Goal: Task Accomplishment & Management: Use online tool/utility

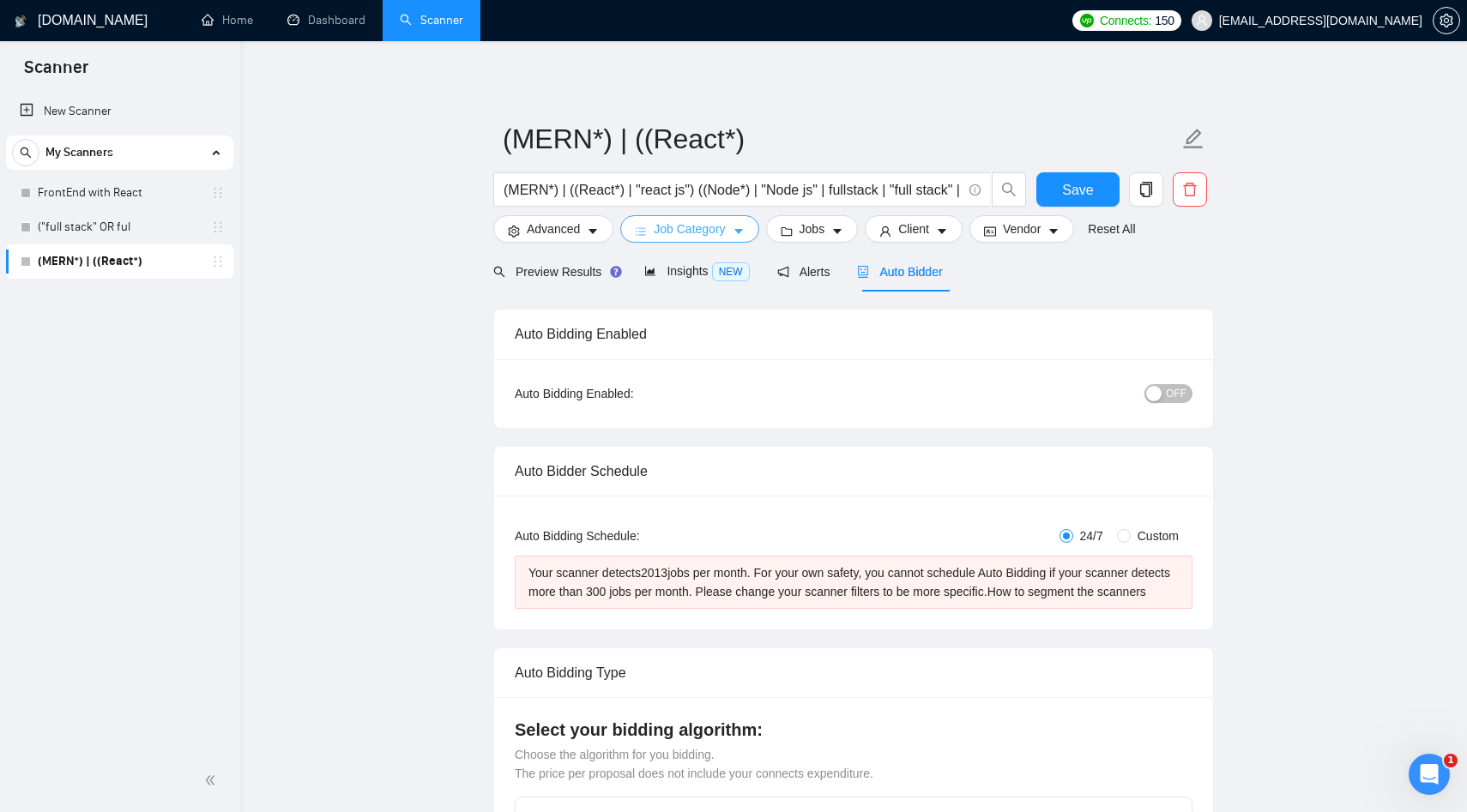
click at [696, 224] on span "Job Category" at bounding box center [689, 229] width 71 height 19
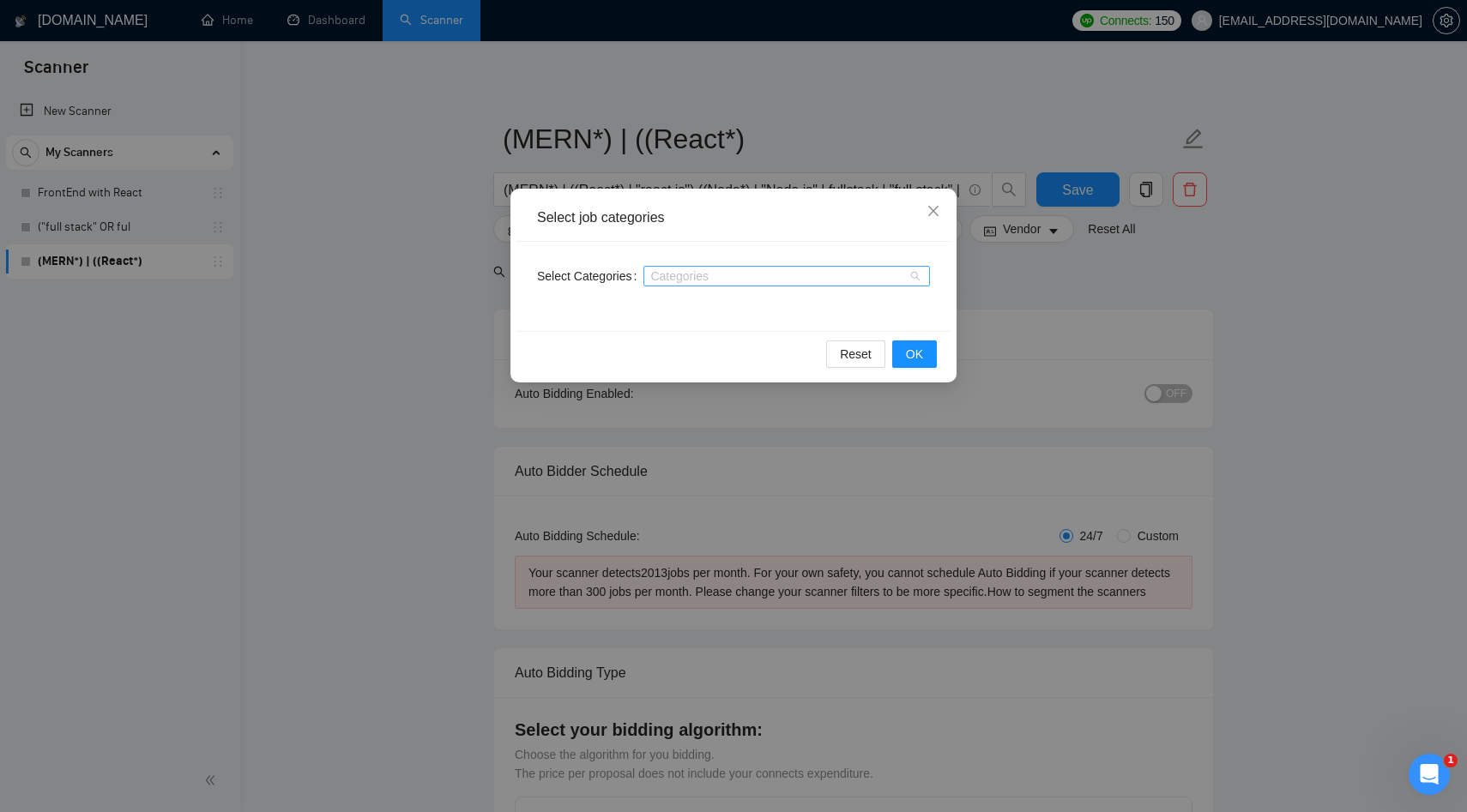
click at [683, 278] on div at bounding box center [778, 275] width 261 height 14
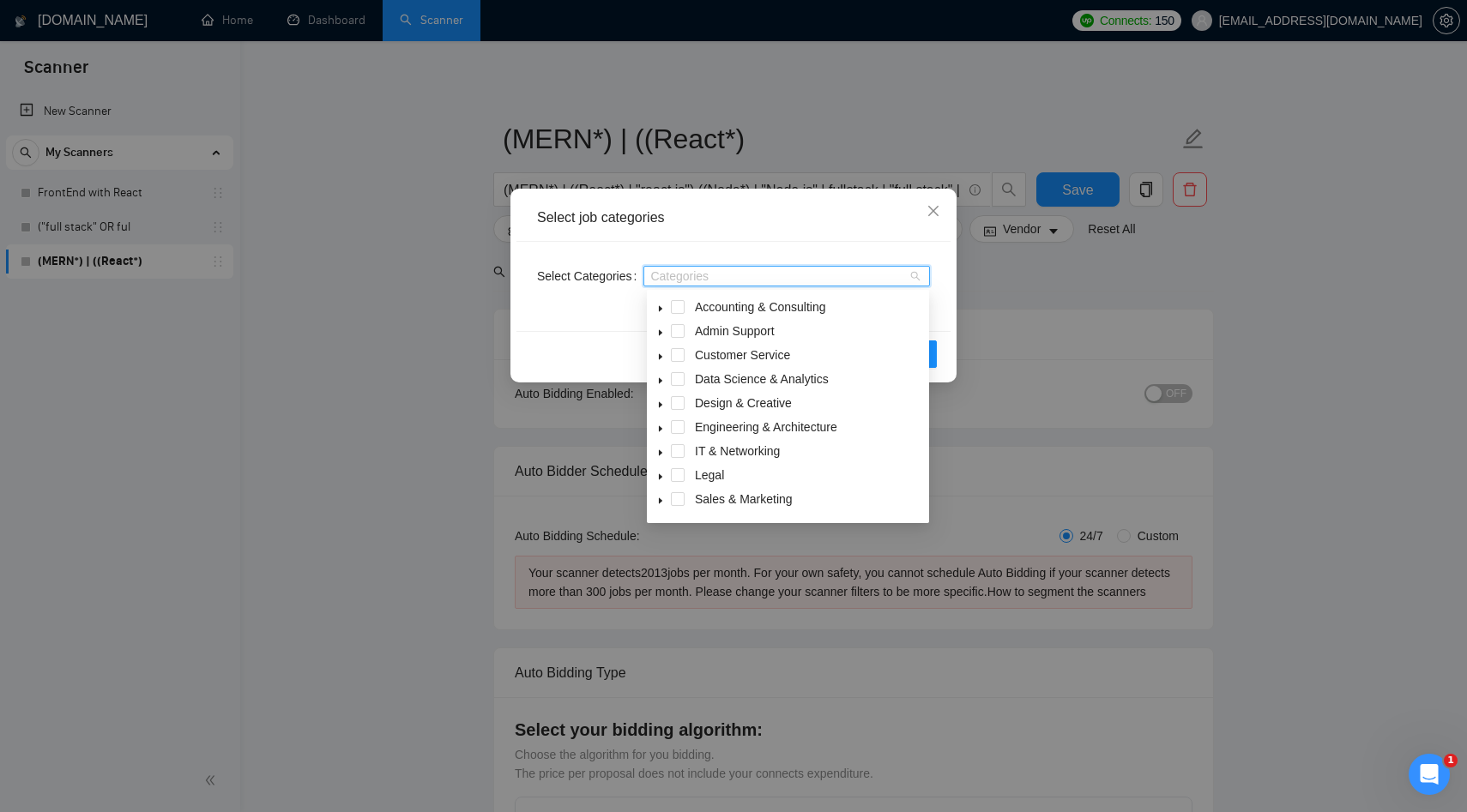
click at [662, 429] on icon "caret-down" at bounding box center [661, 429] width 9 height 9
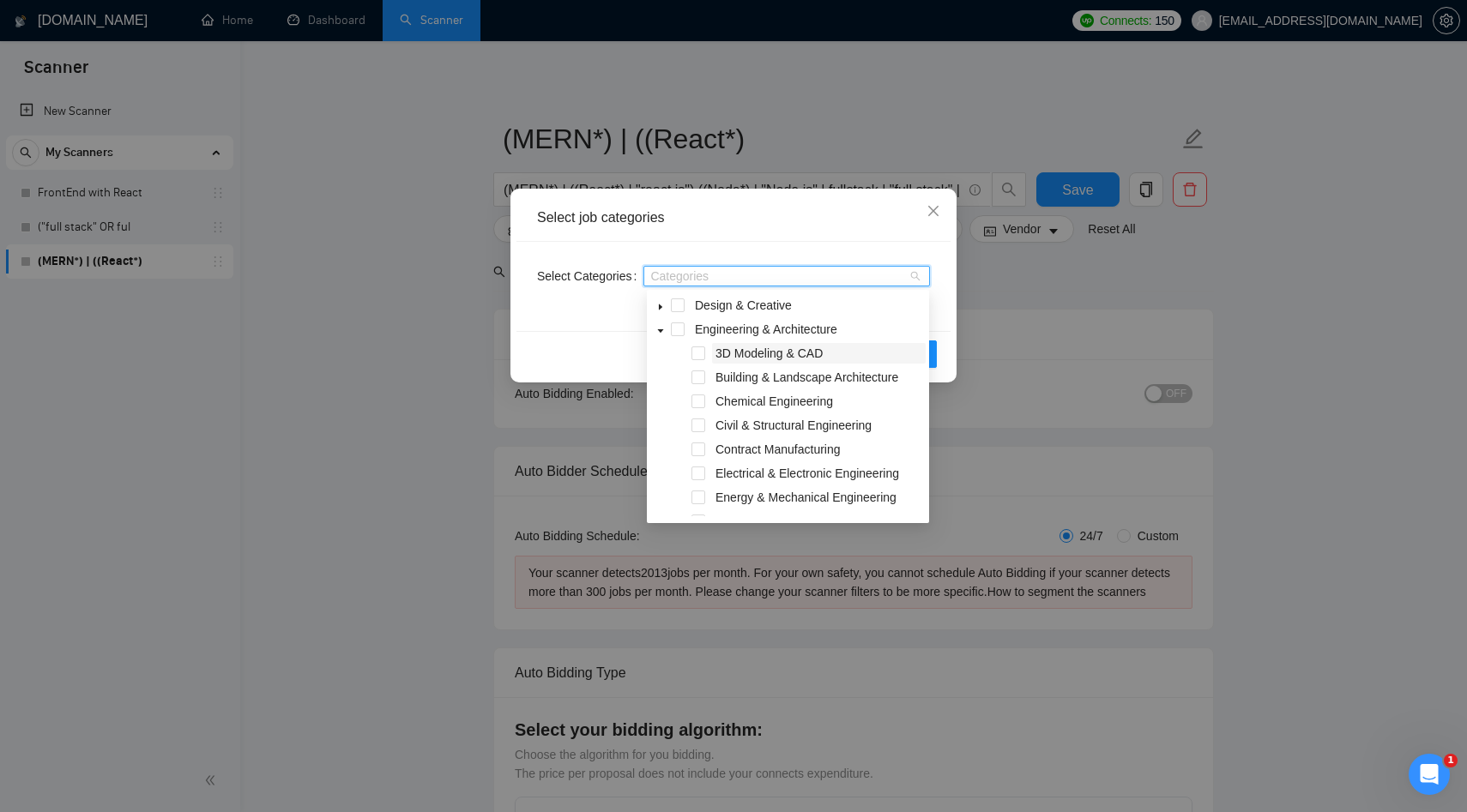
scroll to position [111, 0]
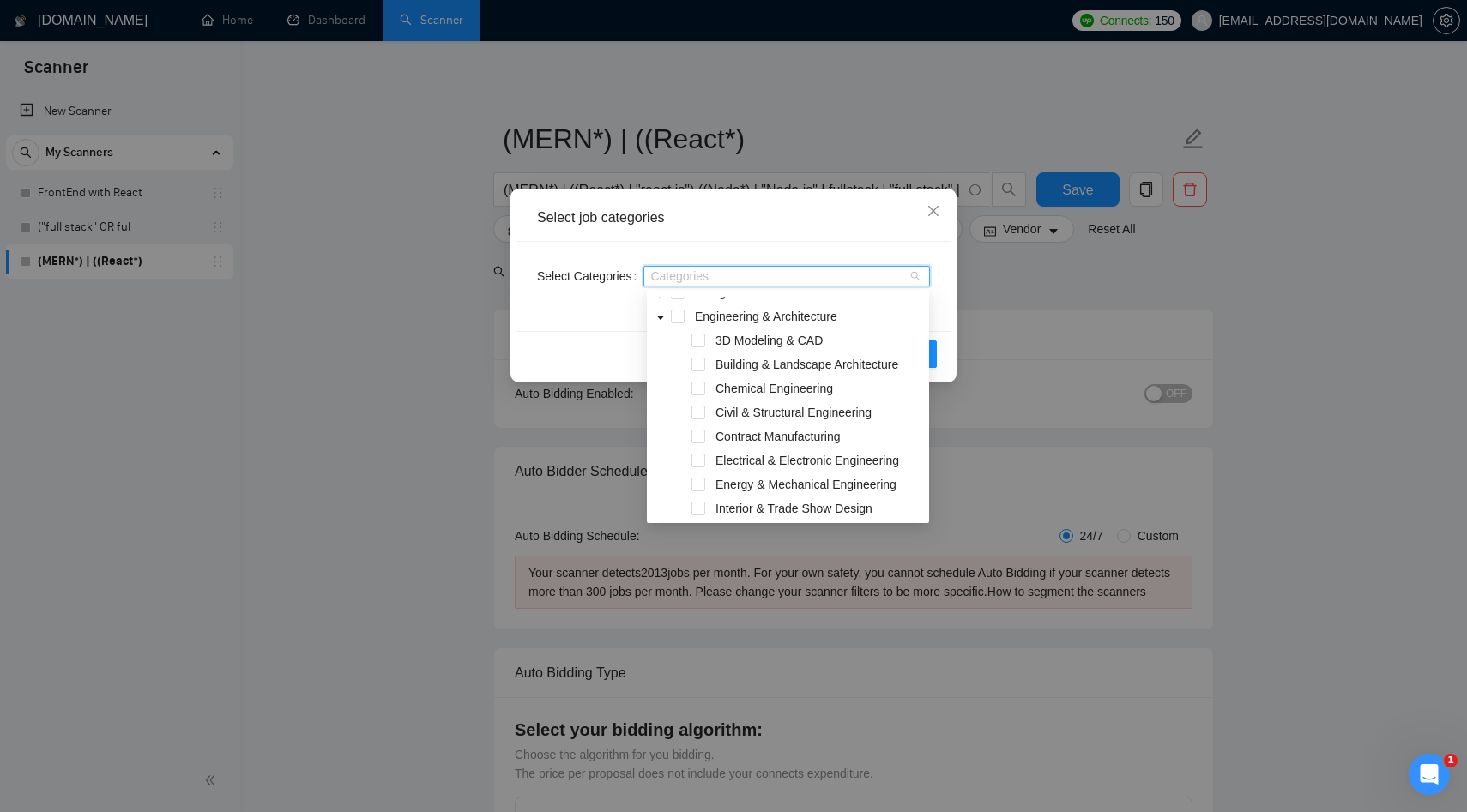
click at [663, 318] on icon "caret-down" at bounding box center [661, 319] width 6 height 4
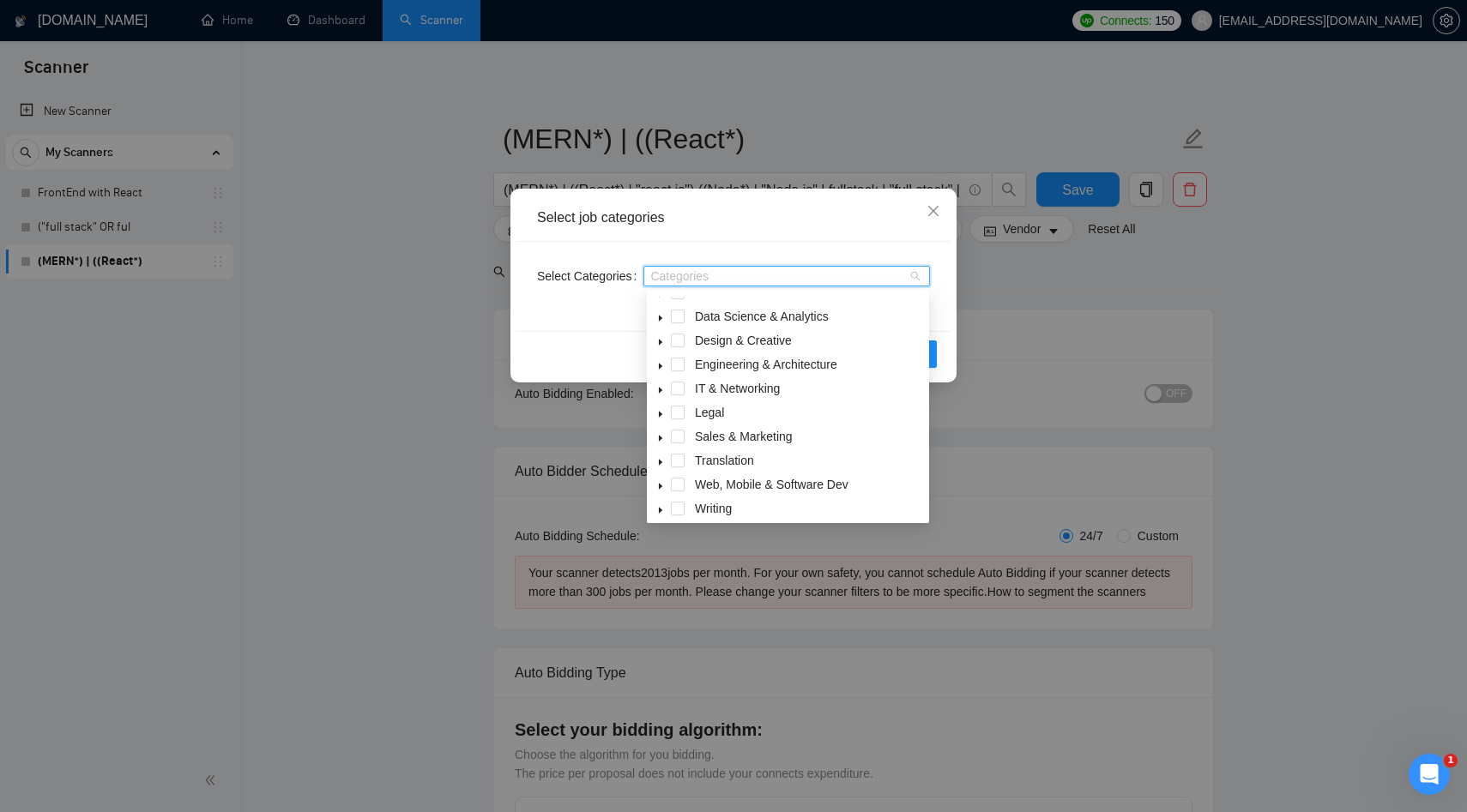
scroll to position [68, 0]
click at [662, 388] on icon "caret-down" at bounding box center [661, 384] width 9 height 9
click at [677, 480] on span at bounding box center [677, 478] width 14 height 14
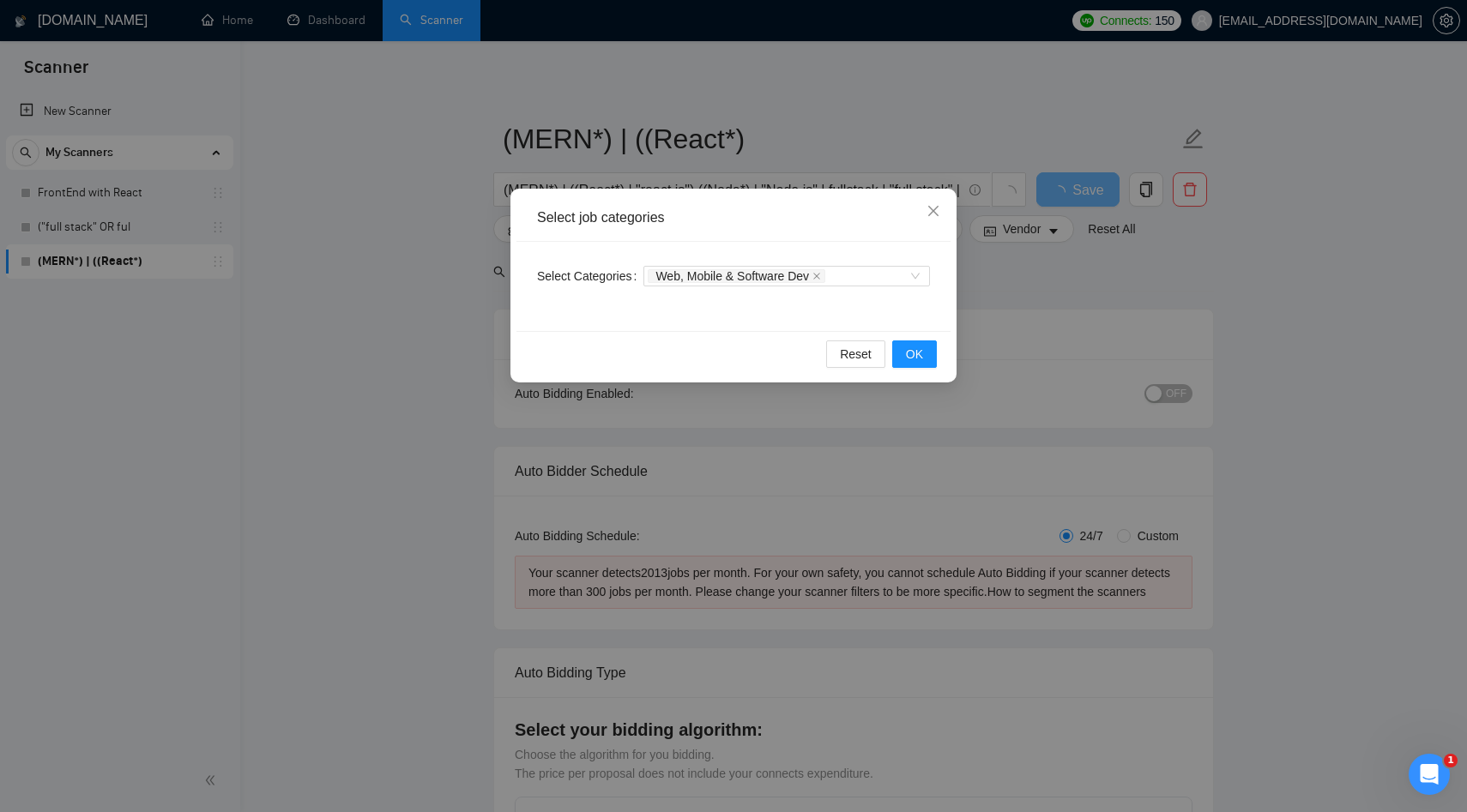
click at [585, 345] on div "Reset OK" at bounding box center [734, 354] width 434 height 45
click at [904, 355] on button "OK" at bounding box center [915, 354] width 45 height 27
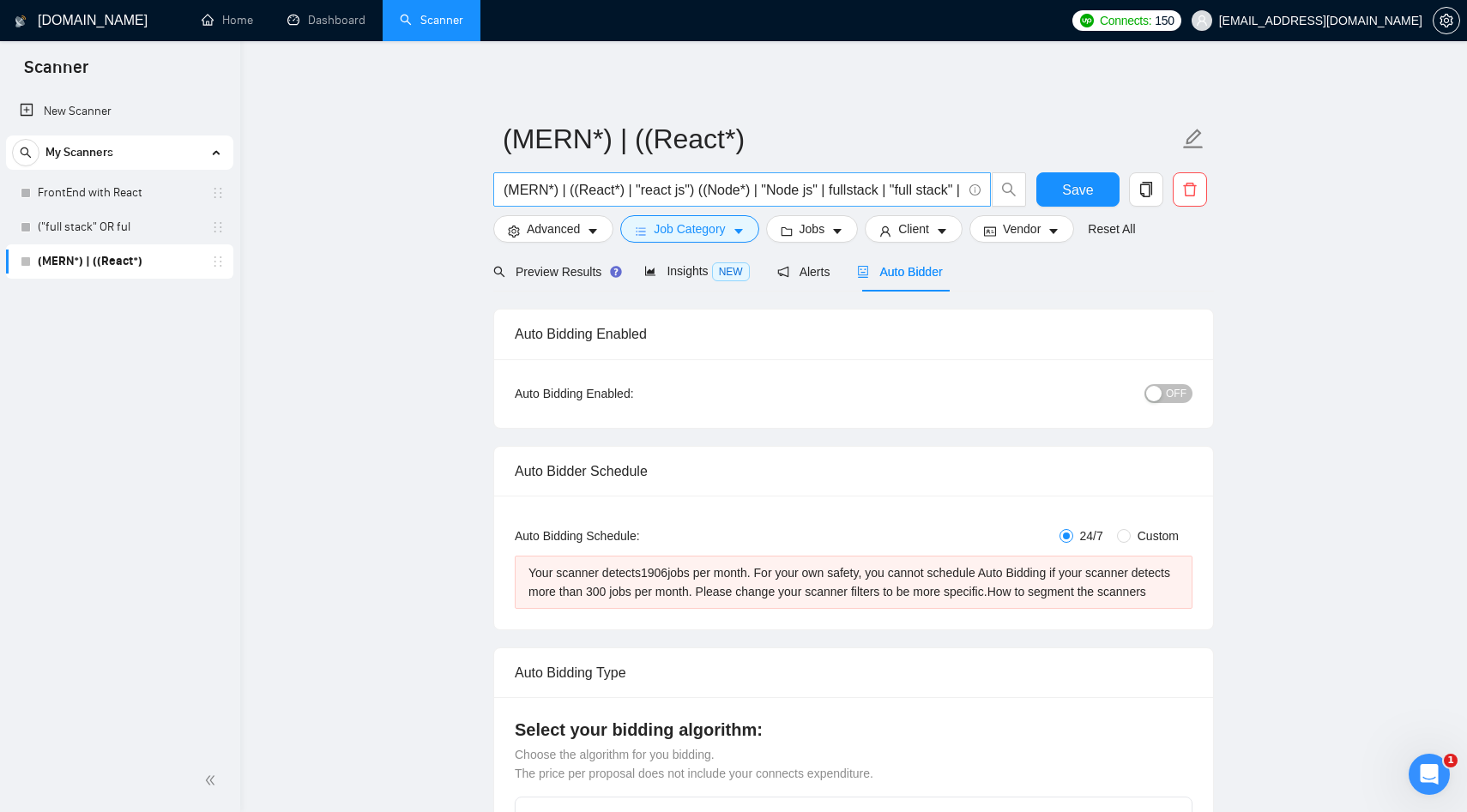
click at [816, 189] on input "(MERN*) | ((React*) | "react js") ((Node*) | "Node js" | fullstack | "full stac…" at bounding box center [732, 190] width 458 height 22
drag, startPoint x: 806, startPoint y: 188, endPoint x: 686, endPoint y: 191, distance: 120.0
click at [686, 191] on input "(MERN*) | ((React*) | "react js") ((Node*) | "Node js" | fullstack | "full stac…" at bounding box center [732, 190] width 458 height 22
type input "(MERN*) | ((React*) | "react js") ( | fullstack | "full stack" | "full\-stack" …"
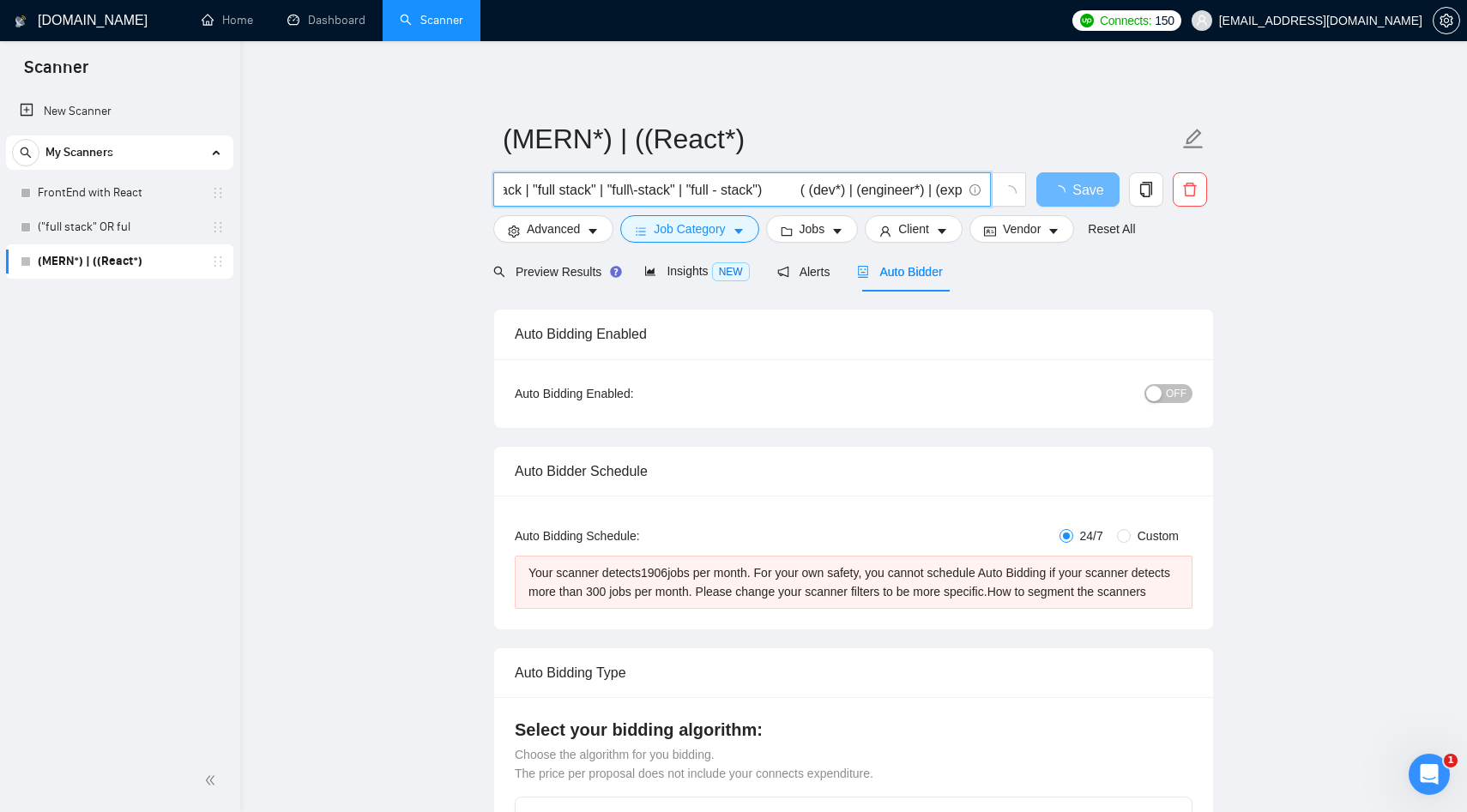
scroll to position [0, 247]
click at [795, 193] on input "(MERN*) | ((React*) | "react js") ( | fullstack | "full stack" | "full\-stack" …" at bounding box center [732, 190] width 458 height 22
click at [618, 191] on input "(MERN*) | ((React*) | "react js") ( | fullstack | "full stack" | "full\-stack" …" at bounding box center [732, 190] width 458 height 22
click at [946, 192] on input "(MERN*) | ((React*) | "react js") ( | fullstack | "full stack" | "full\-stack" …" at bounding box center [732, 190] width 458 height 22
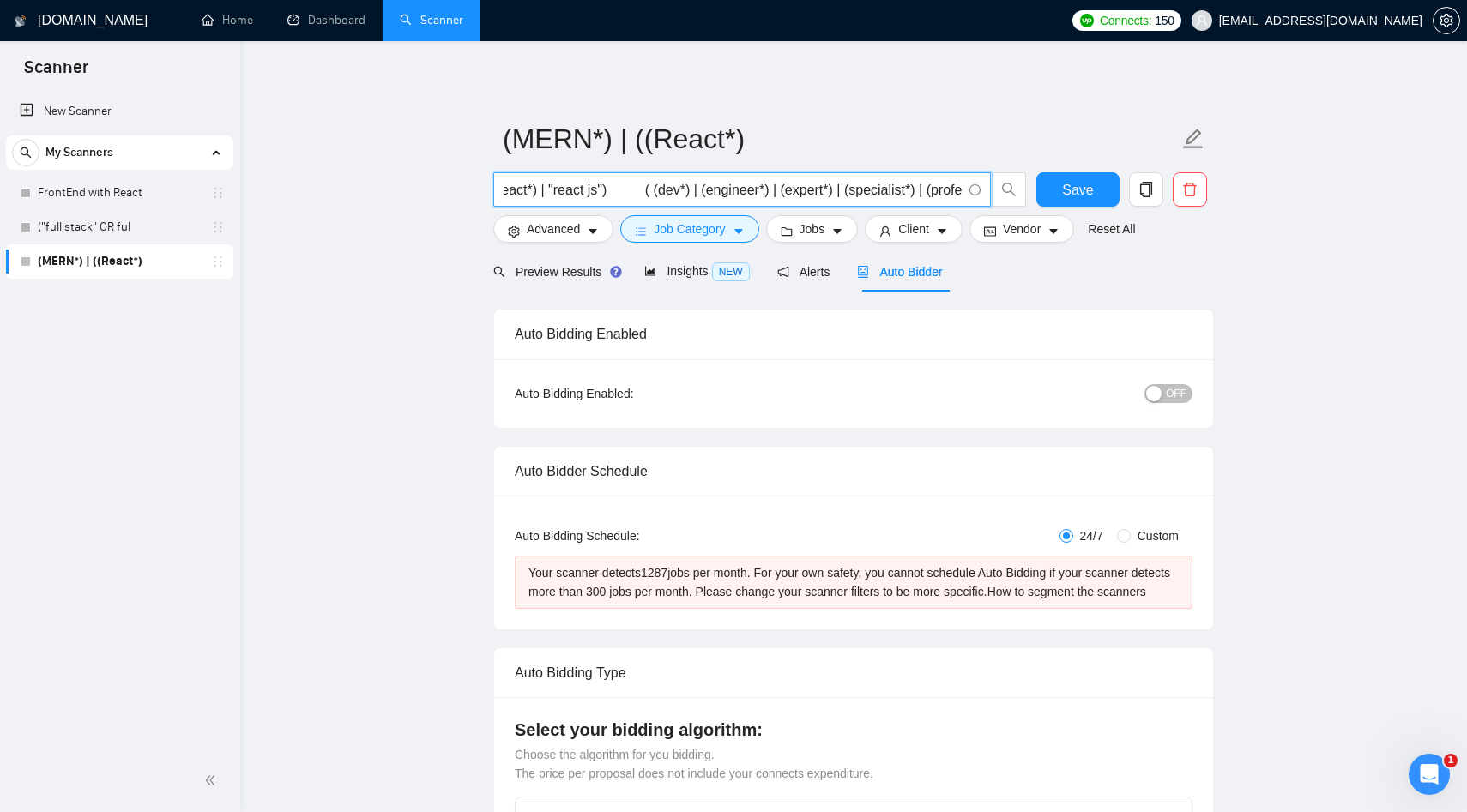
type input "(MERN*) | ((React*) | "react js") ( (dev*) | (engineer*) | (expert*) | (special…"
click at [729, 193] on input "(MERN*) | ((React*) | "react js") ( (dev*) | (engineer*) | (expert*) | (special…" at bounding box center [732, 190] width 458 height 22
type input "(MERN*) | ((React*) | "react js") ( (dev*) | (engineer*) | (expert*) | (special…"
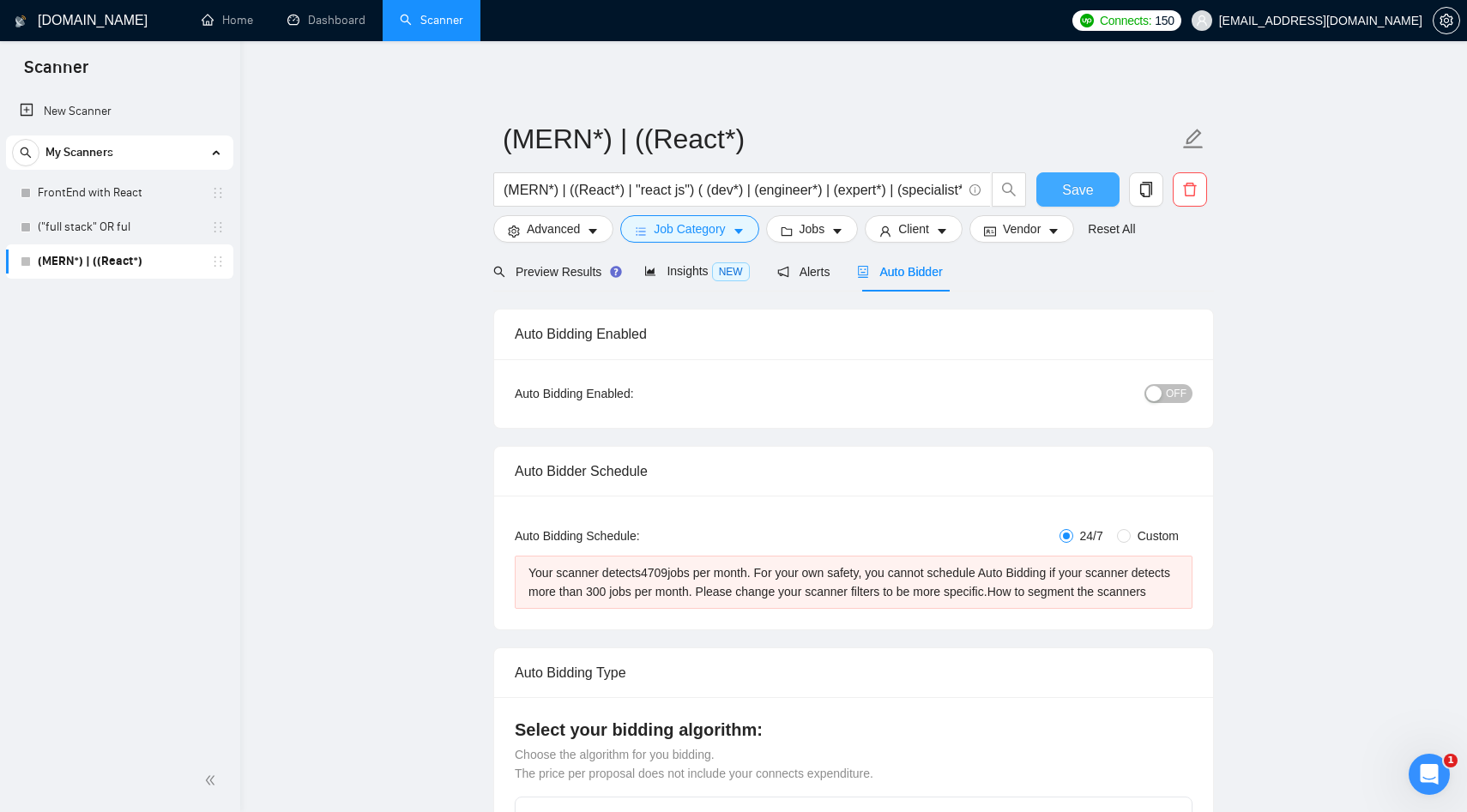
click at [1066, 183] on span "Save" at bounding box center [1078, 190] width 31 height 22
click at [564, 229] on span "Advanced" at bounding box center [553, 229] width 53 height 19
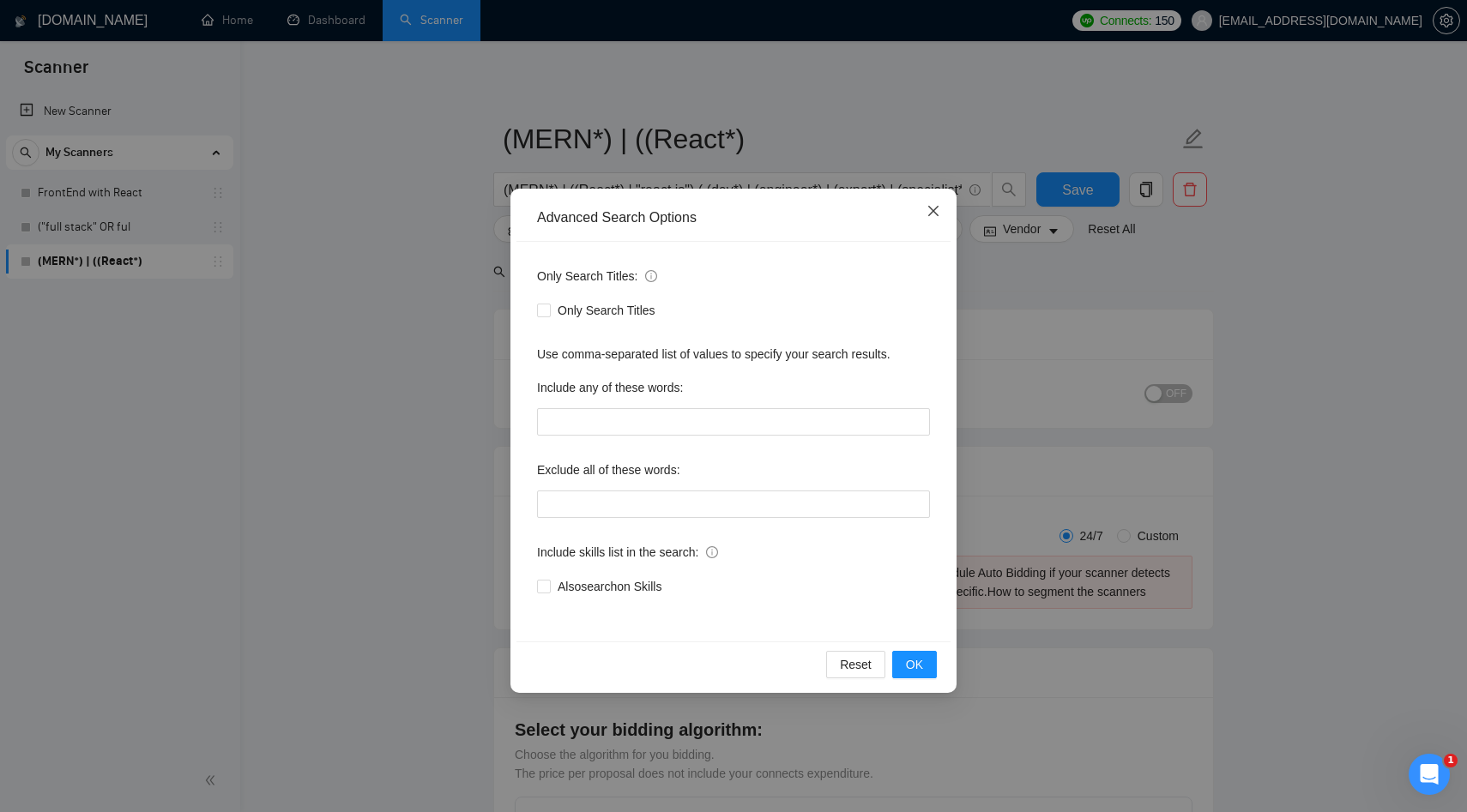
click at [934, 206] on icon "close" at bounding box center [933, 211] width 14 height 14
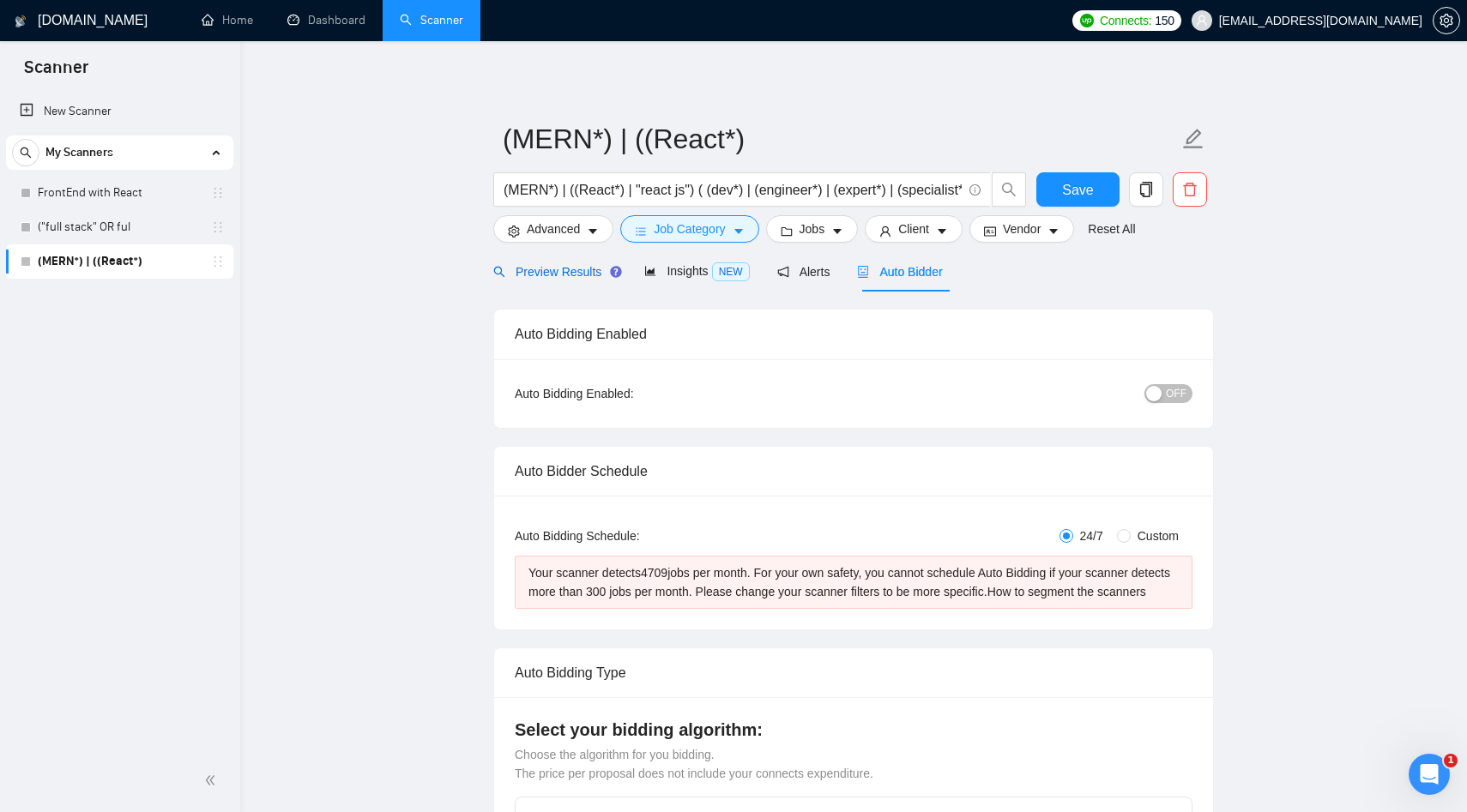
click at [548, 271] on span "Preview Results" at bounding box center [555, 271] width 123 height 14
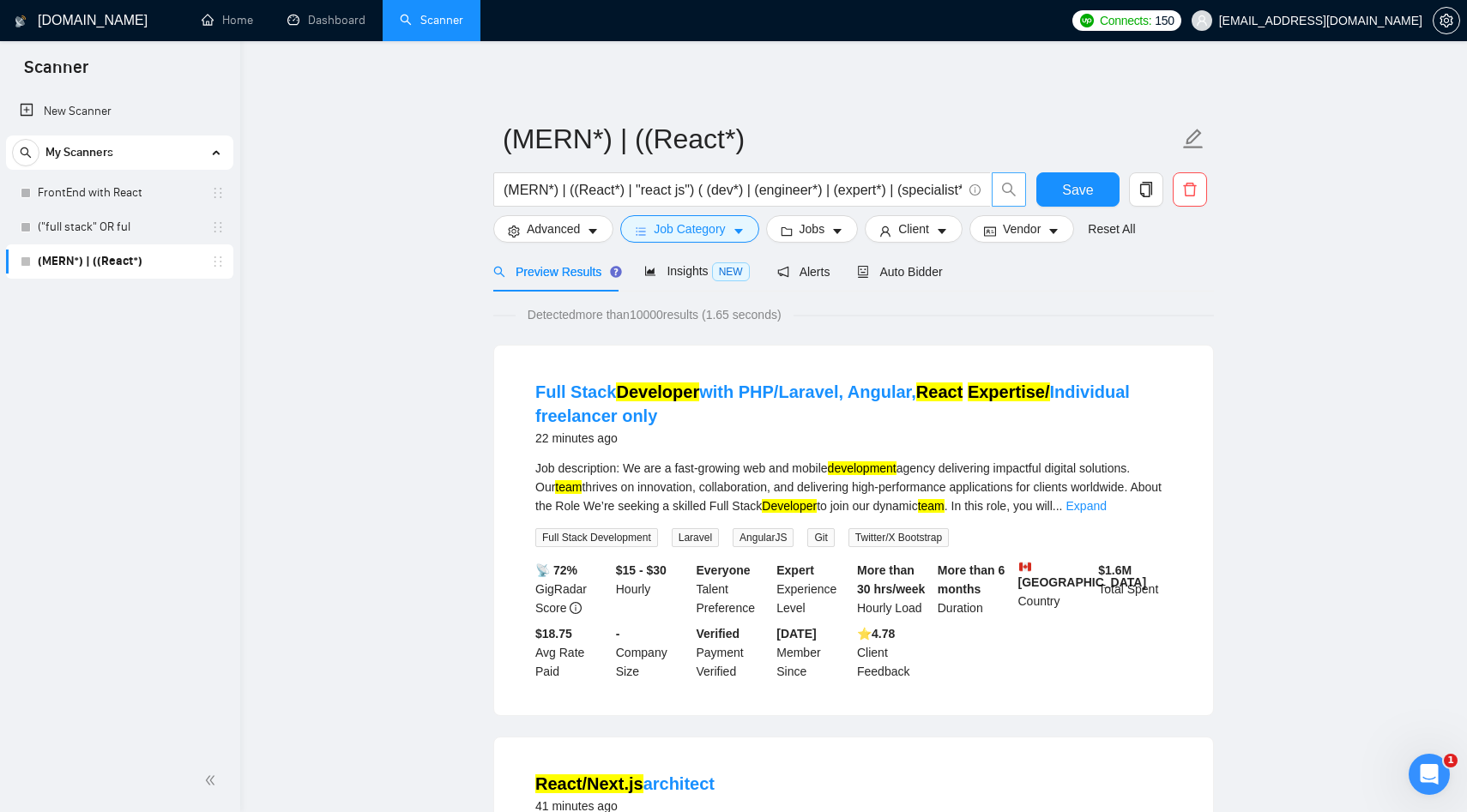
click at [1016, 197] on button "button" at bounding box center [1009, 190] width 34 height 34
click at [576, 225] on span "Advanced" at bounding box center [553, 229] width 53 height 19
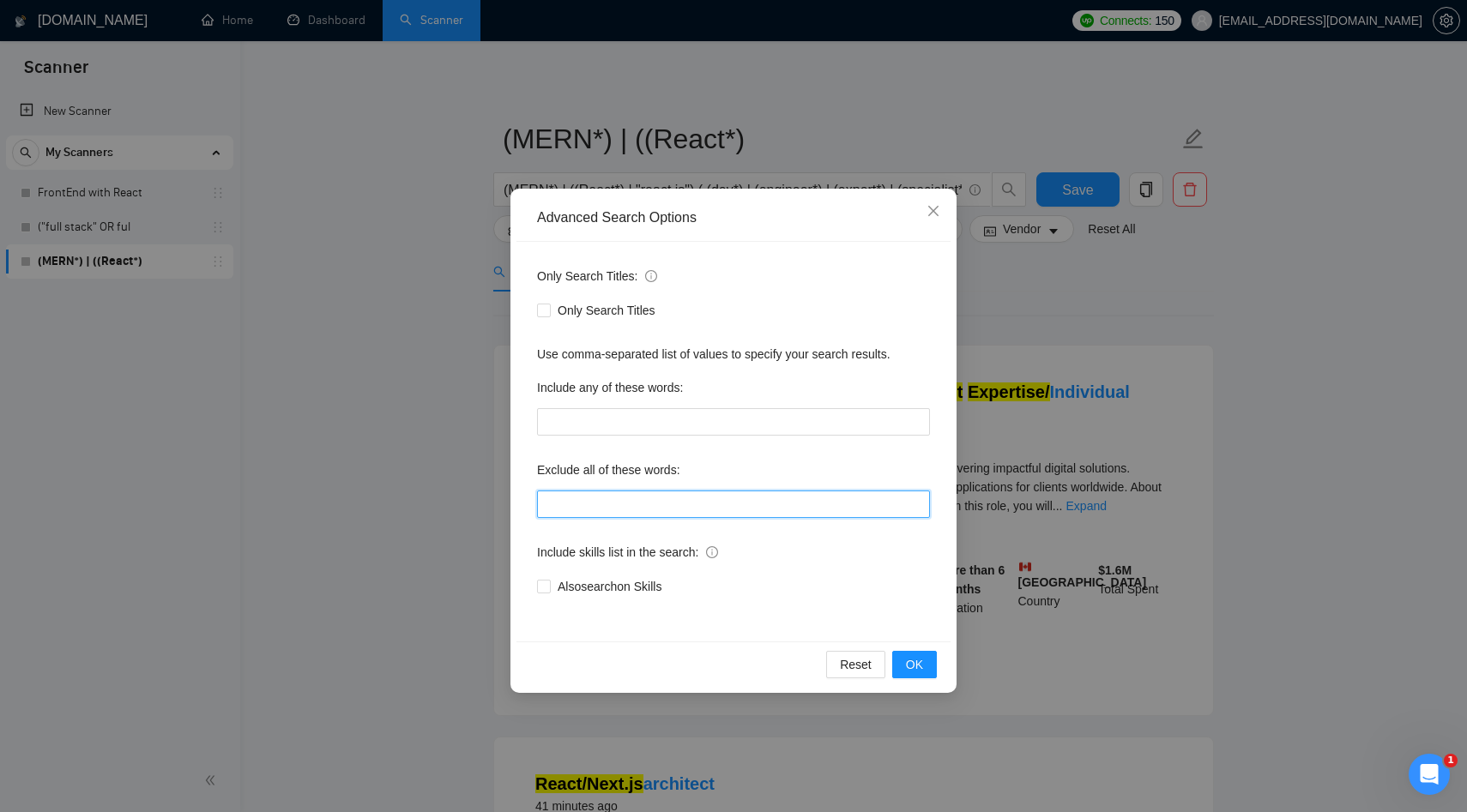
click at [599, 495] on input "text" at bounding box center [733, 504] width 393 height 27
paste input ""no agencies" | "no agency" | "agencies need not apply" | "only freelancers" | …"
type input ""no agencies" | "no agency" | "agencies need not apply" | "only freelancers" | …"
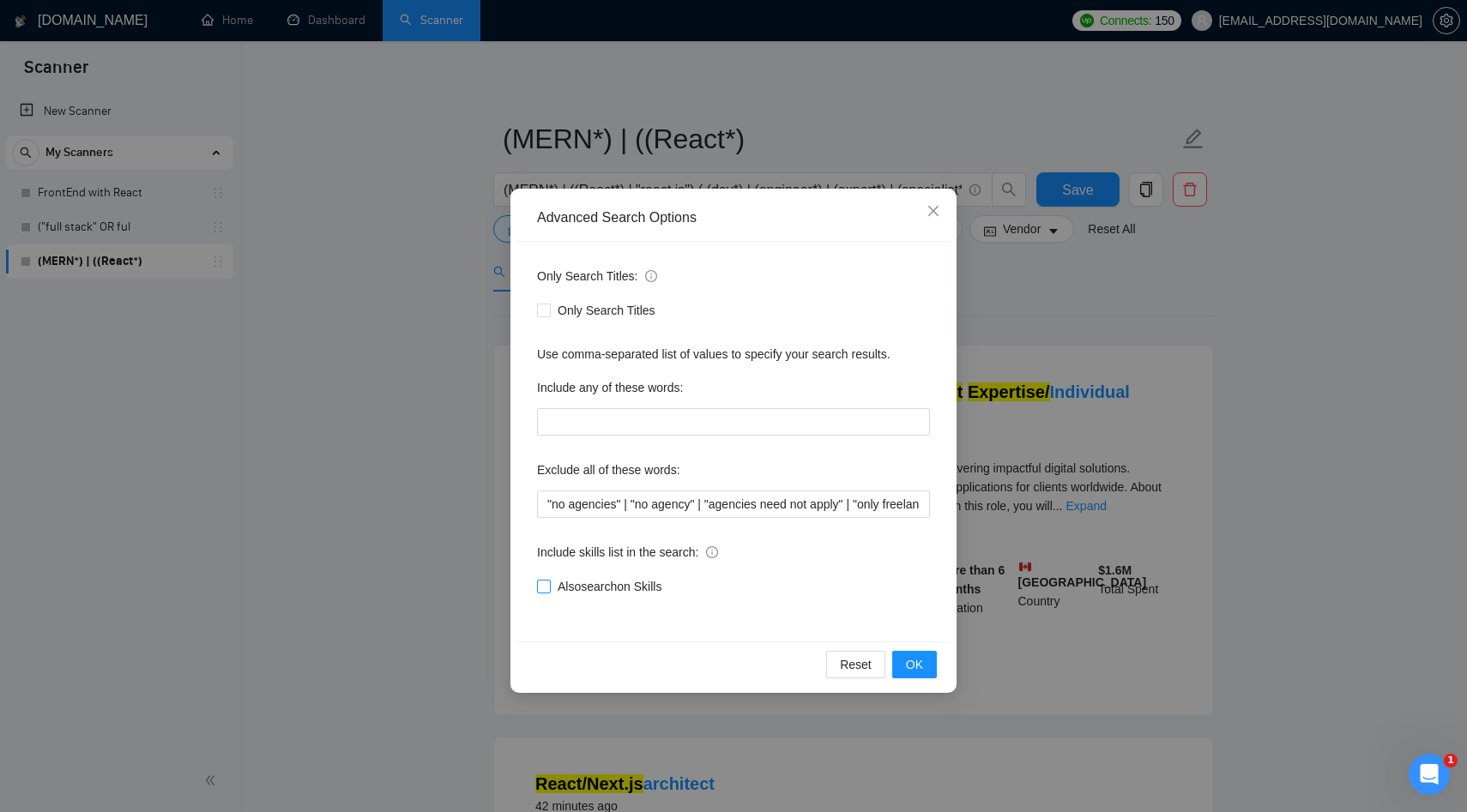
click at [604, 587] on span "Also search on Skills" at bounding box center [610, 586] width 118 height 19
click at [549, 587] on input "Also search on Skills" at bounding box center [542, 585] width 12 height 12
checkbox input "true"
click at [913, 654] on button "OK" at bounding box center [915, 664] width 45 height 27
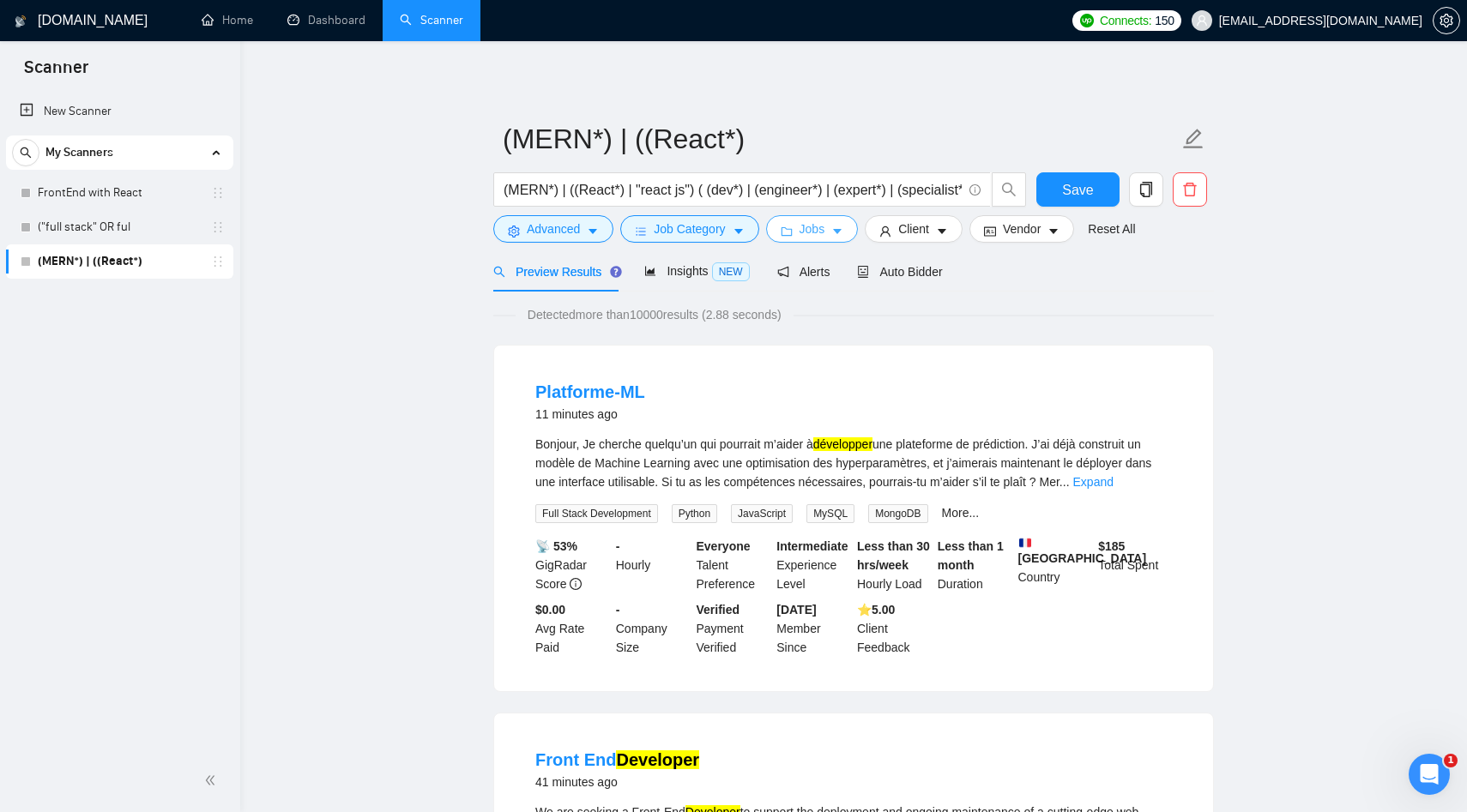
click at [839, 230] on icon "caret-down" at bounding box center [837, 231] width 12 height 12
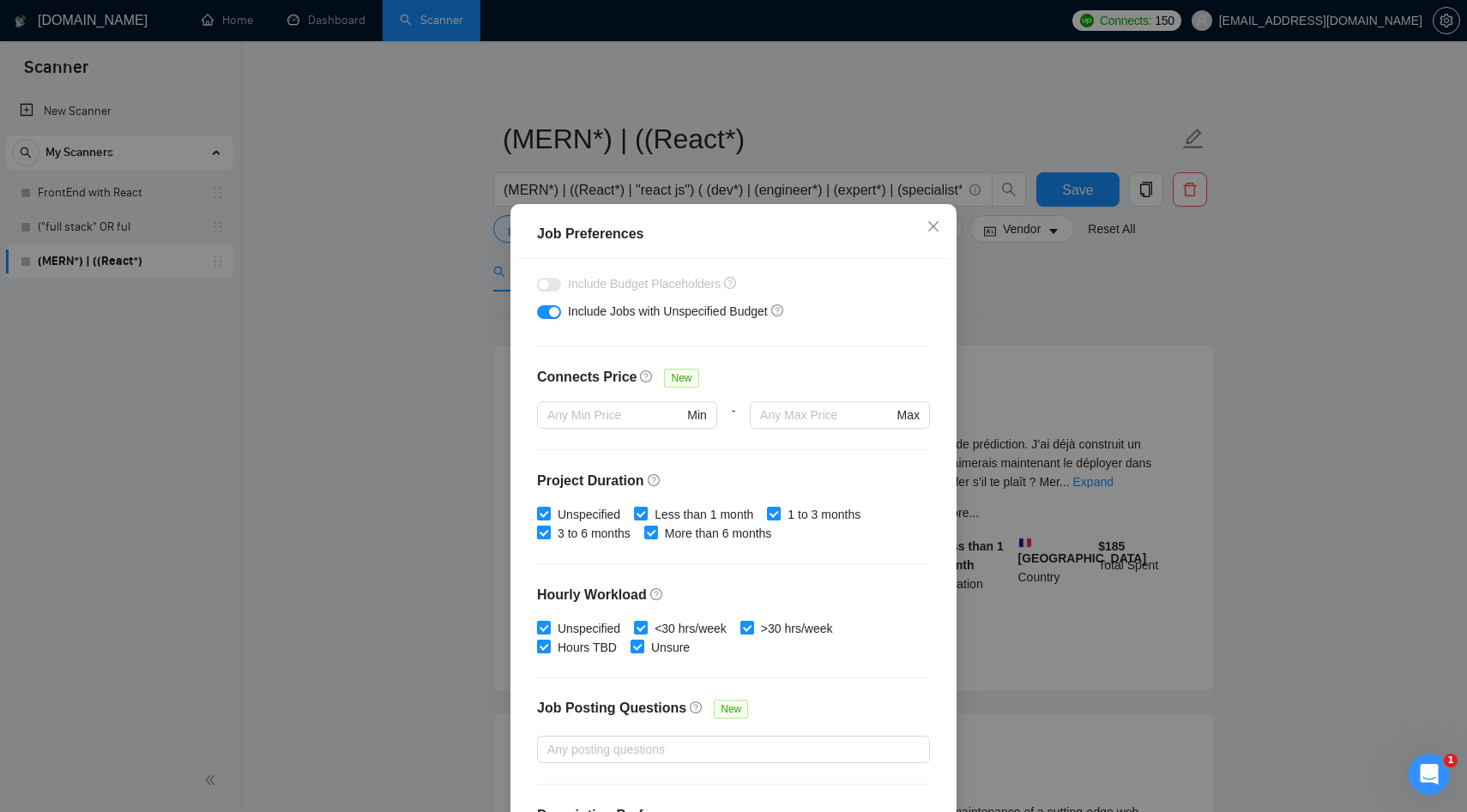
scroll to position [329, 0]
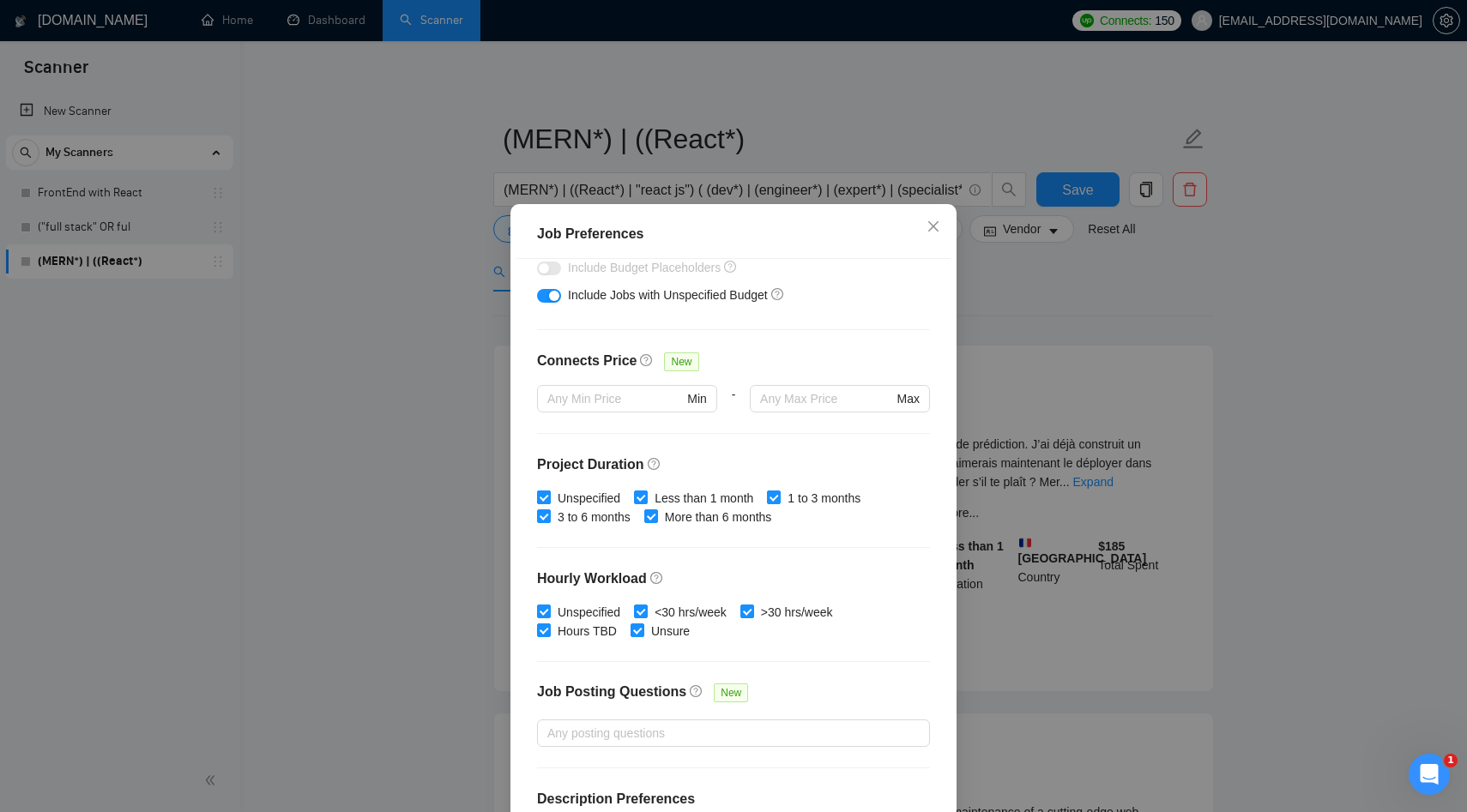
click at [570, 502] on span "Unspecified" at bounding box center [589, 498] width 77 height 19
click at [549, 502] on input "Unspecified" at bounding box center [542, 496] width 12 height 12
checkbox input "false"
click at [656, 498] on span "Less than 1 month" at bounding box center [703, 498] width 113 height 19
click at [646, 498] on input "Less than 1 month" at bounding box center [639, 496] width 12 height 12
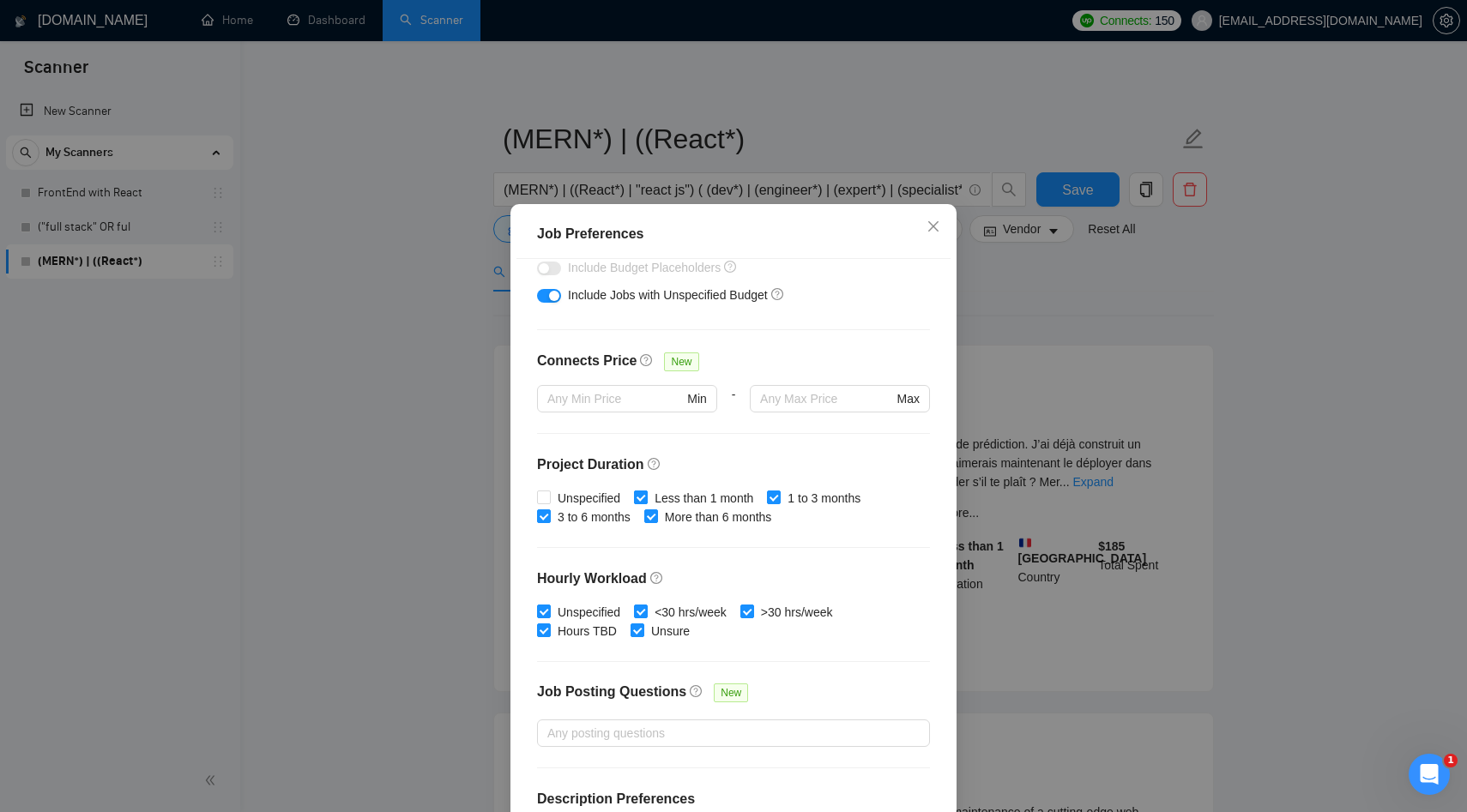
checkbox input "false"
click at [566, 612] on span "Unspecified" at bounding box center [589, 612] width 77 height 19
click at [549, 612] on input "Unspecified" at bounding box center [542, 610] width 12 height 12
checkbox input "false"
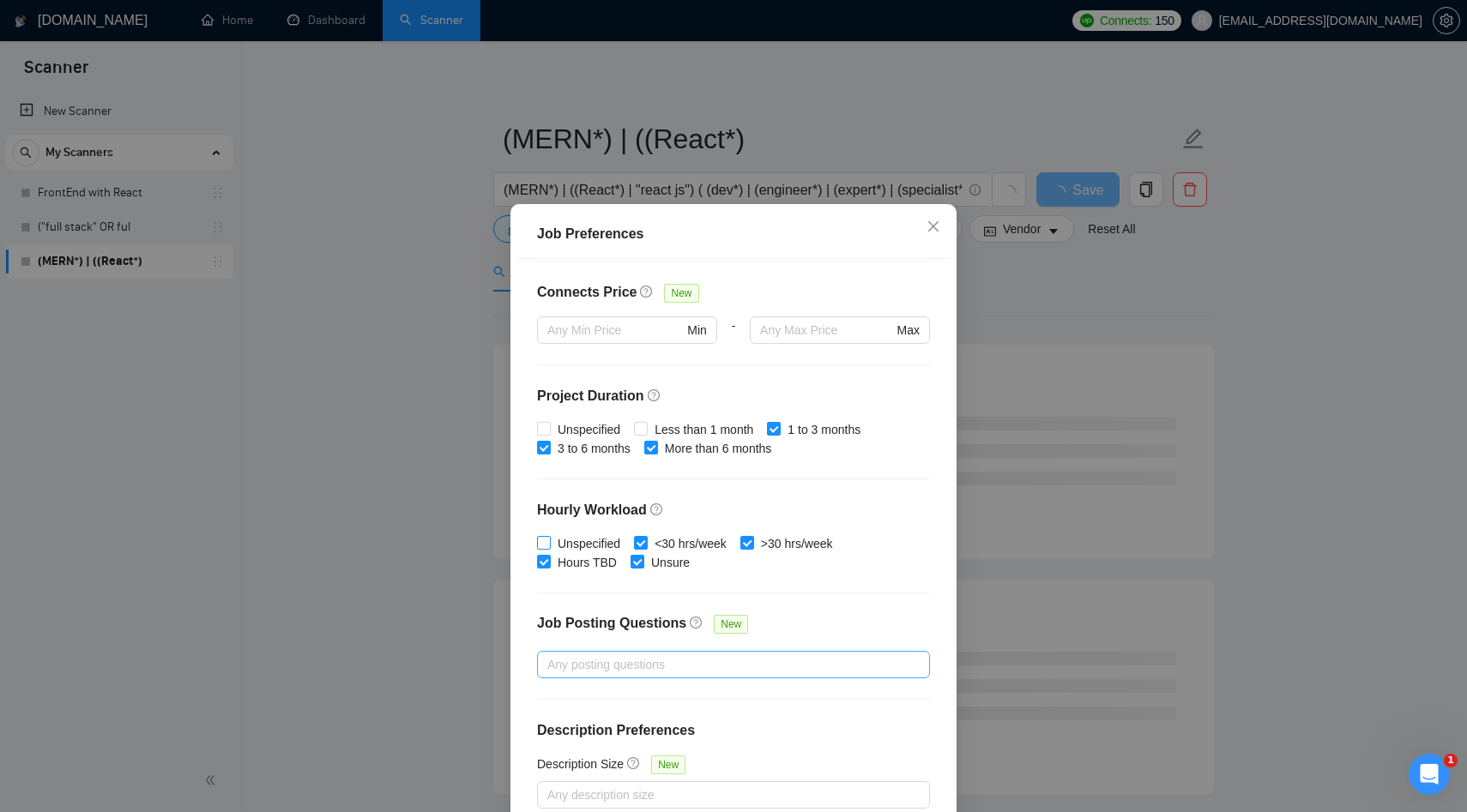
scroll to position [90, 0]
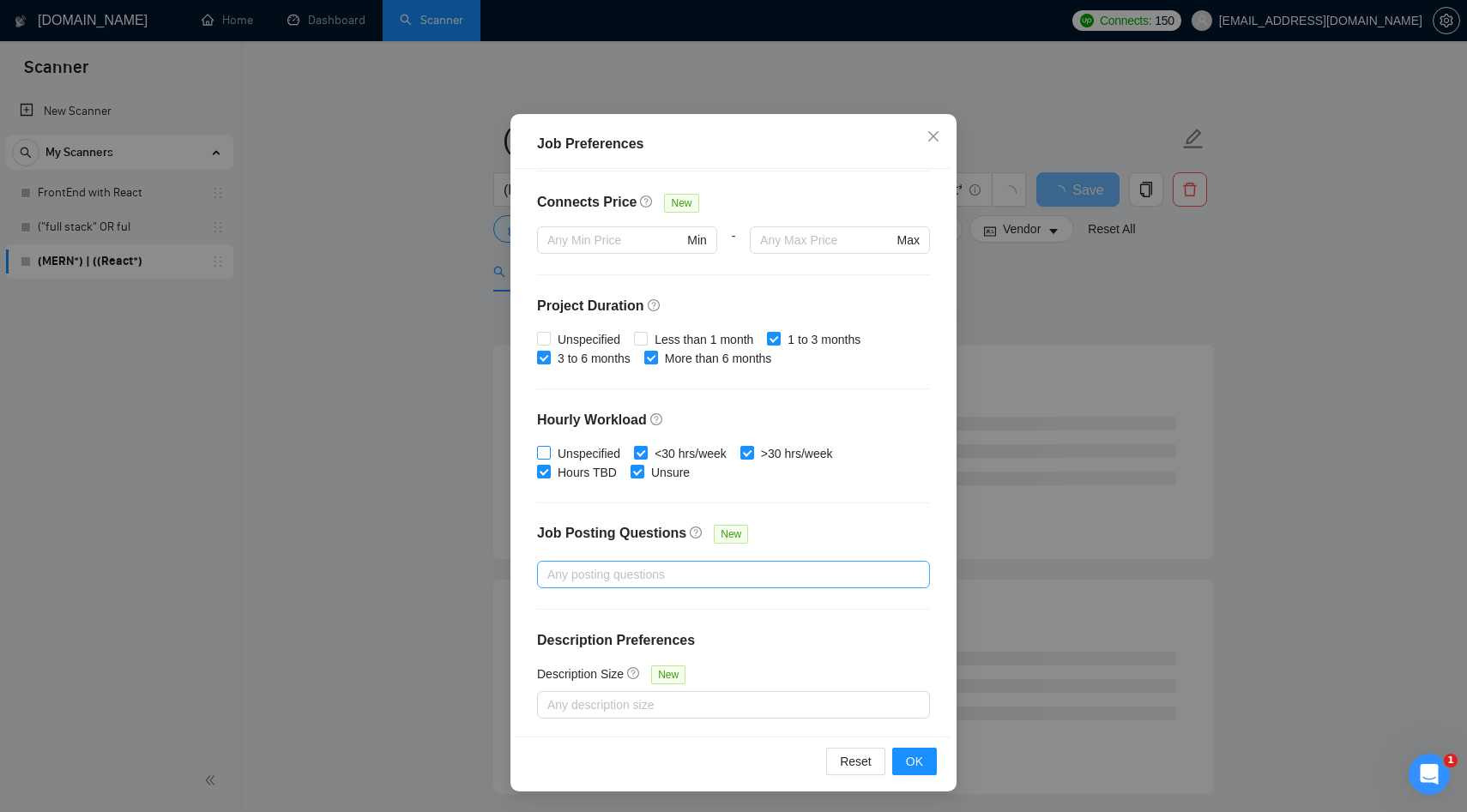
click at [620, 564] on div at bounding box center [725, 574] width 367 height 21
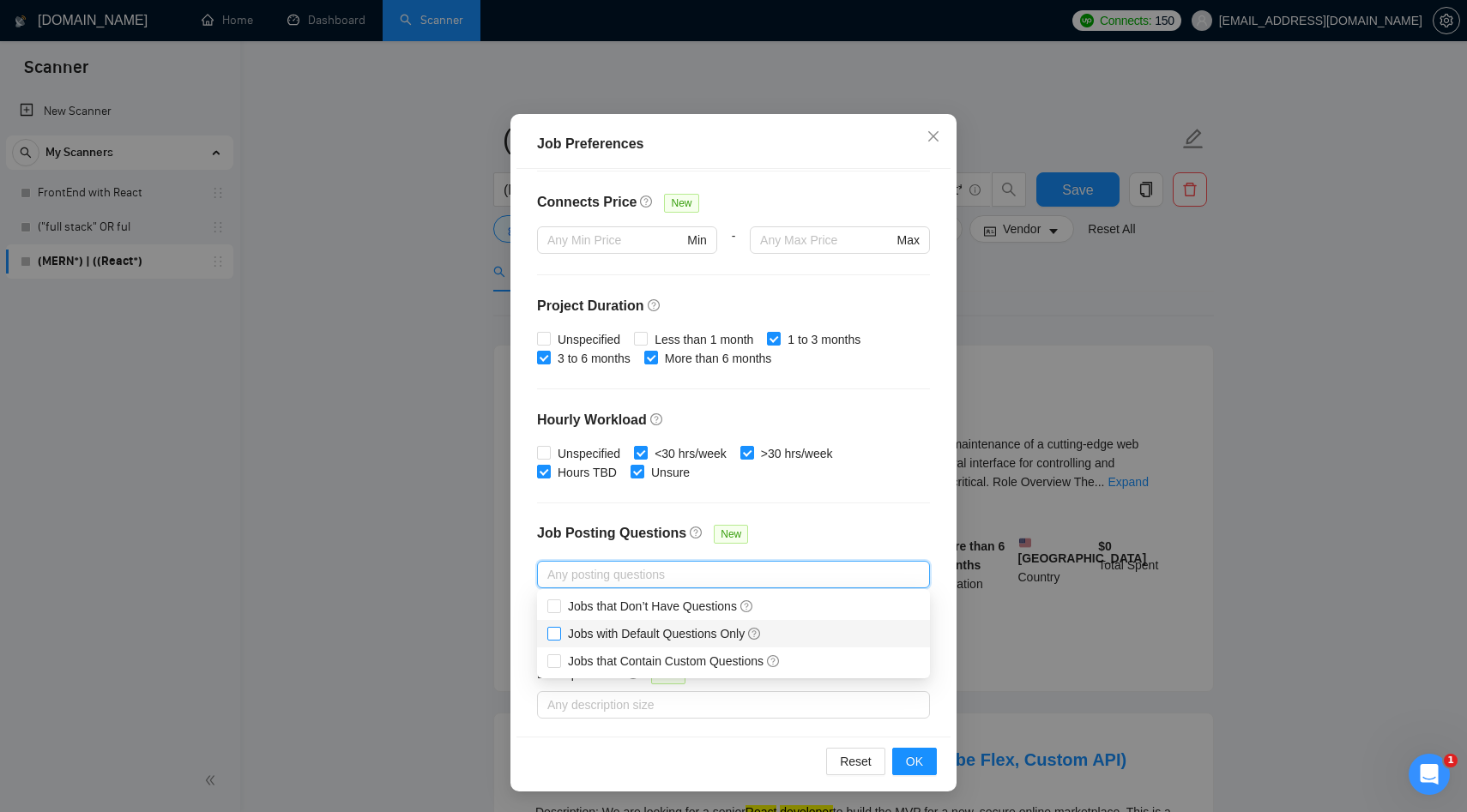
click at [621, 635] on span "Jobs with Default Questions Only" at bounding box center [665, 633] width 194 height 14
click at [559, 635] on input "Jobs with Default Questions Only" at bounding box center [553, 632] width 12 height 12
checkbox input "true"
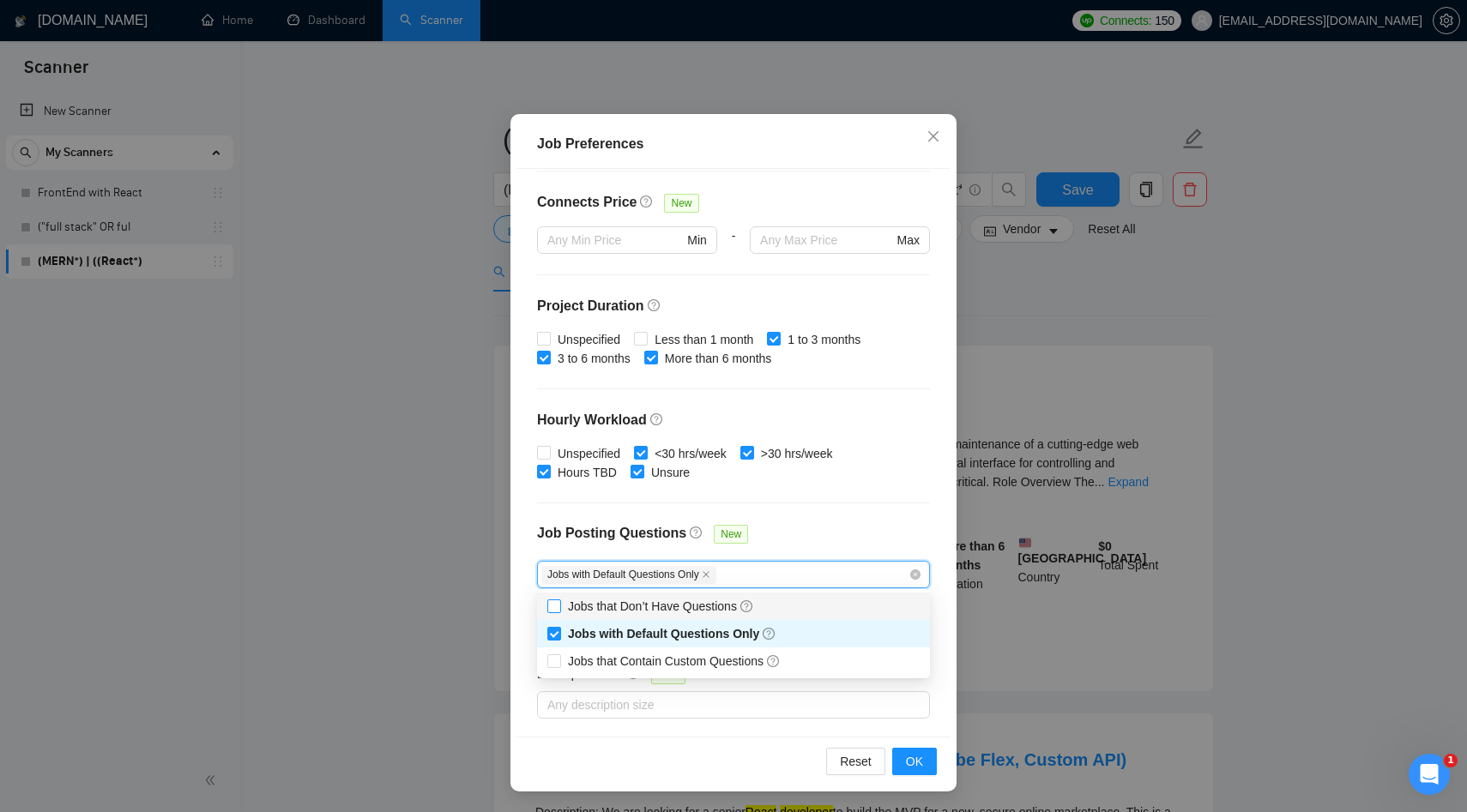
click at [622, 608] on span "Jobs that Don’t Have Questions" at bounding box center [661, 606] width 186 height 14
click at [559, 608] on input "Jobs that Don’t Have Questions" at bounding box center [553, 605] width 12 height 12
checkbox input "true"
click at [812, 506] on div "Budget Project Type All Fixed Price Hourly Rate Fixed Price Budget $ Min - $ Ma…" at bounding box center [734, 454] width 434 height 569
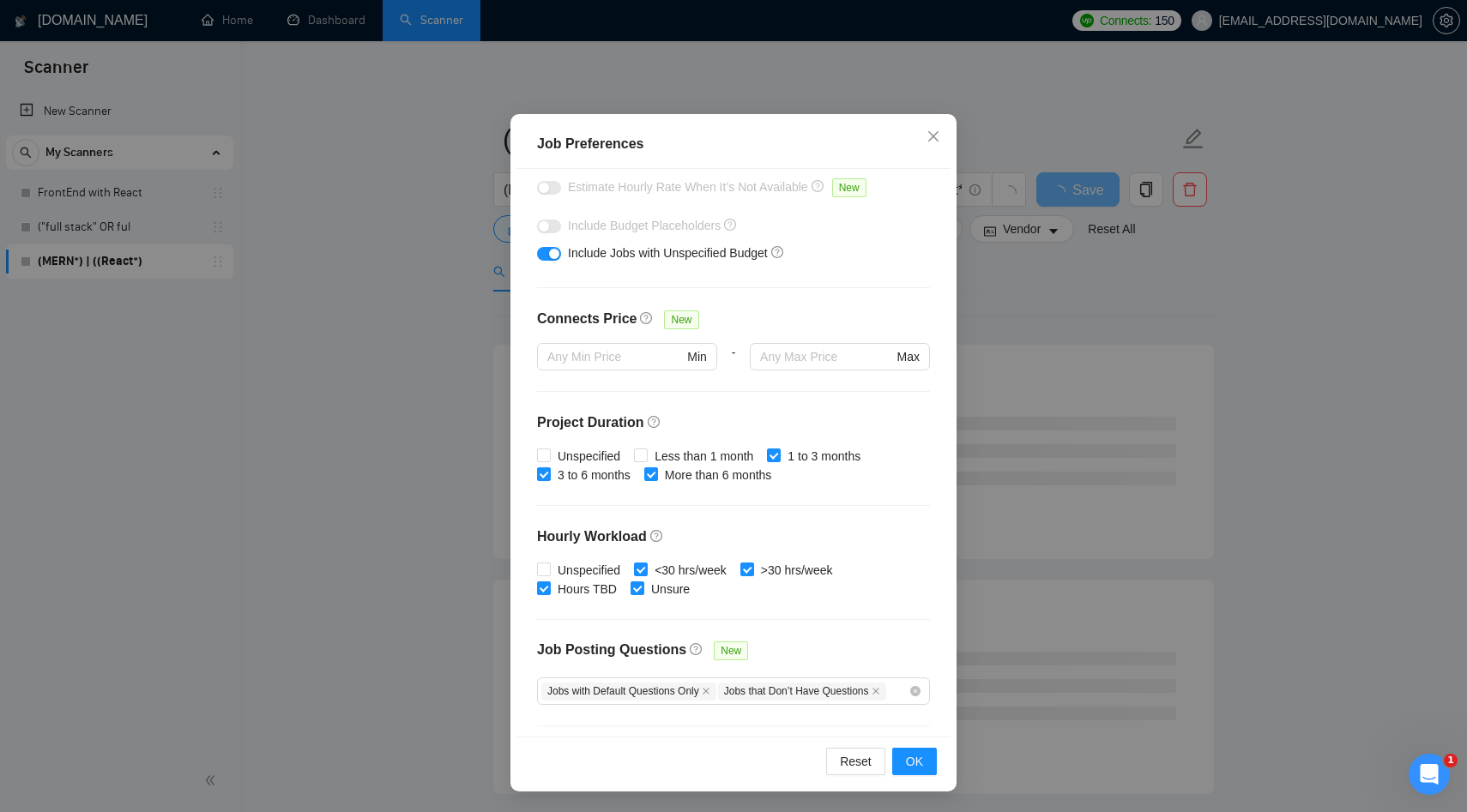
scroll to position [0, 0]
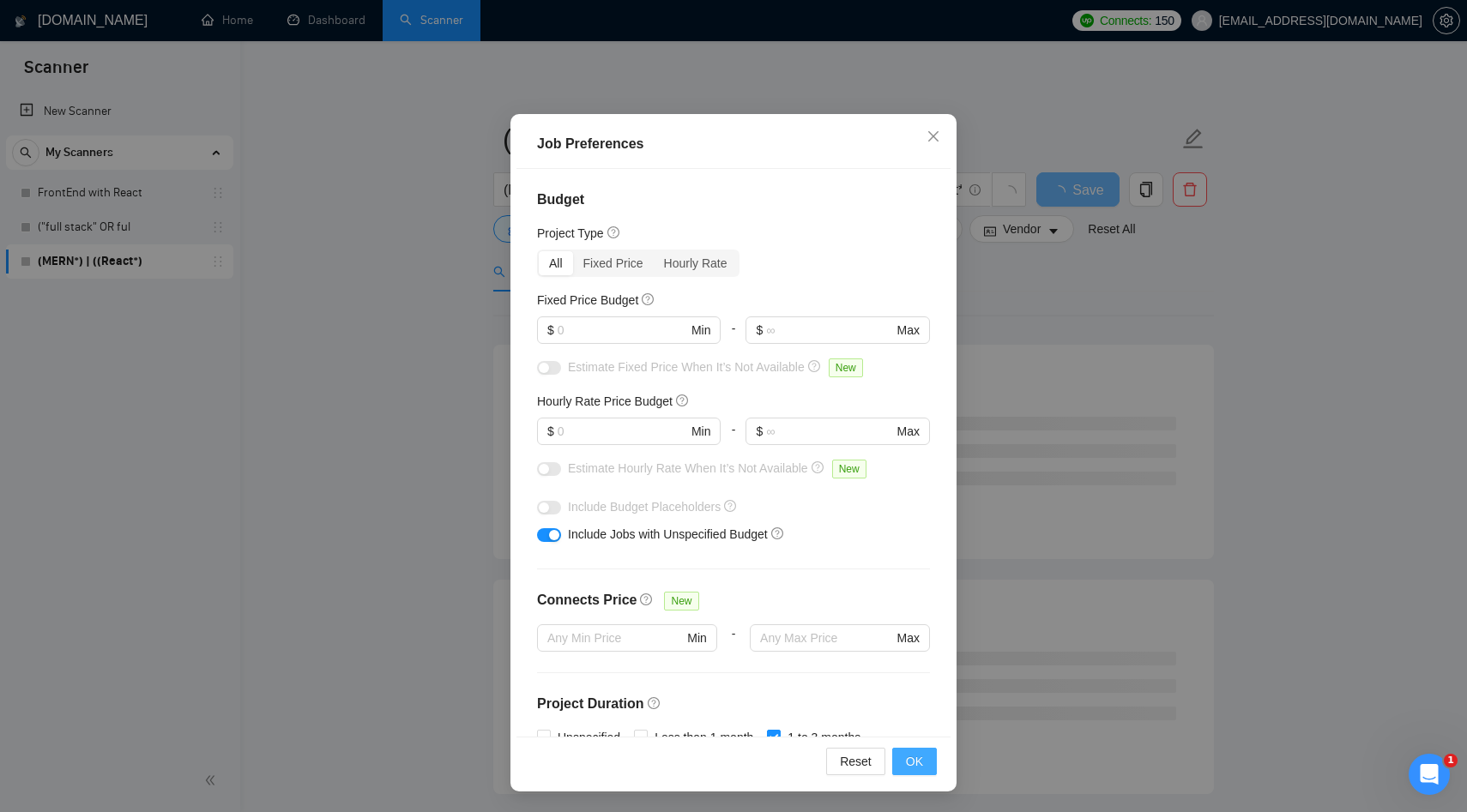
click at [906, 769] on span "OK" at bounding box center [914, 762] width 17 height 19
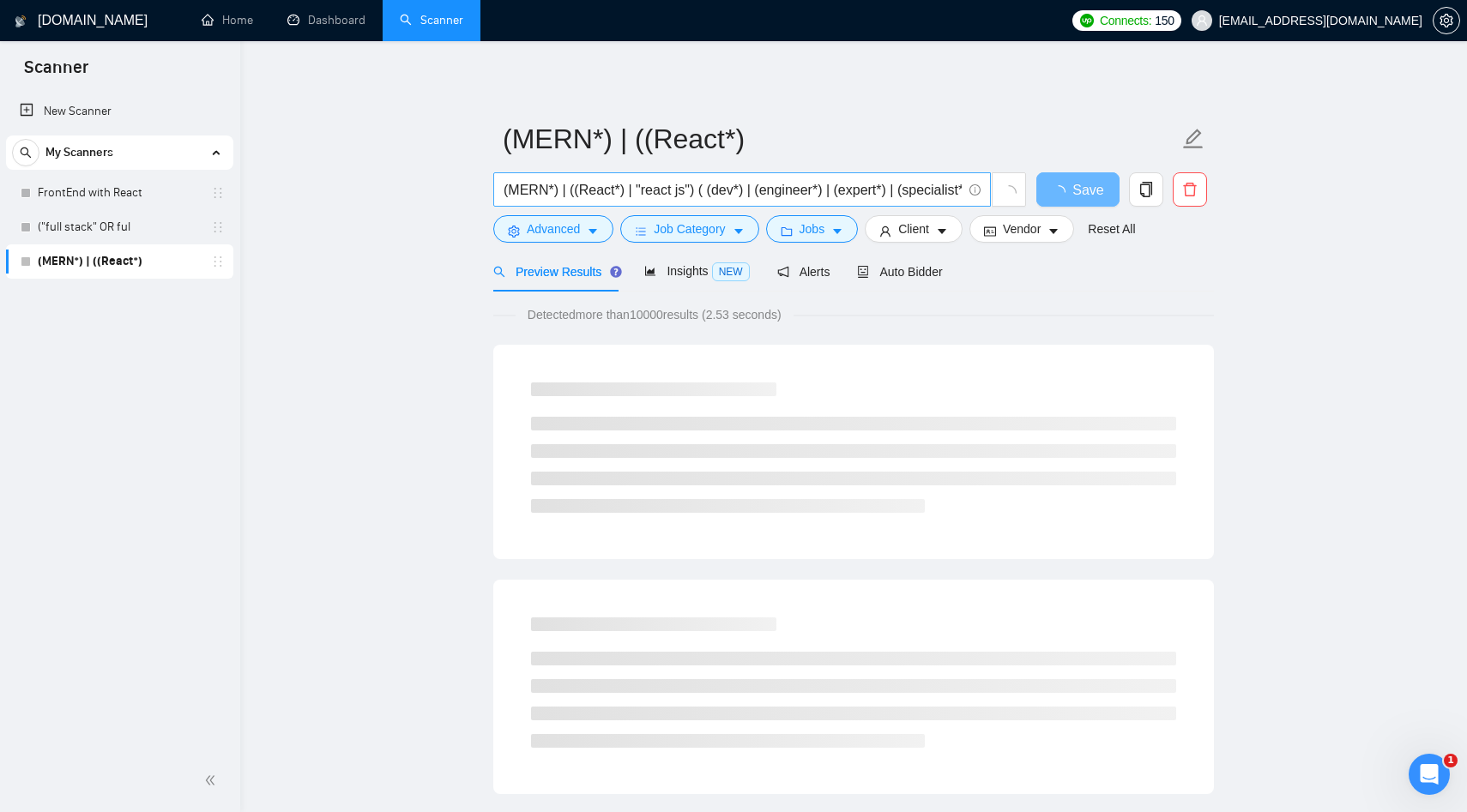
click at [700, 194] on input "(MERN*) | ((React*) | "react js") ( (dev*) | (engineer*) | (expert*) | (special…" at bounding box center [732, 190] width 458 height 22
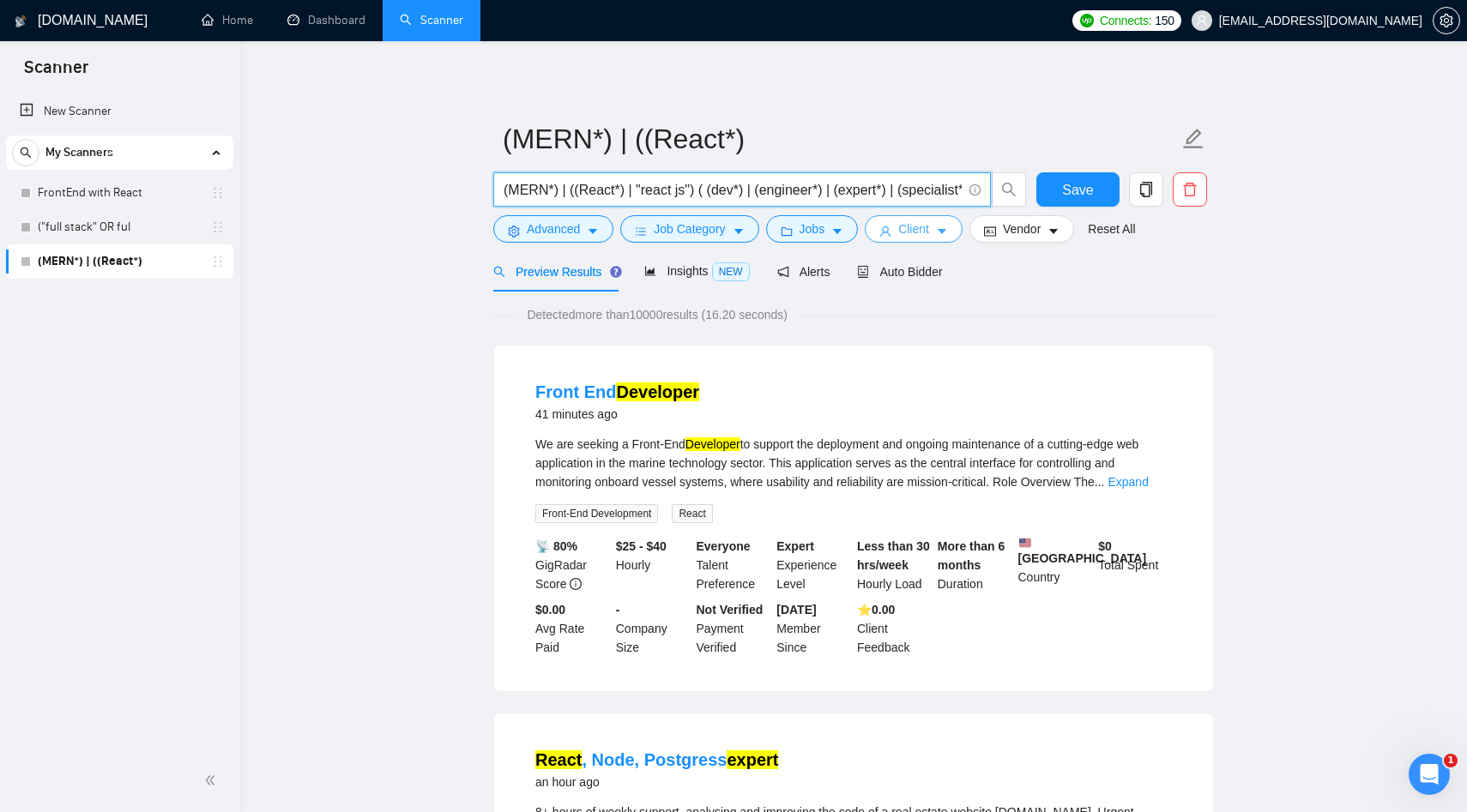
click at [912, 232] on span "Client" at bounding box center [914, 229] width 31 height 19
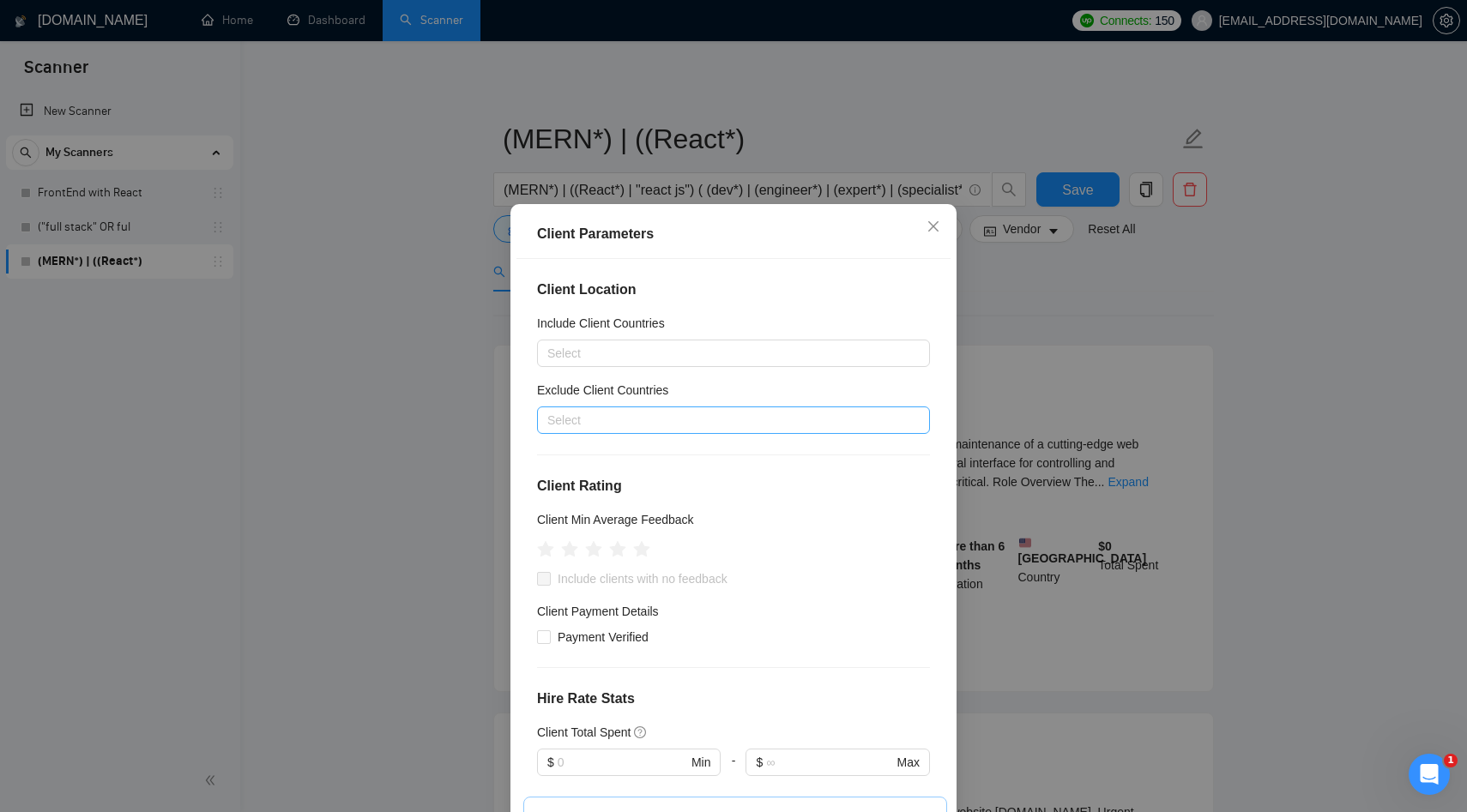
click at [608, 411] on div at bounding box center [725, 420] width 367 height 21
type input "paki"
click at [585, 476] on div "[GEOGRAPHIC_DATA]" at bounding box center [738, 481] width 362 height 19
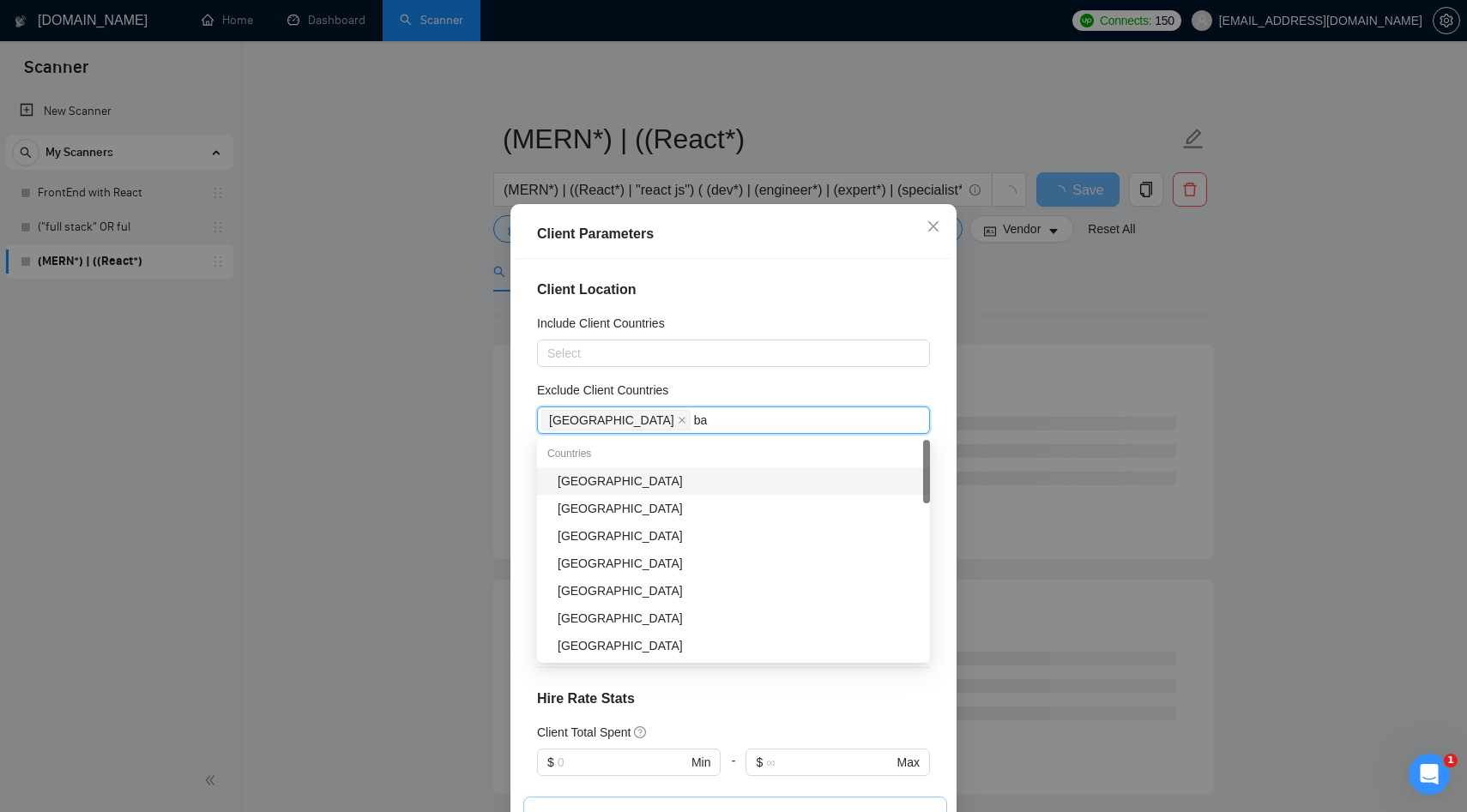
type input "ban"
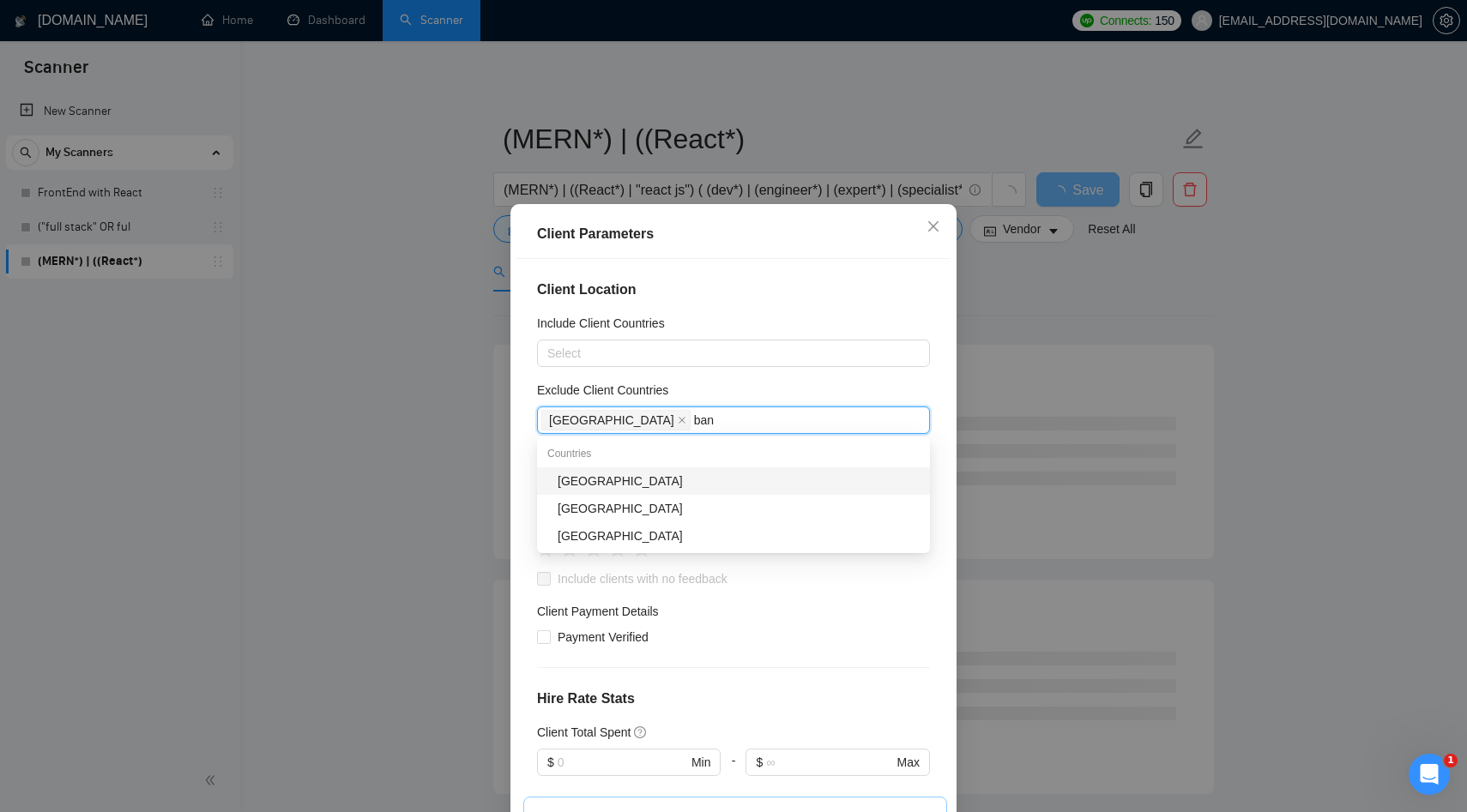
click at [585, 483] on div "[GEOGRAPHIC_DATA]" at bounding box center [738, 481] width 362 height 19
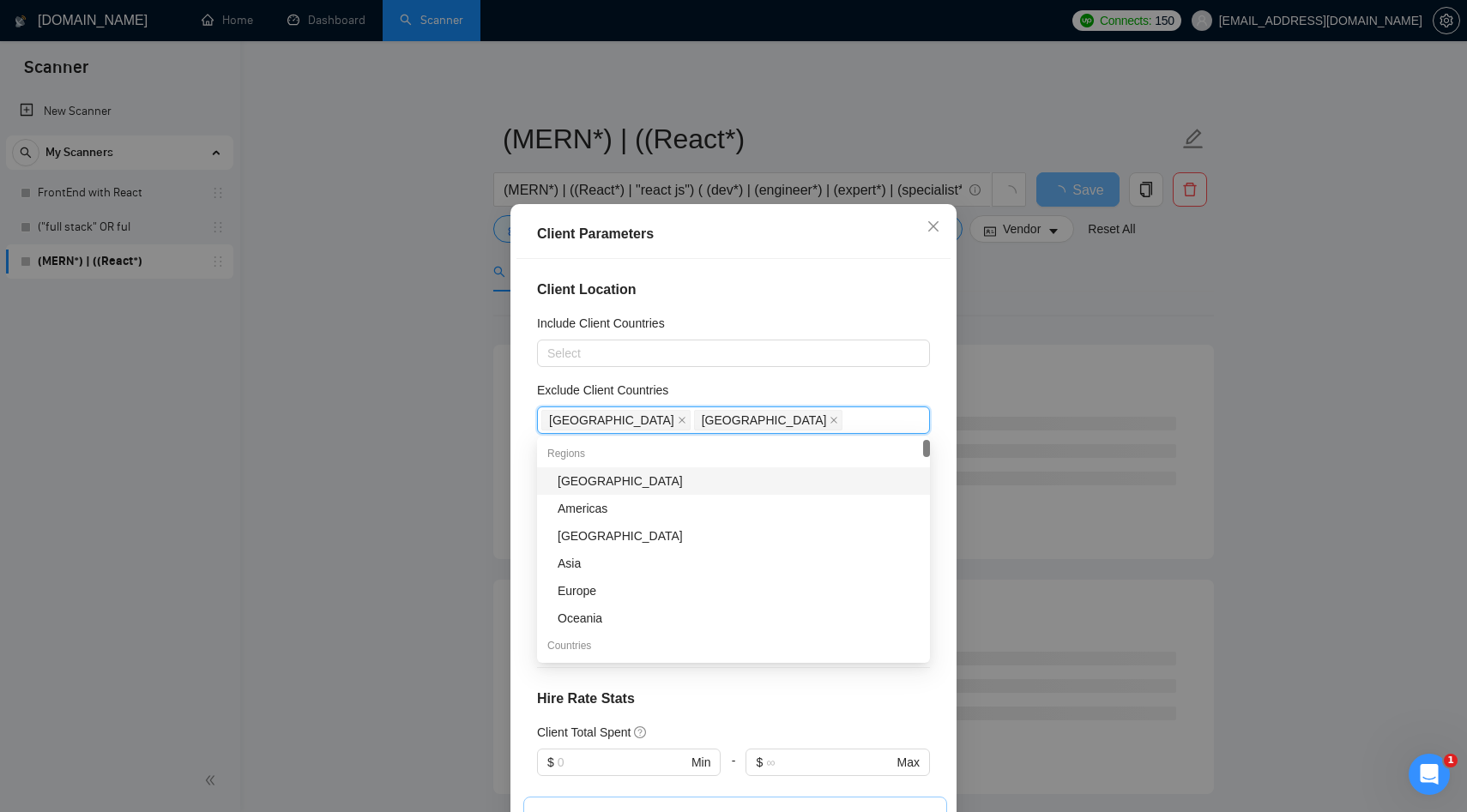
click at [720, 311] on div "Client Location Include Client Countries Select Exclude Client Countries [GEOGR…" at bounding box center [734, 544] width 434 height 569
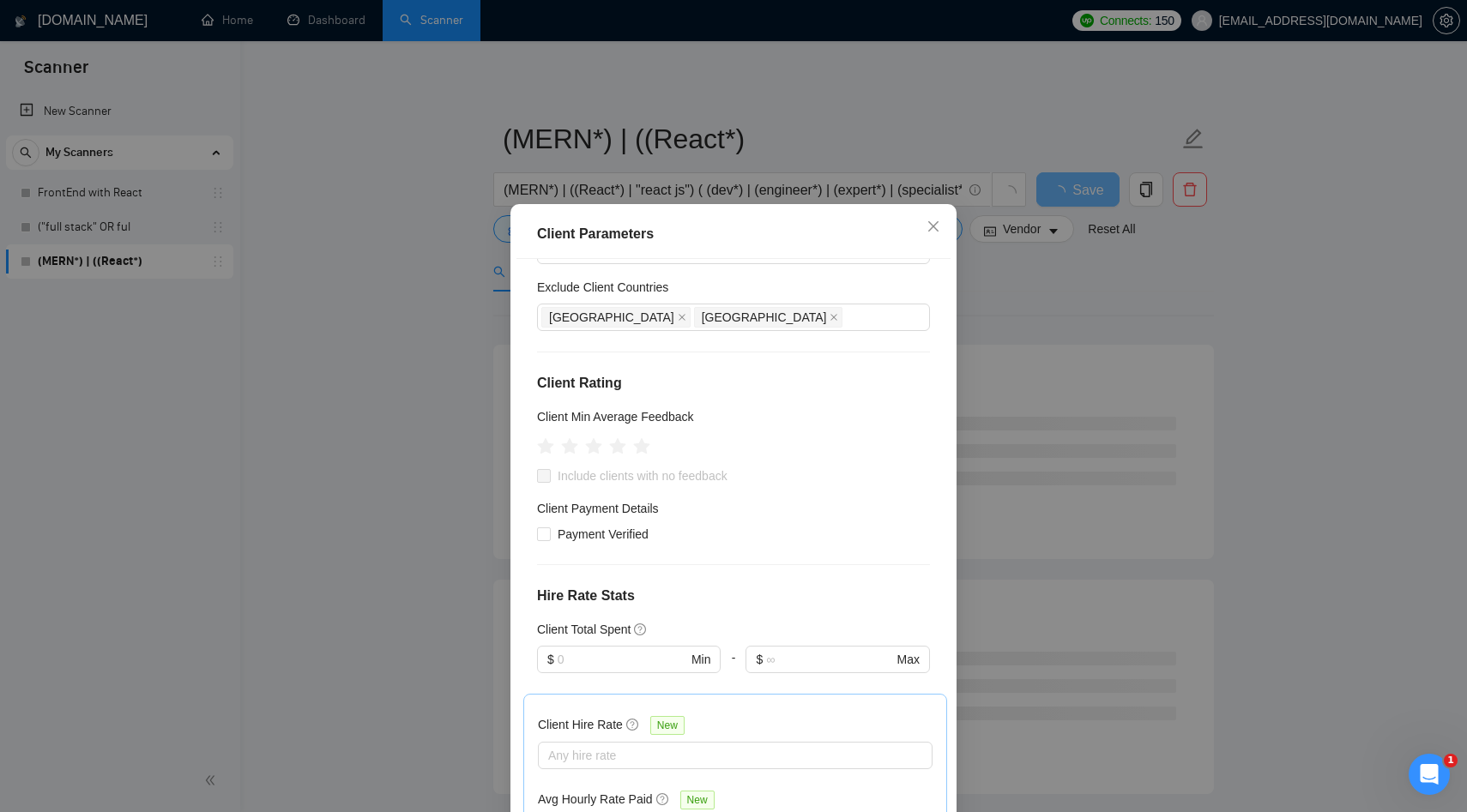
scroll to position [123, 0]
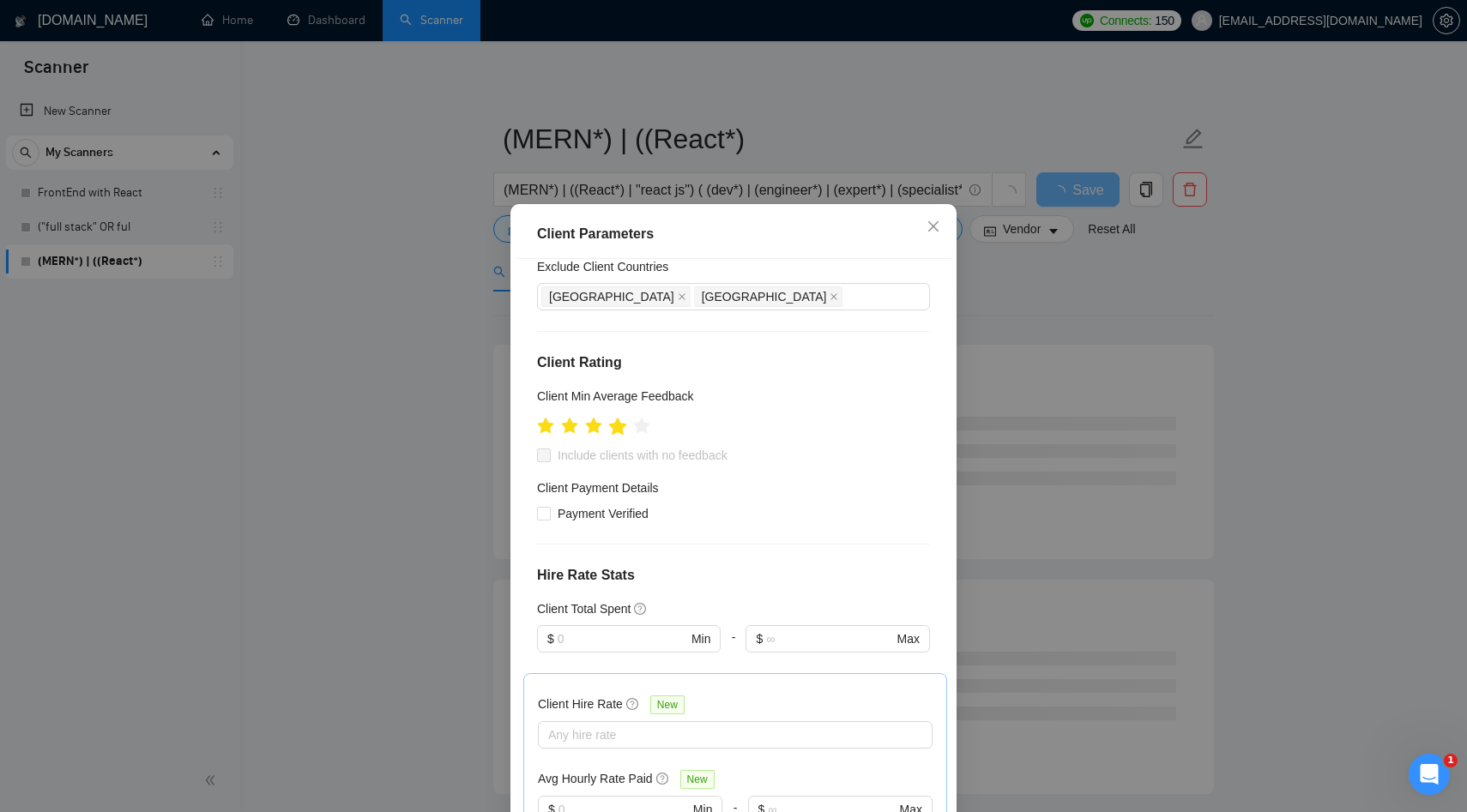
click at [622, 425] on icon "star" at bounding box center [618, 425] width 18 height 17
click at [596, 451] on span "Include clients with no feedback" at bounding box center [643, 455] width 184 height 19
click at [549, 451] on input "Include clients with no feedback" at bounding box center [542, 454] width 12 height 12
checkbox input "true"
click at [591, 512] on span "Payment Verified" at bounding box center [603, 513] width 104 height 19
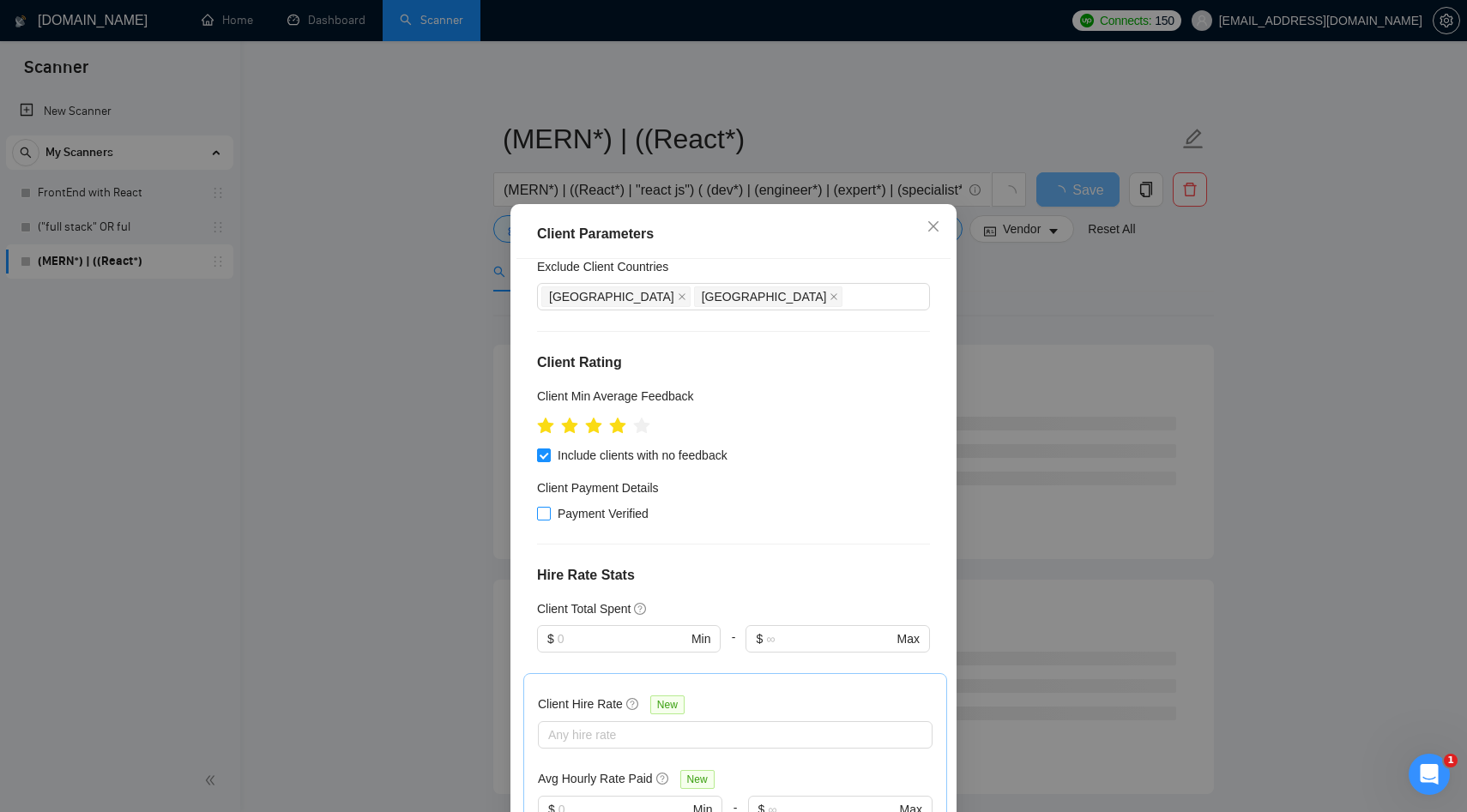
click at [549, 512] on input "Payment Verified" at bounding box center [542, 512] width 12 height 12
checkbox input "true"
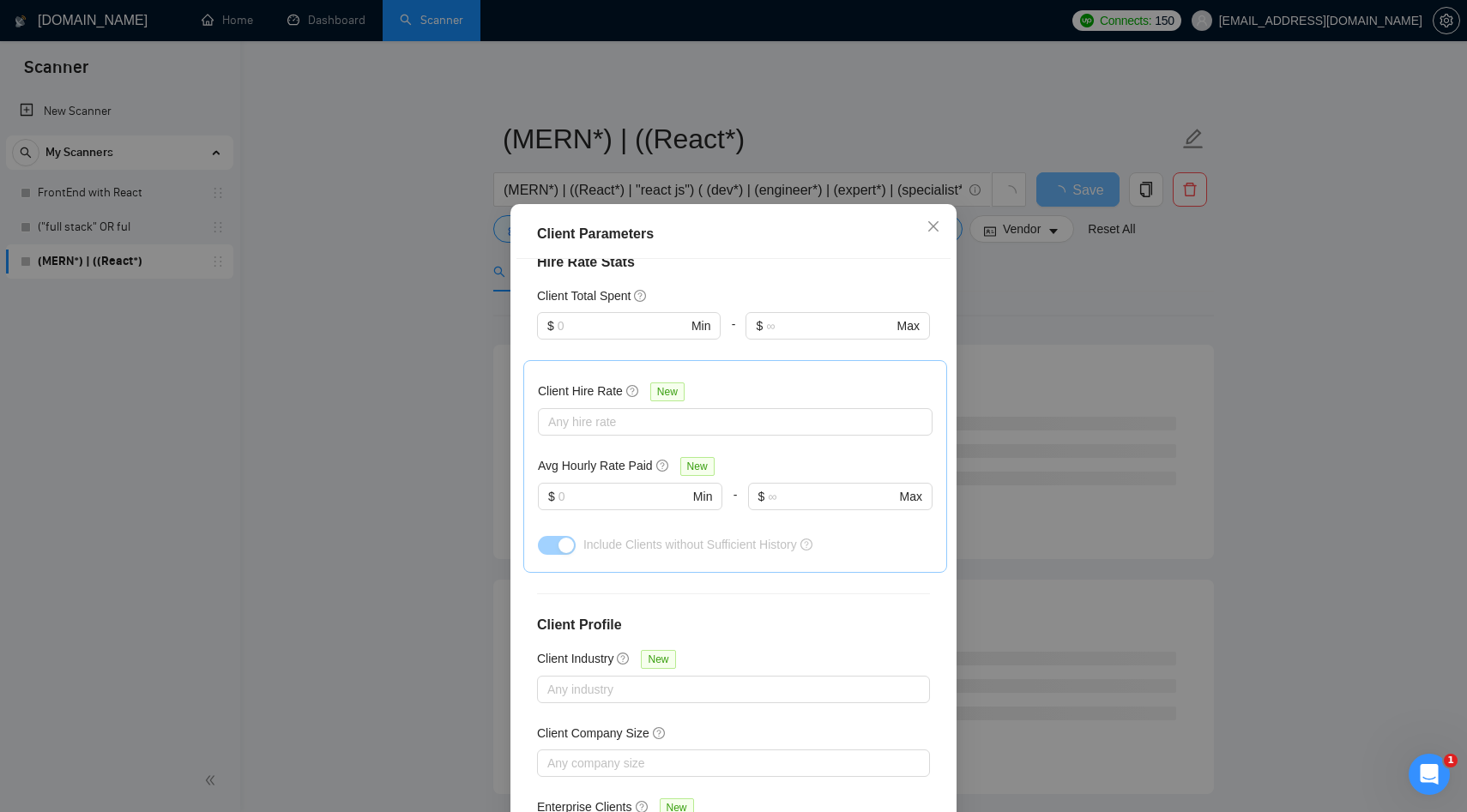
scroll to position [435, 0]
click at [605, 407] on div "Client Hire Rate New" at bounding box center [735, 397] width 394 height 27
click at [599, 414] on div at bounding box center [727, 423] width 369 height 21
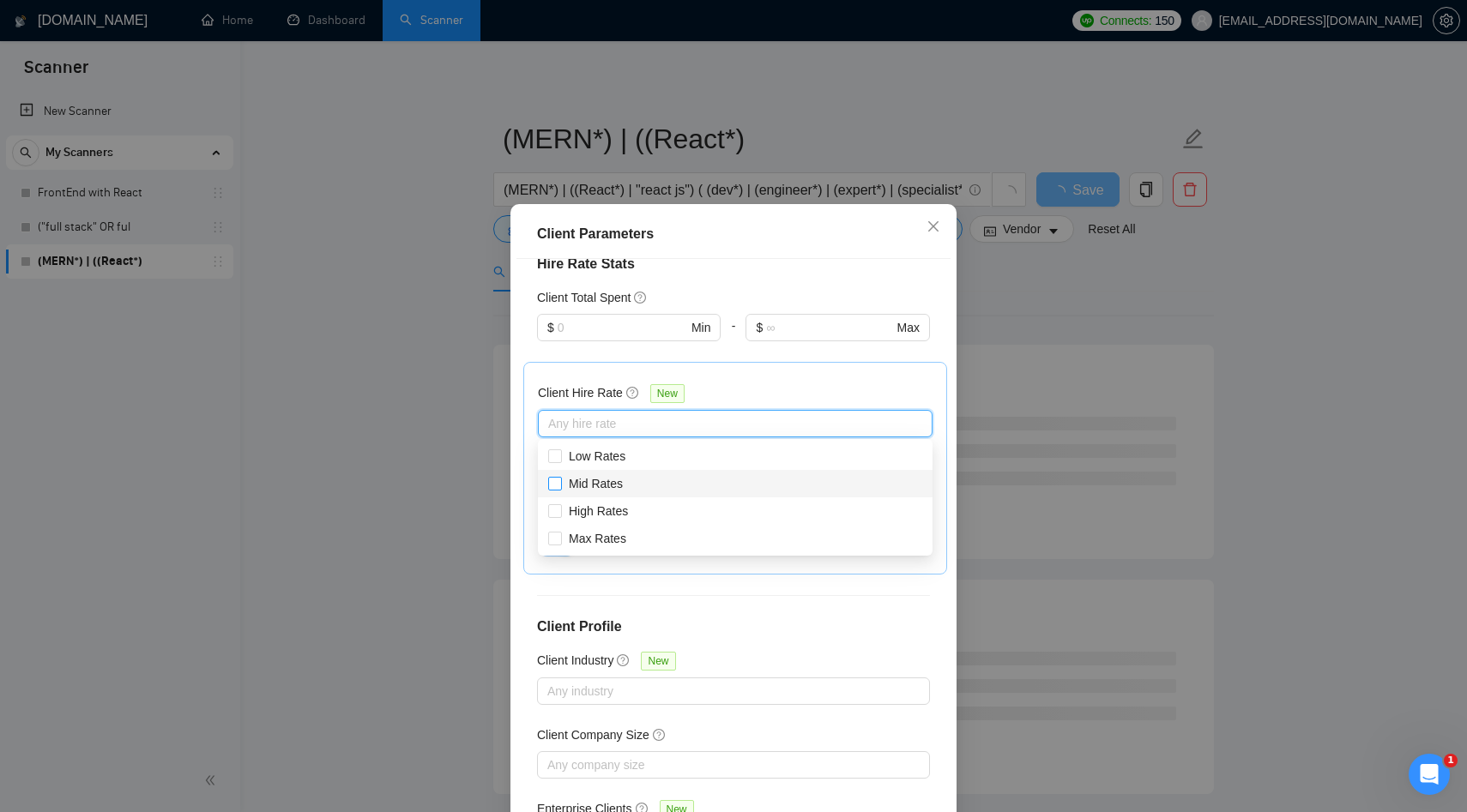
click at [601, 483] on span "Mid Rates" at bounding box center [596, 483] width 54 height 14
click at [560, 483] on input "Mid Rates" at bounding box center [554, 483] width 12 height 12
checkbox input "true"
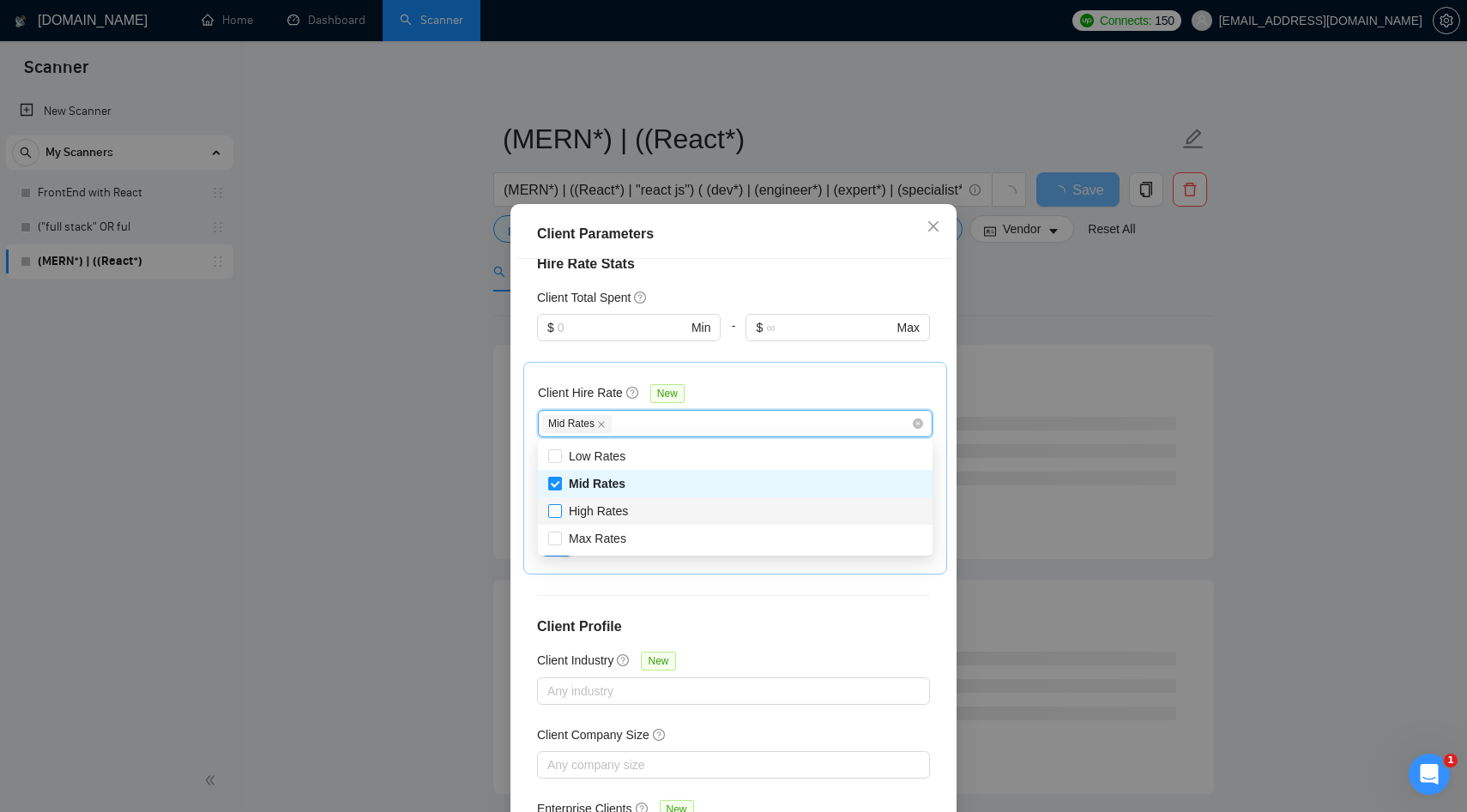
click at [591, 506] on span "High Rates" at bounding box center [599, 510] width 59 height 14
click at [560, 506] on input "High Rates" at bounding box center [554, 510] width 12 height 12
checkbox input "true"
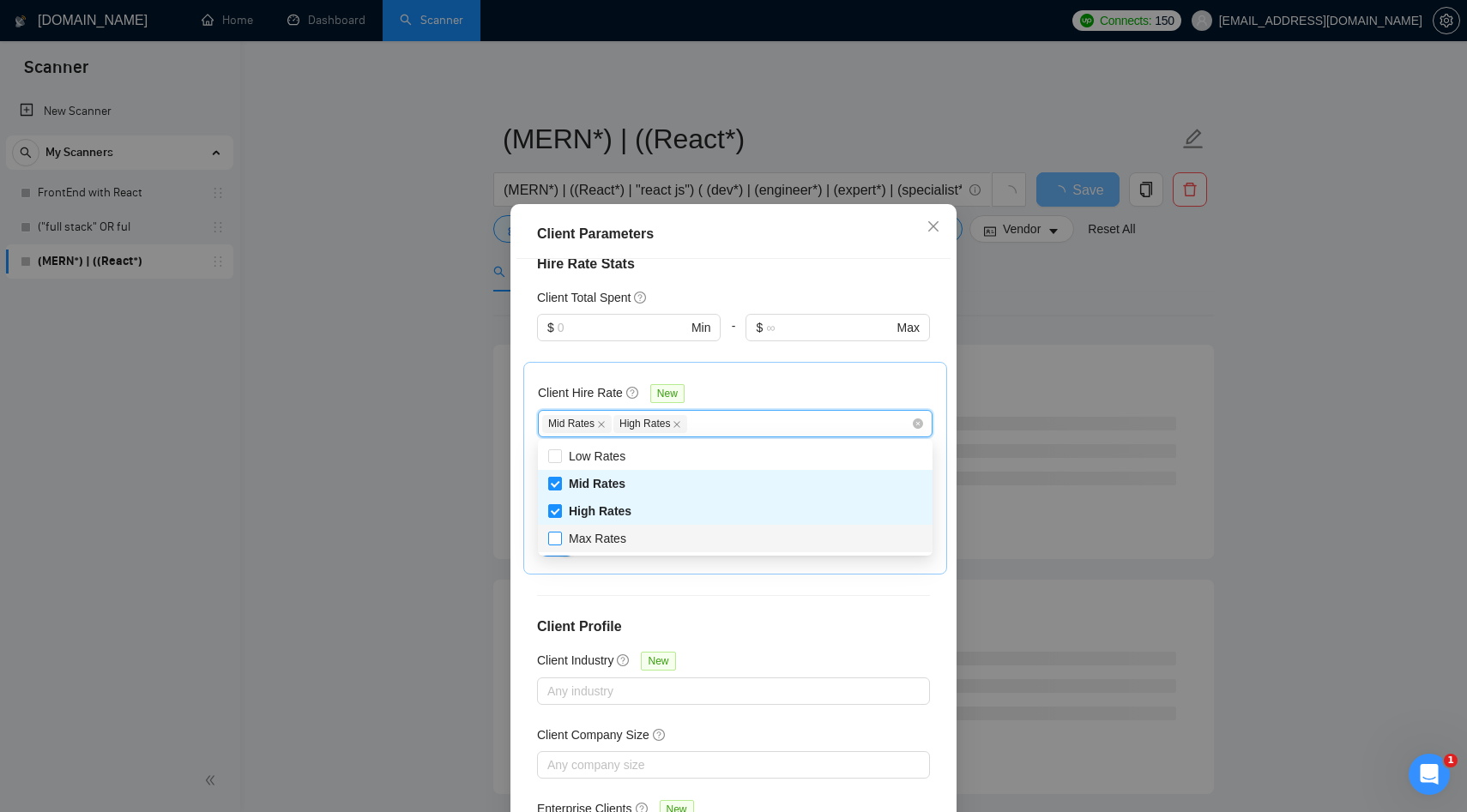
click at [585, 534] on span "Max Rates" at bounding box center [598, 538] width 58 height 14
click at [560, 534] on input "Max Rates" at bounding box center [554, 537] width 12 height 12
checkbox input "true"
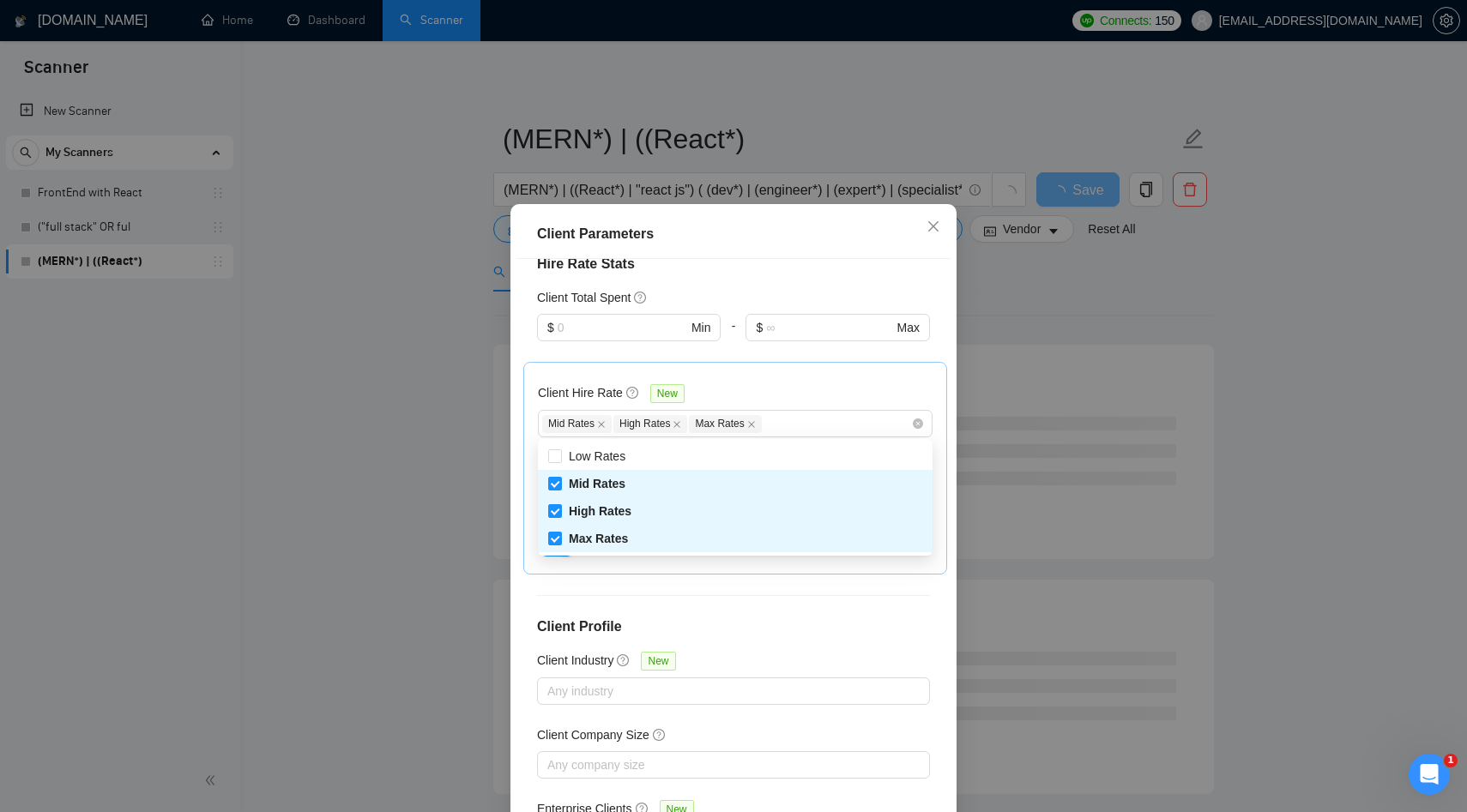
click at [566, 573] on div "Client Hire Rate New Mid Rates High Rates Max Rates Avg Hourly Rate Paid New $ …" at bounding box center [735, 468] width 424 height 212
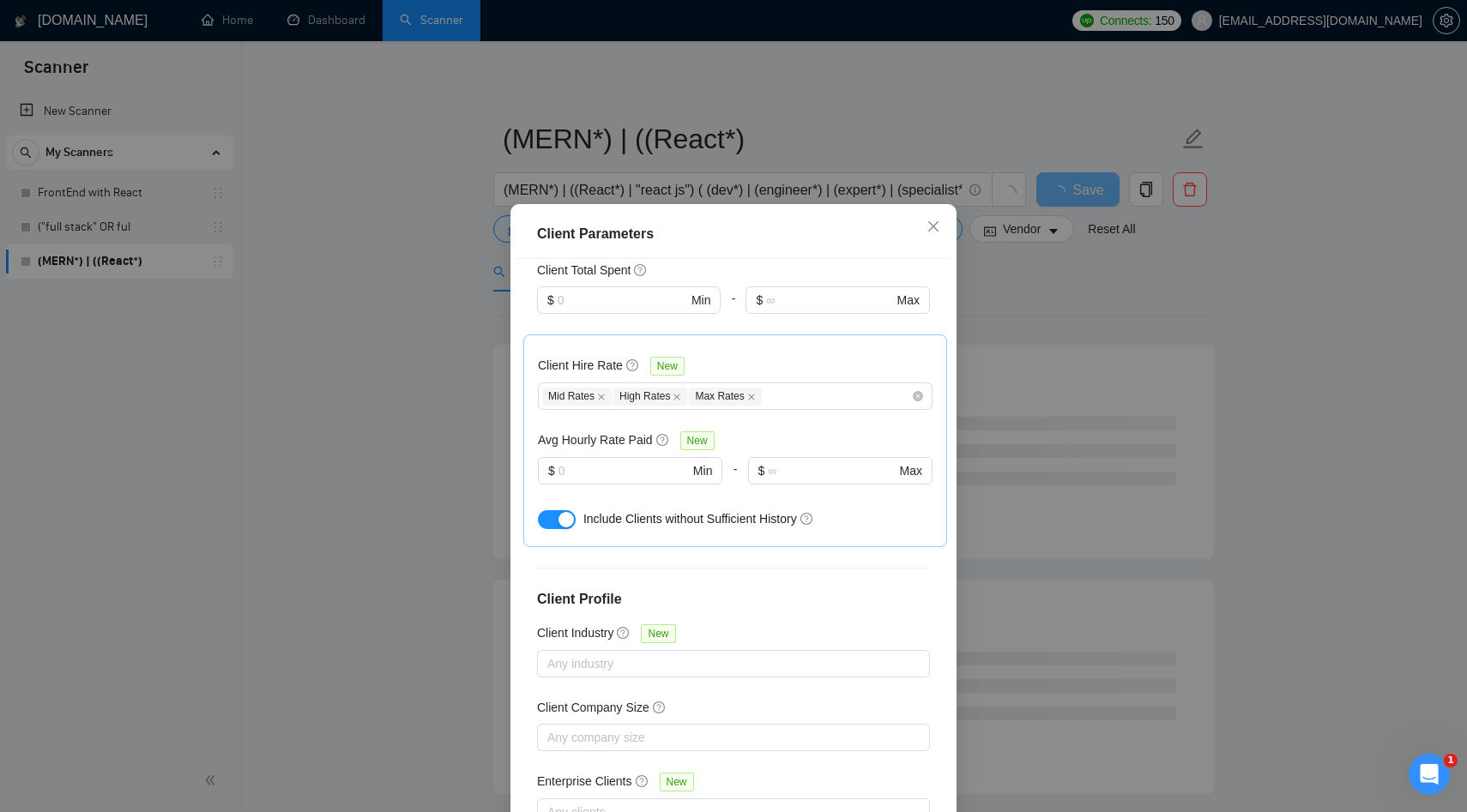
scroll to position [500, 0]
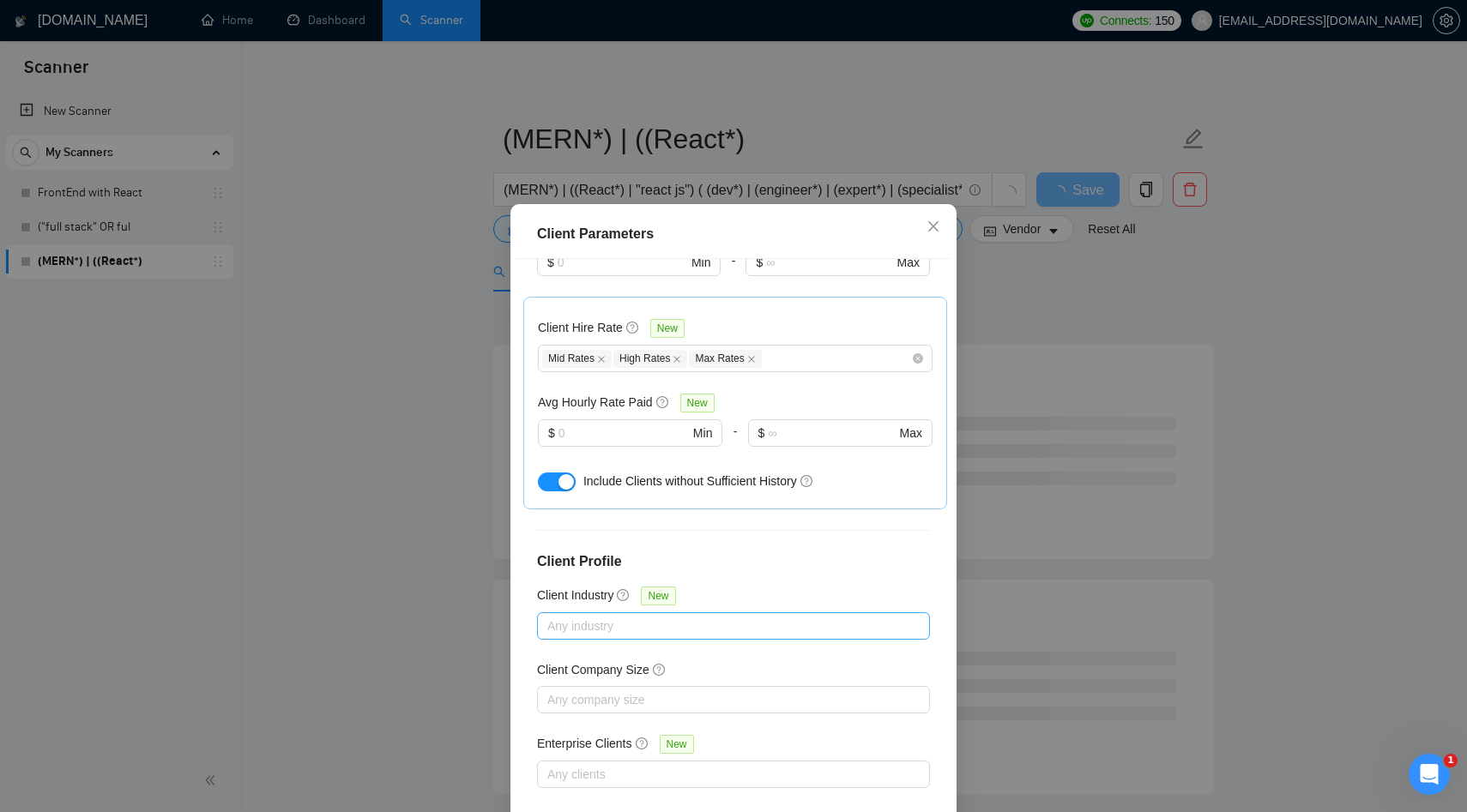
click at [569, 631] on div at bounding box center [725, 626] width 367 height 21
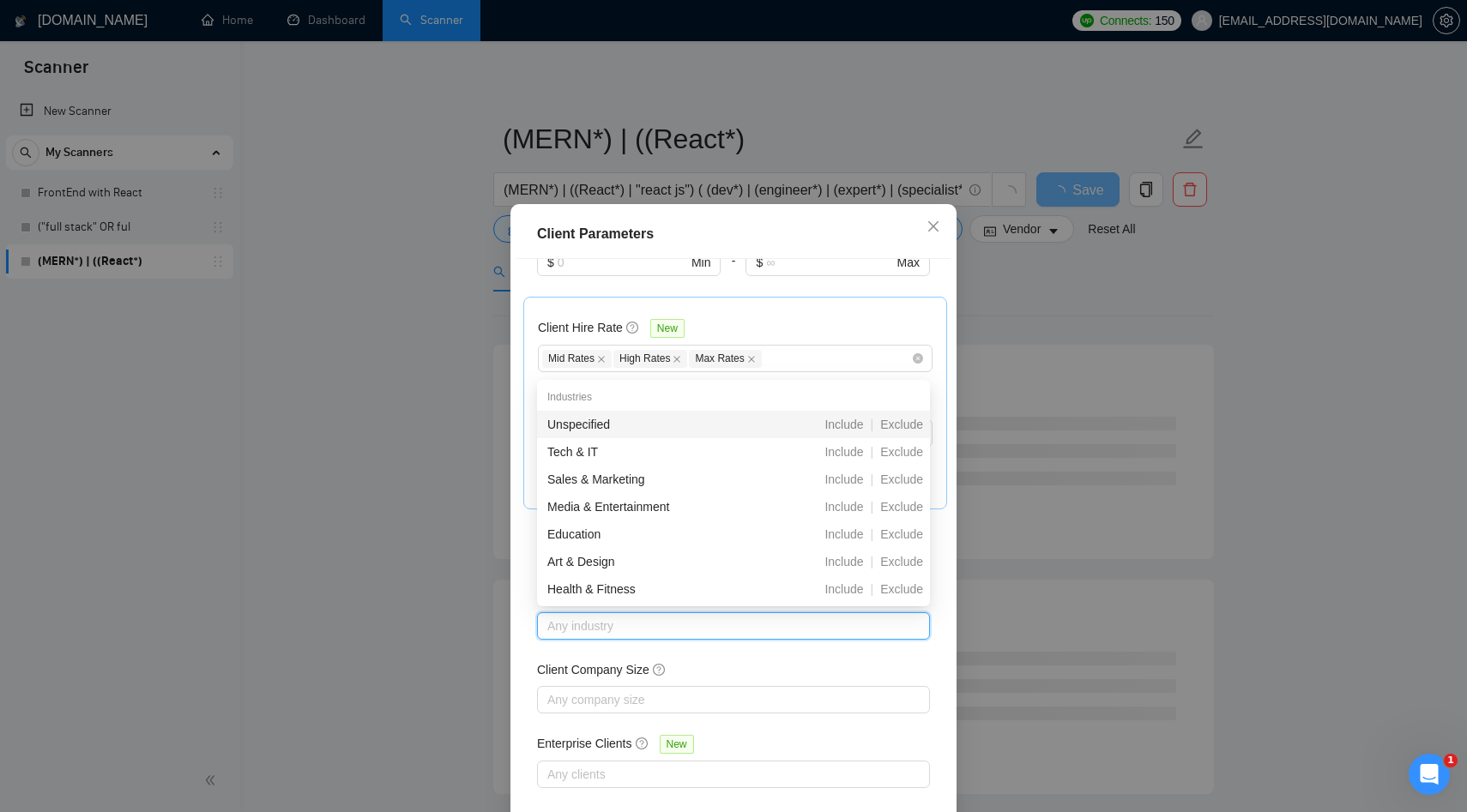
click at [569, 631] on div at bounding box center [725, 626] width 367 height 21
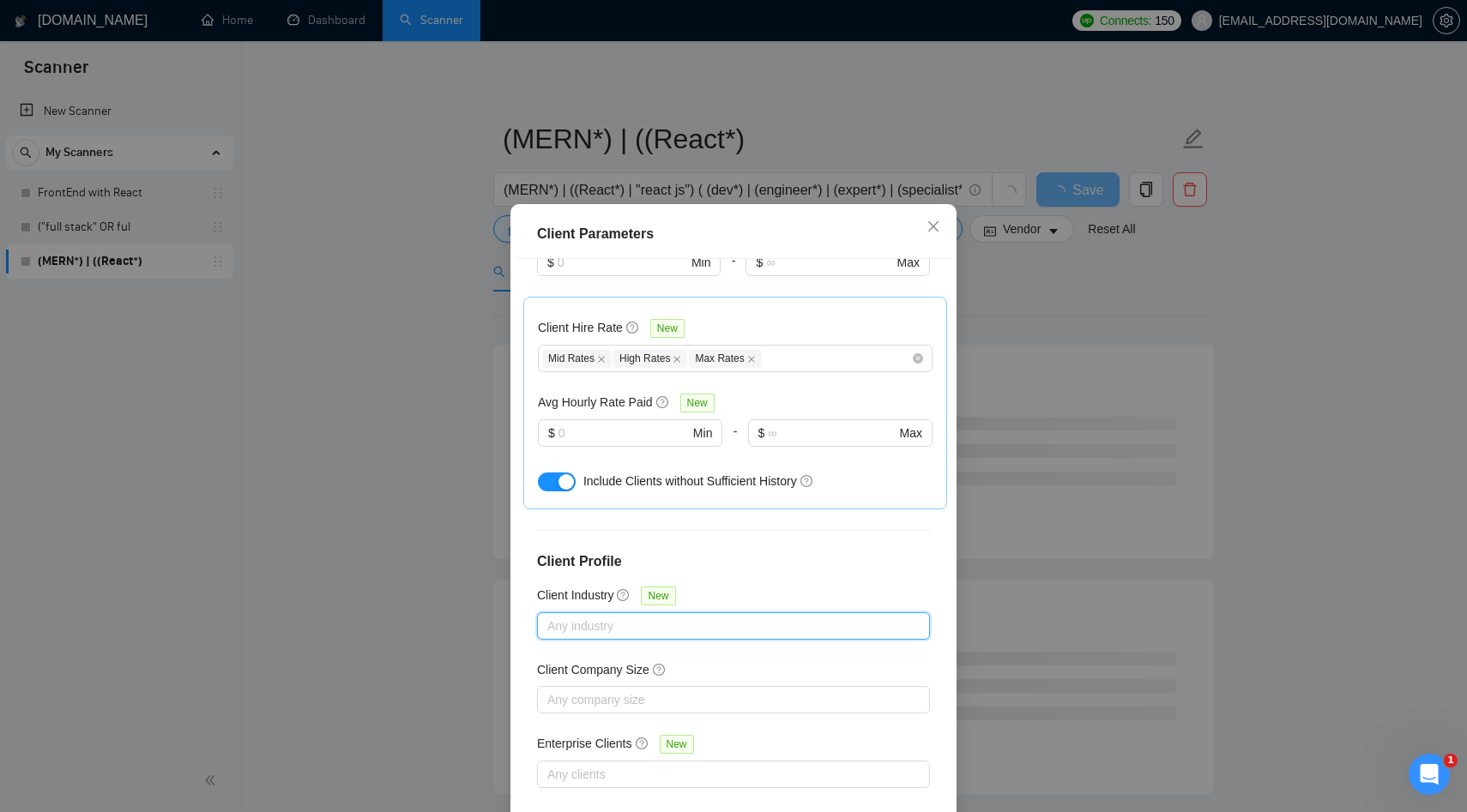
click at [567, 671] on h5 "Client Company Size" at bounding box center [593, 670] width 113 height 19
click at [551, 690] on input "Client Company Size" at bounding box center [549, 699] width 4 height 21
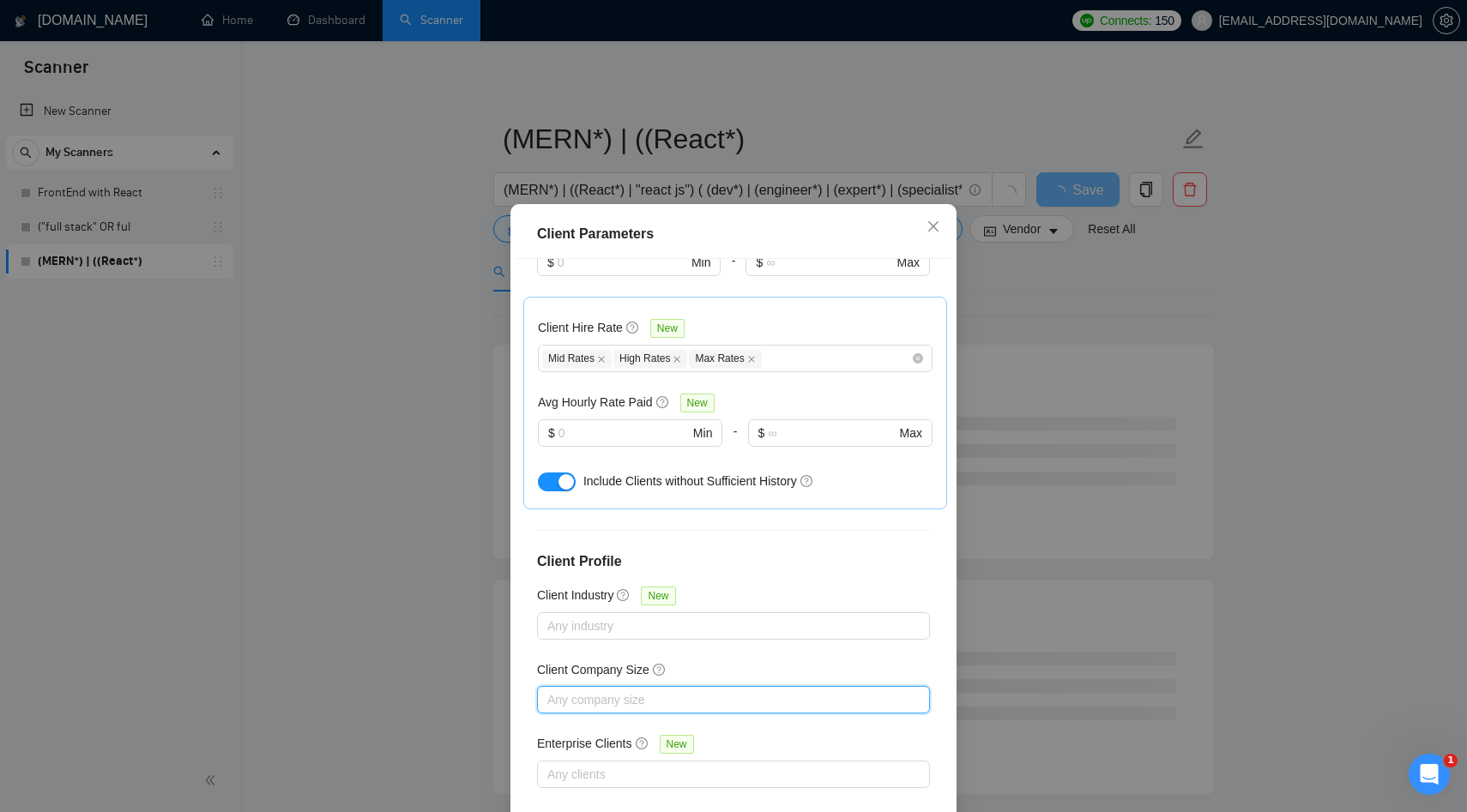
scroll to position [90, 0]
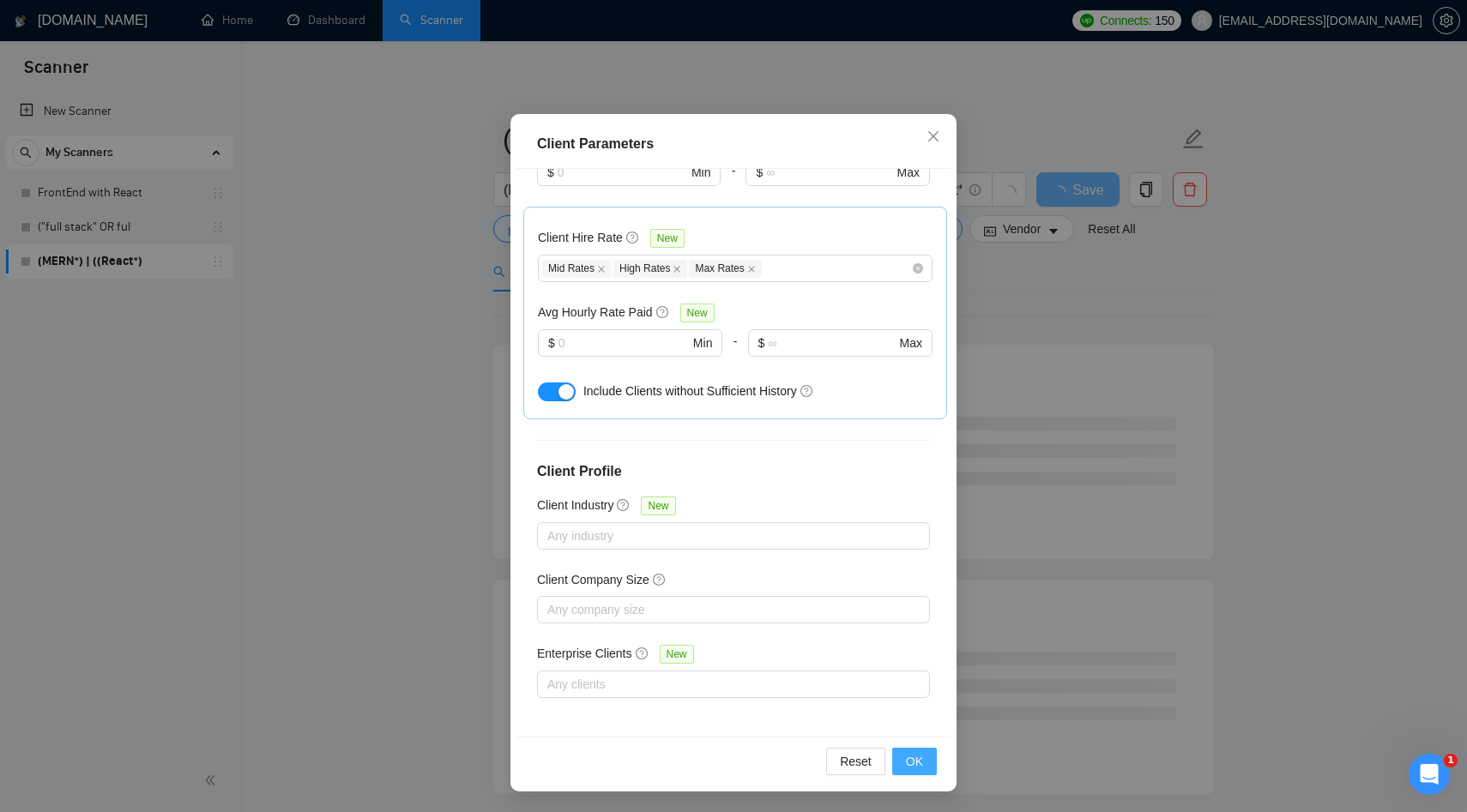
click at [925, 761] on button "OK" at bounding box center [915, 762] width 45 height 27
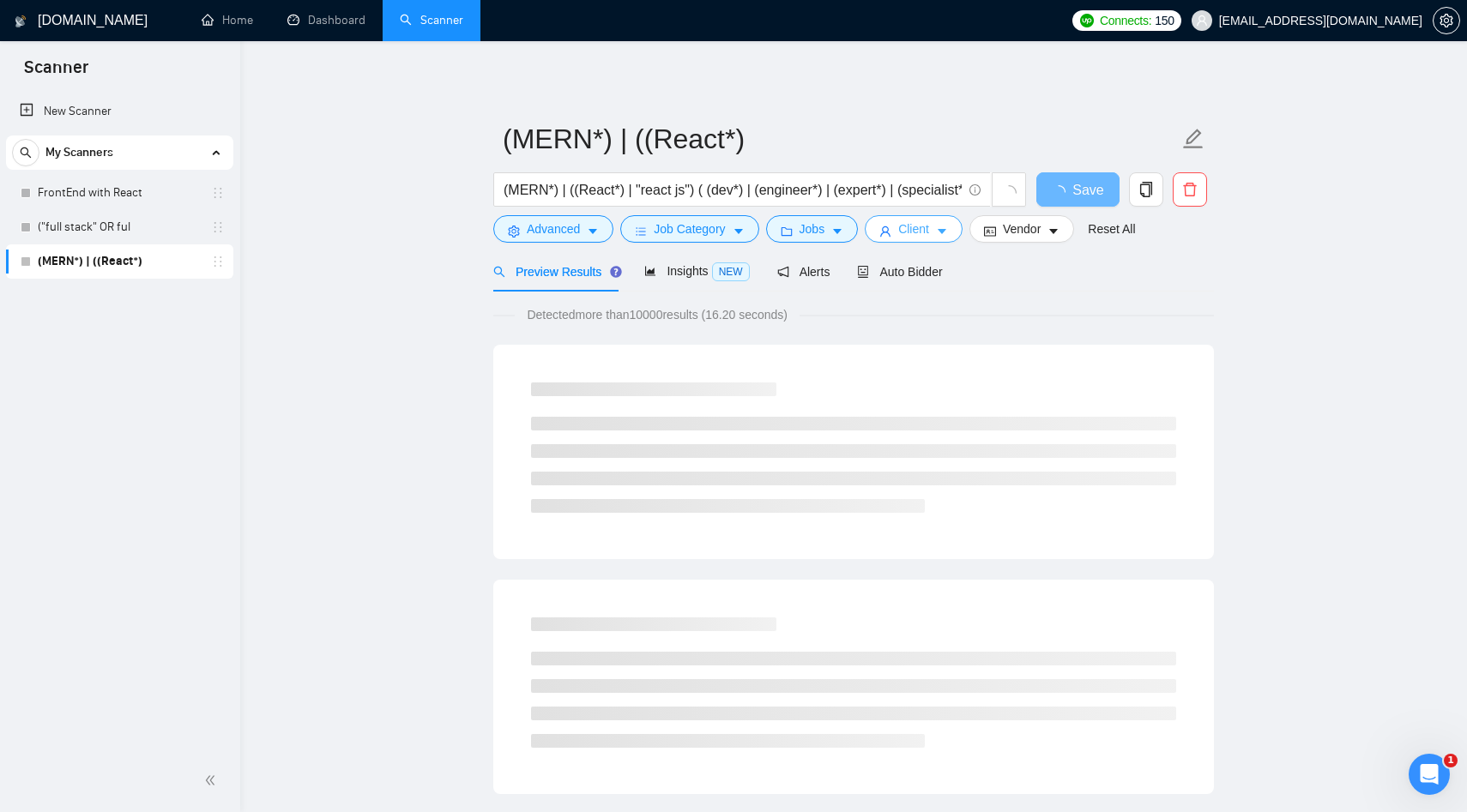
scroll to position [0, 0]
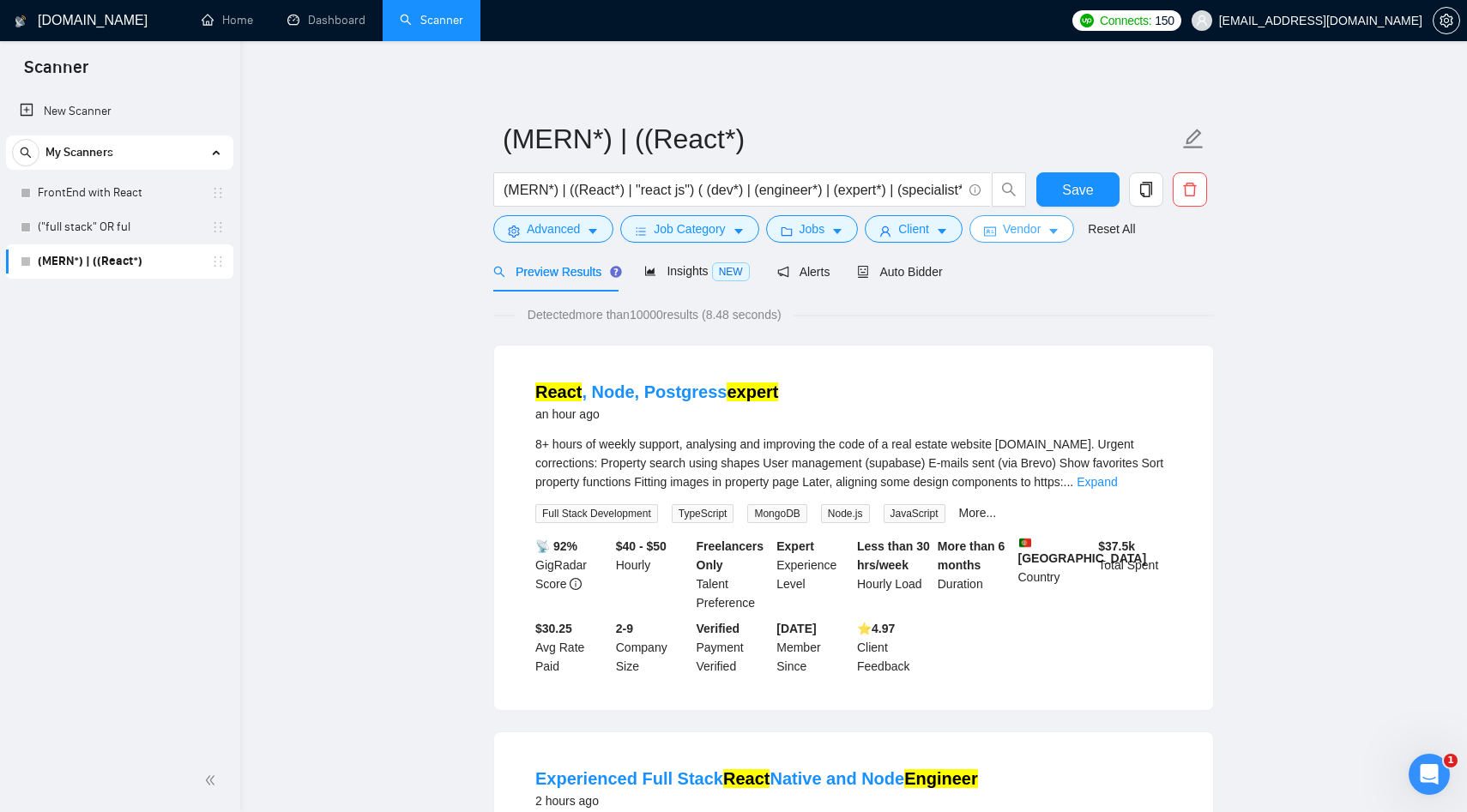
click at [1027, 234] on span "Vendor" at bounding box center [1022, 229] width 38 height 19
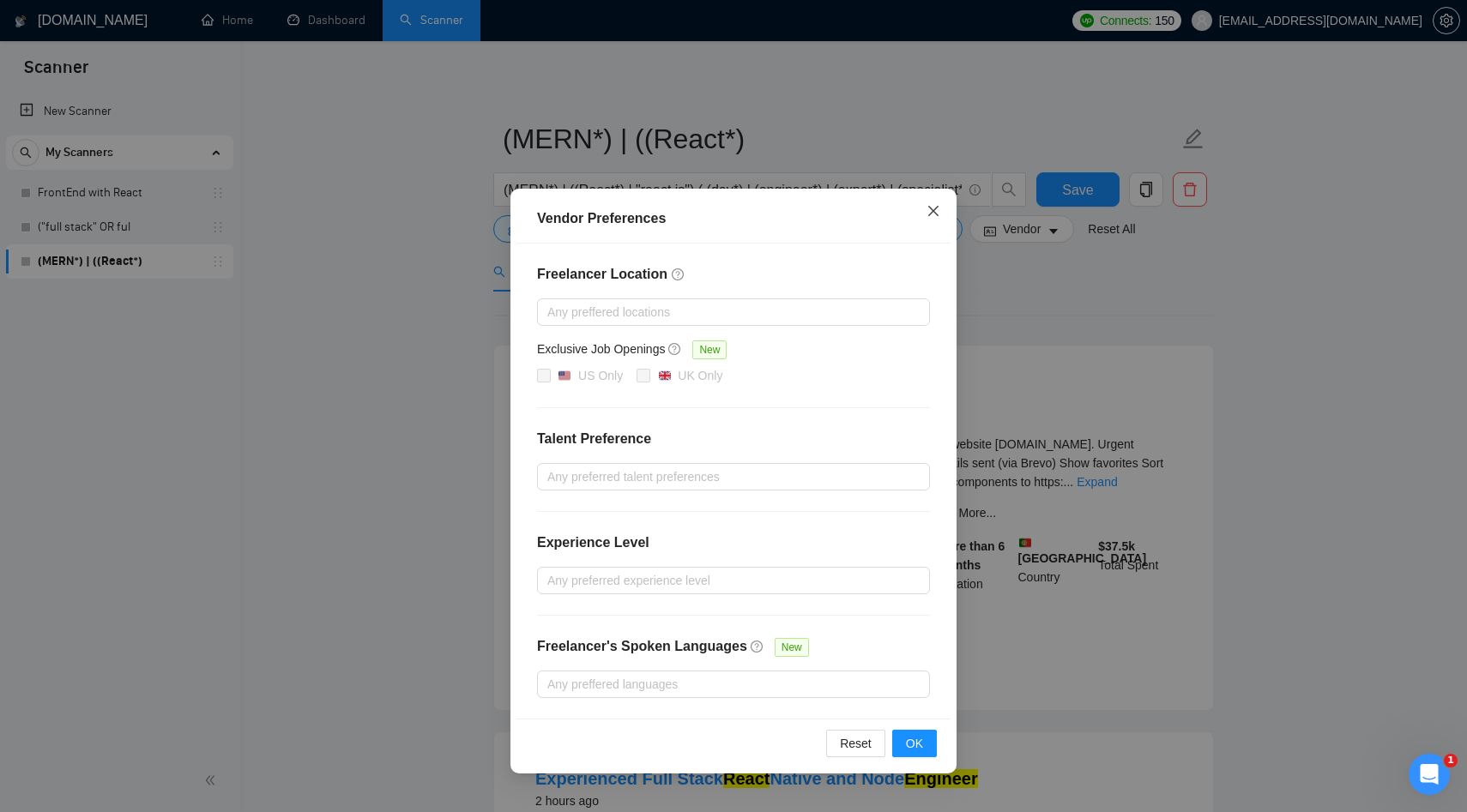
click at [937, 218] on icon "close" at bounding box center [933, 211] width 14 height 14
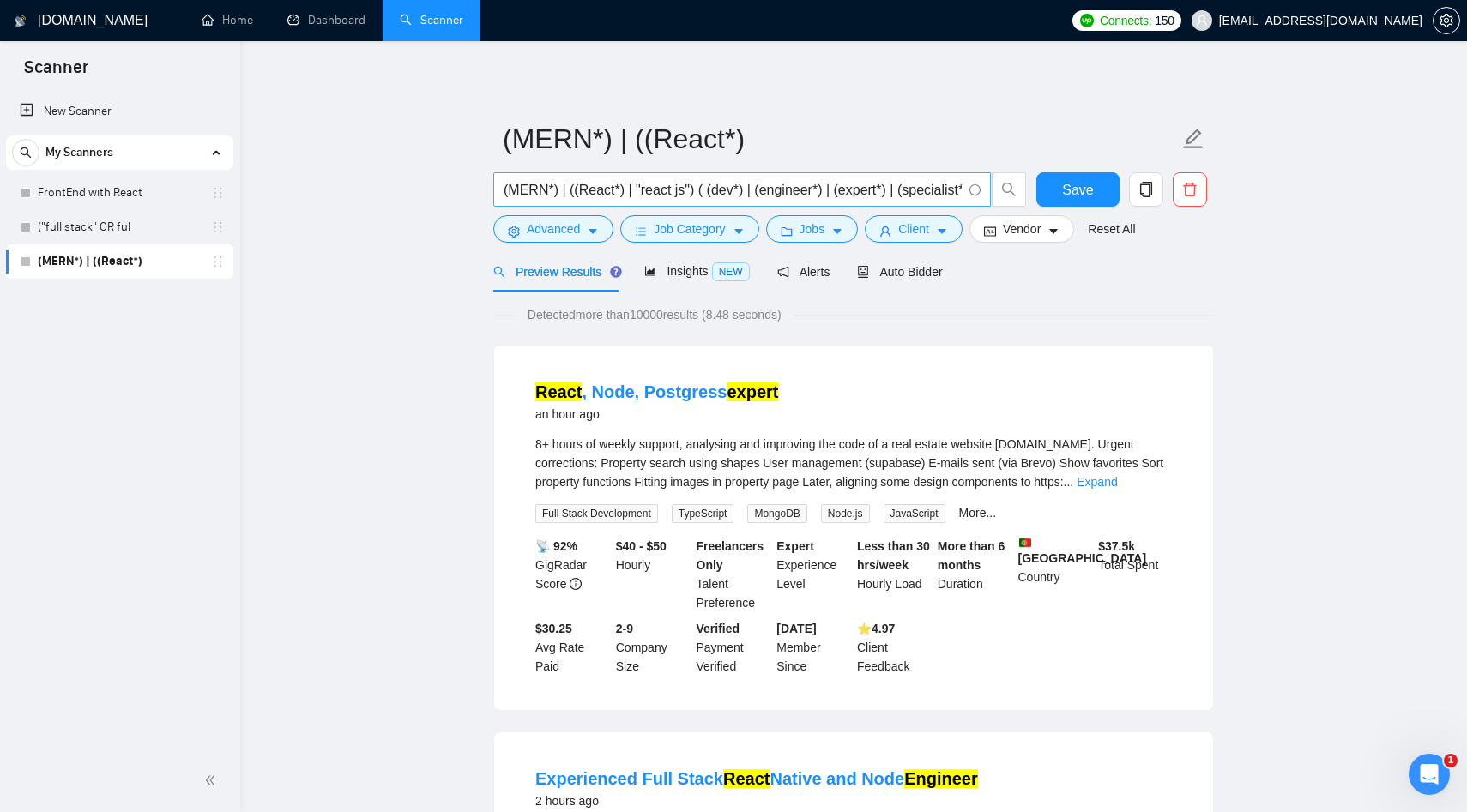
click at [884, 193] on input "(MERN*) | ((React*) | "react js") ( (dev*) | (engineer*) | (expert*) | (special…" at bounding box center [732, 190] width 458 height 22
paste input "(MERN* | Next* | "Next.js" | "Next JS") | ((React* | "react js") (dev* | engine…"
click at [1017, 182] on span "search" at bounding box center [1009, 189] width 32 height 15
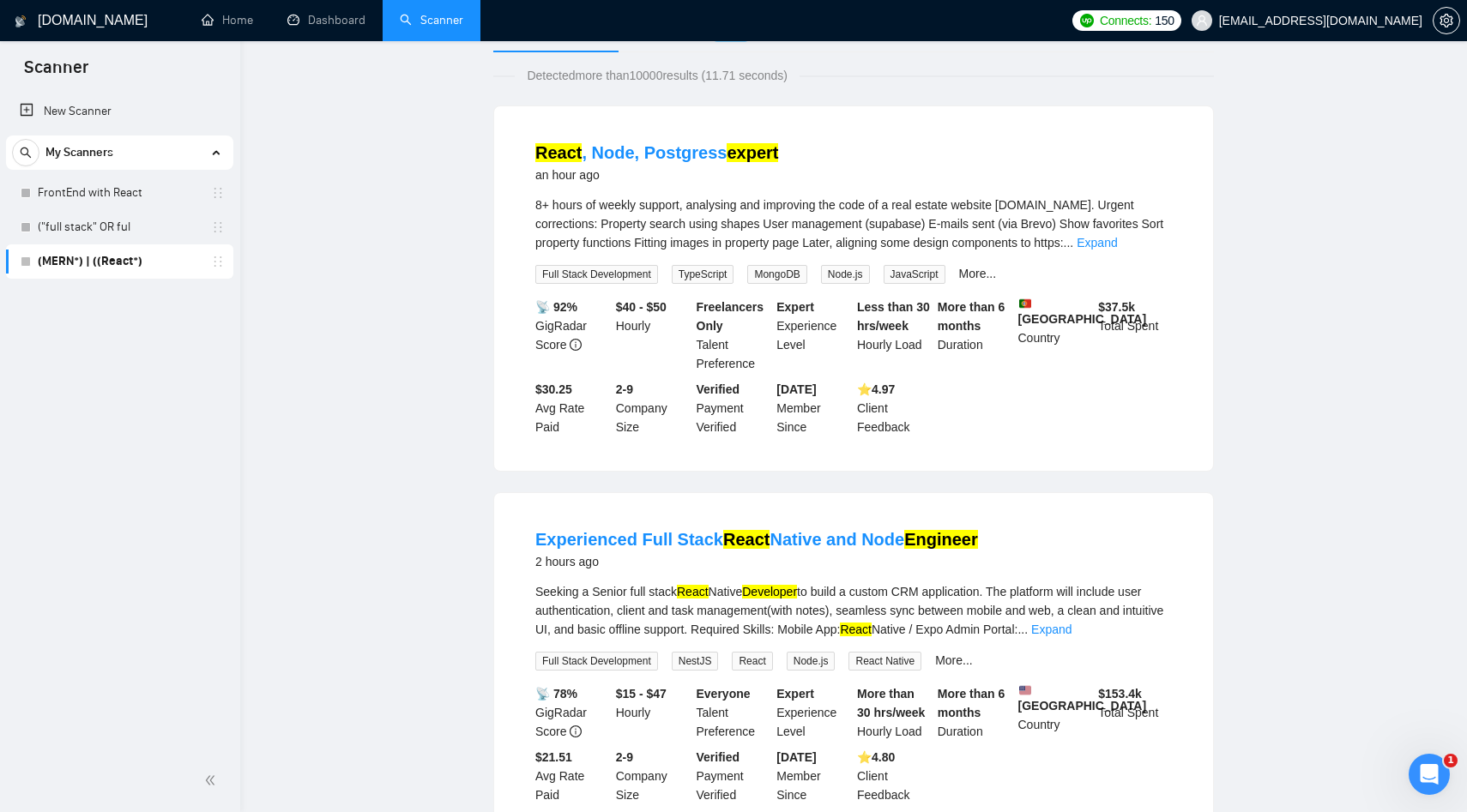
scroll to position [0, 0]
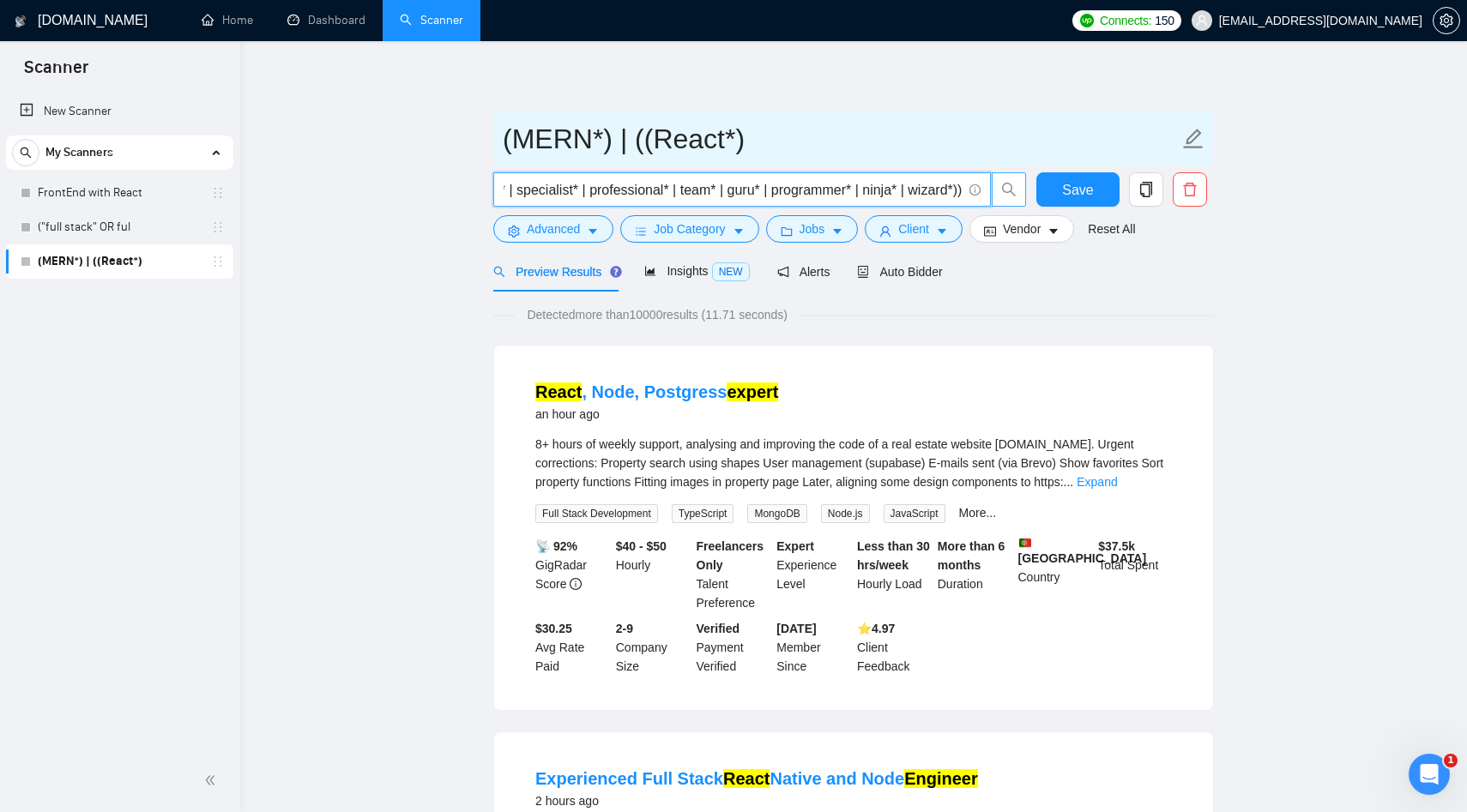
type input "(MERN* | Next* | "Next.js" | "Next JS") | ((React* | "react js") (dev* | engine…"
click at [587, 150] on input "(MERN*) | ((React*)" at bounding box center [840, 140] width 676 height 43
click at [1196, 141] on icon "edit" at bounding box center [1193, 139] width 23 height 23
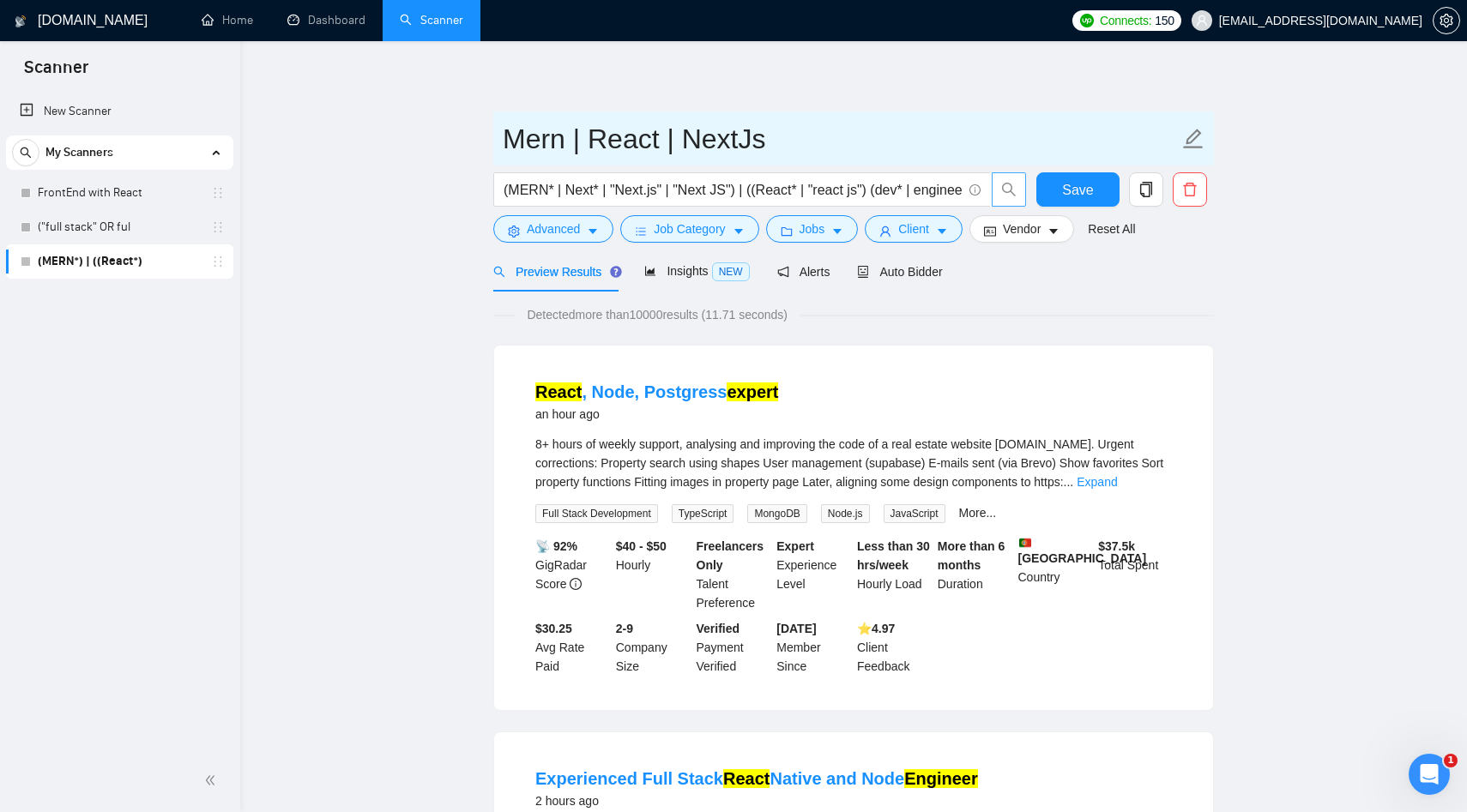
type input "Mern | React | NextJs"
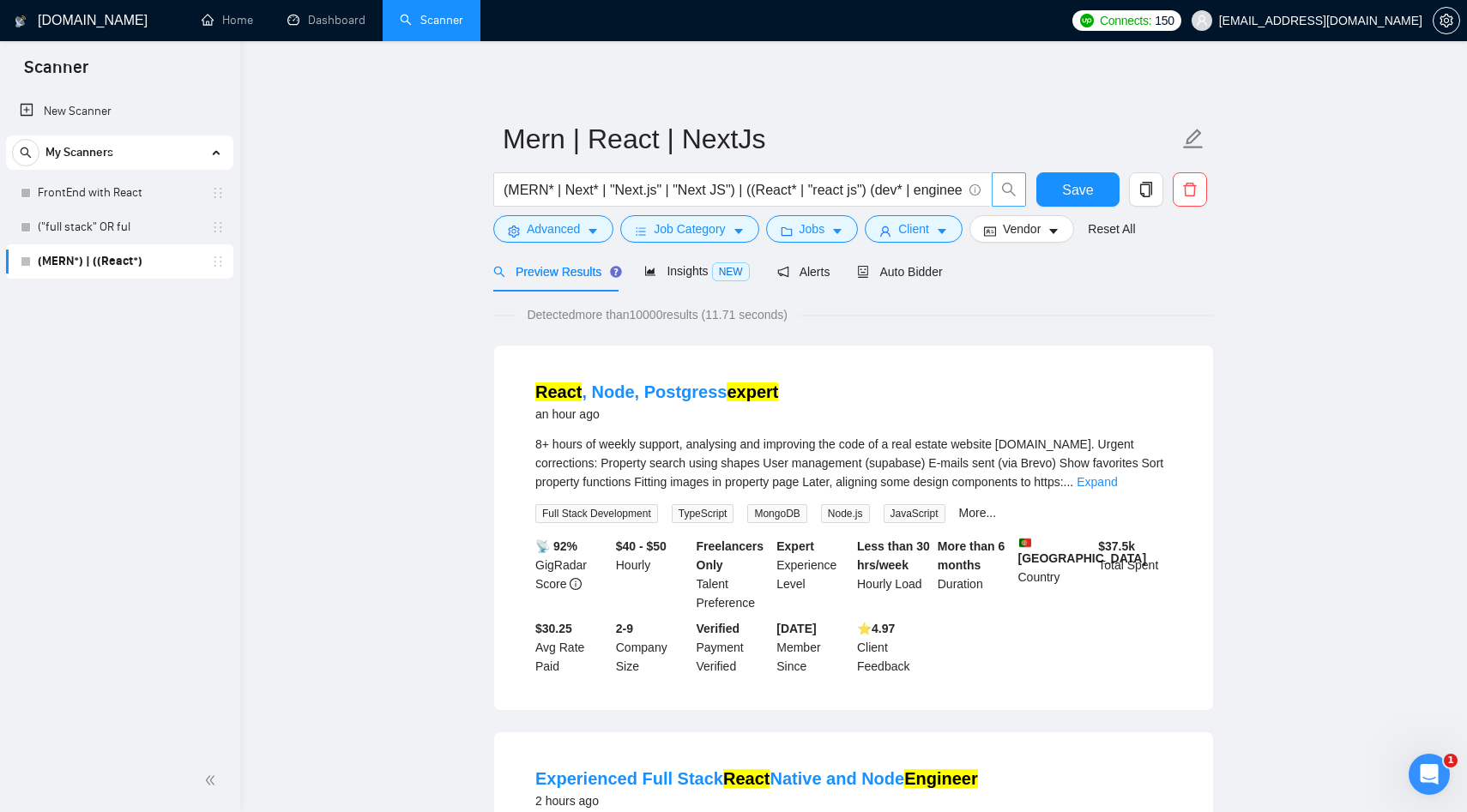
click at [1071, 194] on span "Save" at bounding box center [1078, 190] width 31 height 22
click at [892, 279] on div "Auto Bidder" at bounding box center [900, 272] width 85 height 19
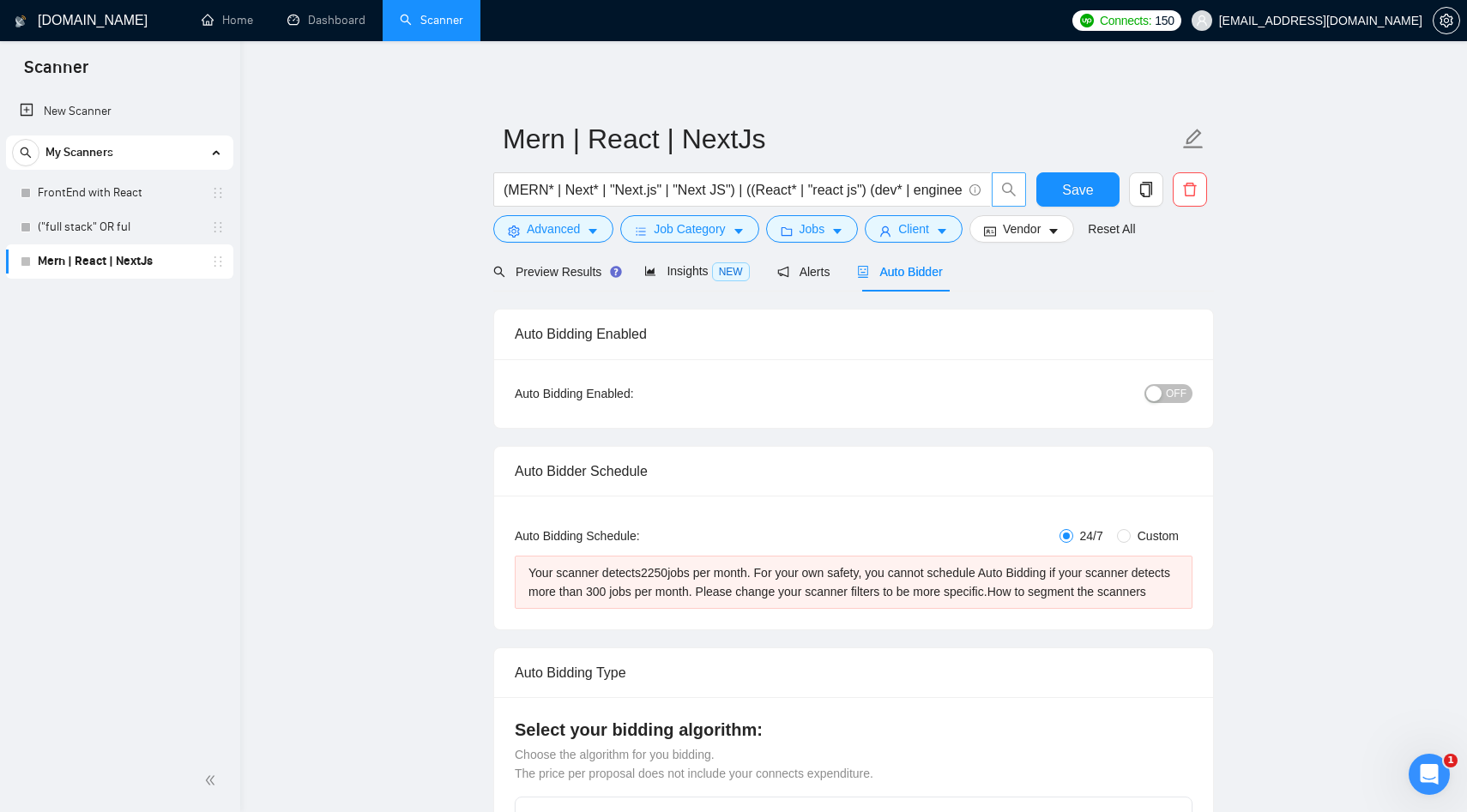
click at [1131, 531] on span "Custom" at bounding box center [1158, 536] width 55 height 19
click at [1129, 531] on input "Custom" at bounding box center [1124, 536] width 14 height 14
radio input "true"
radio input "false"
checkbox input "true"
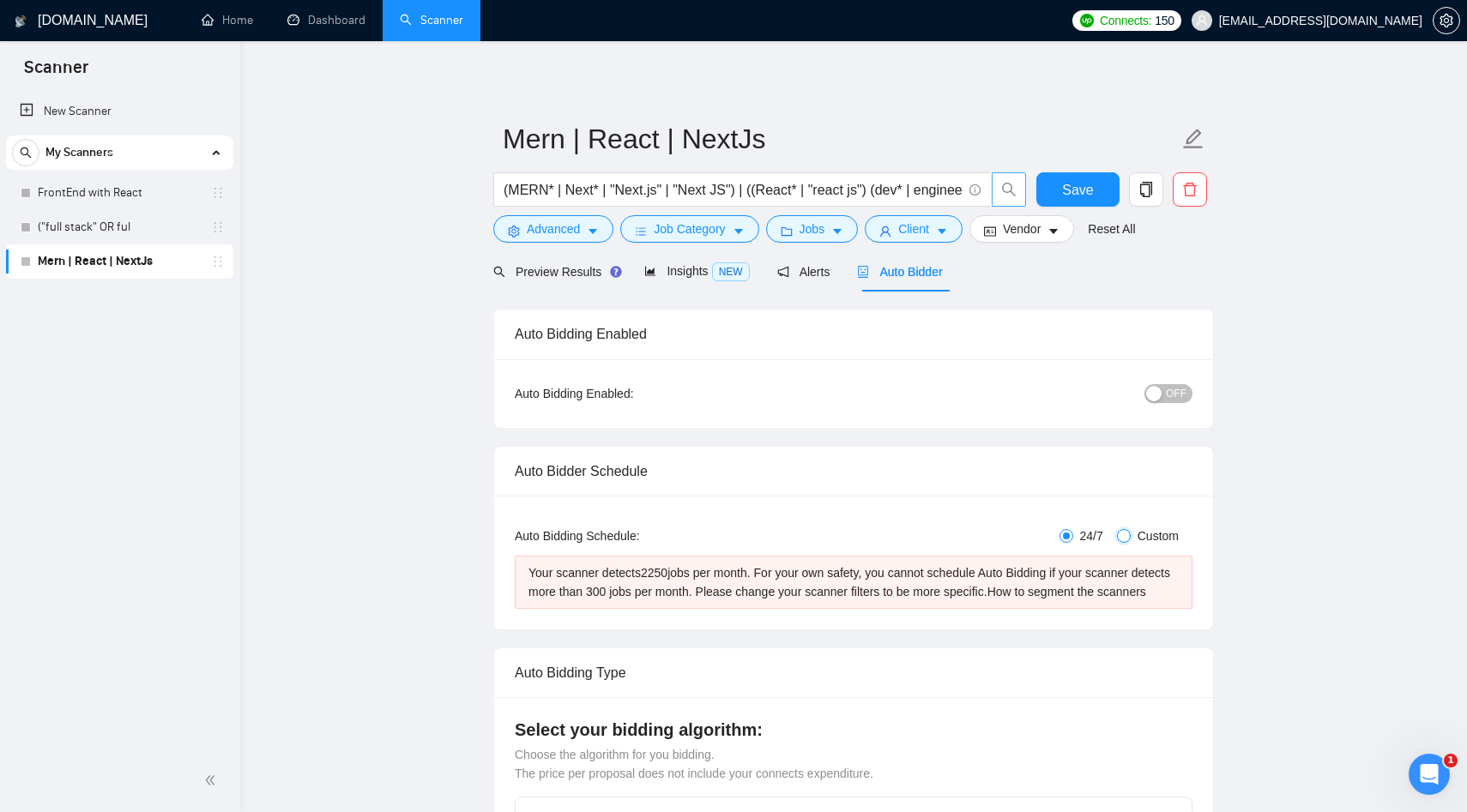
checkbox input "true"
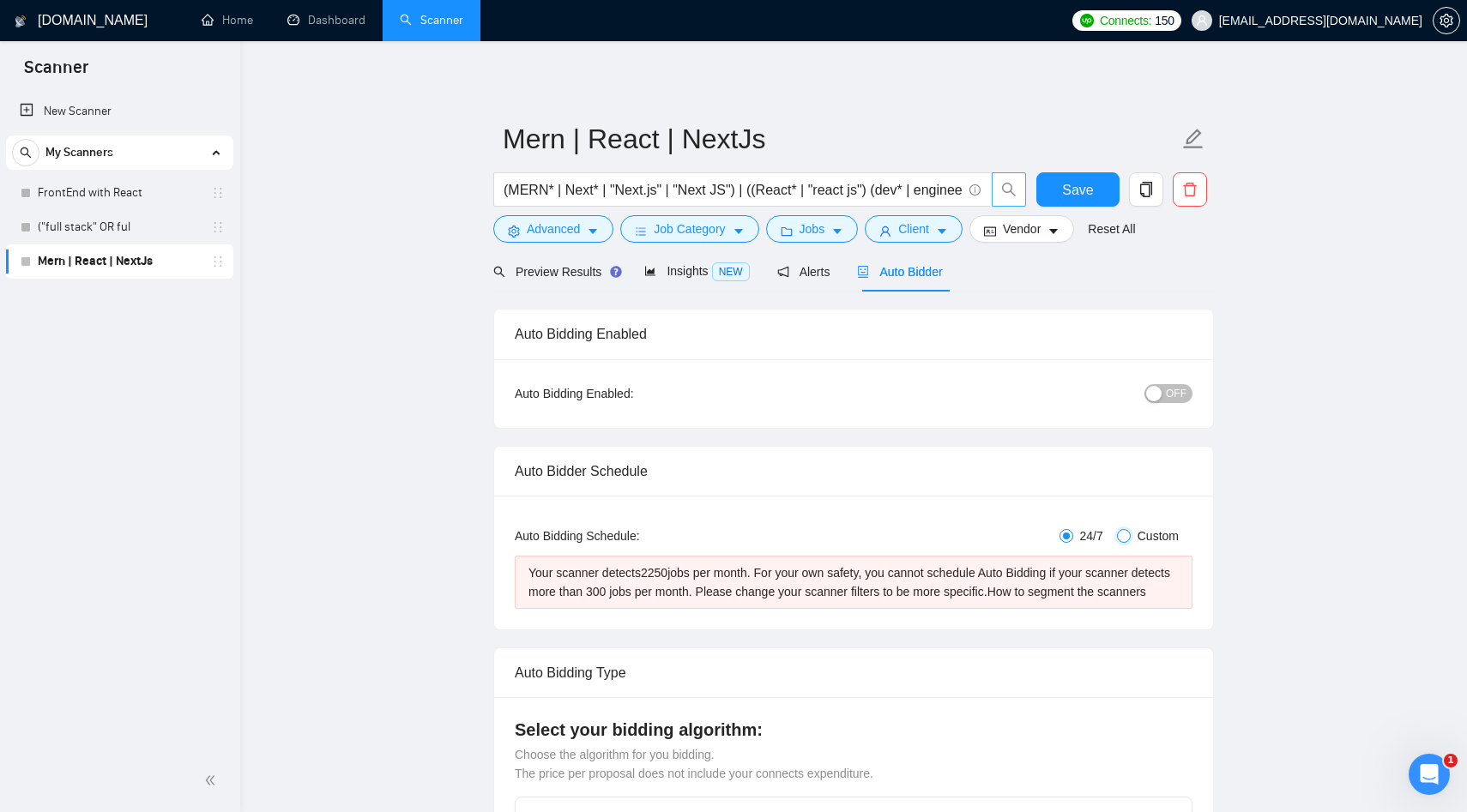
checkbox input "true"
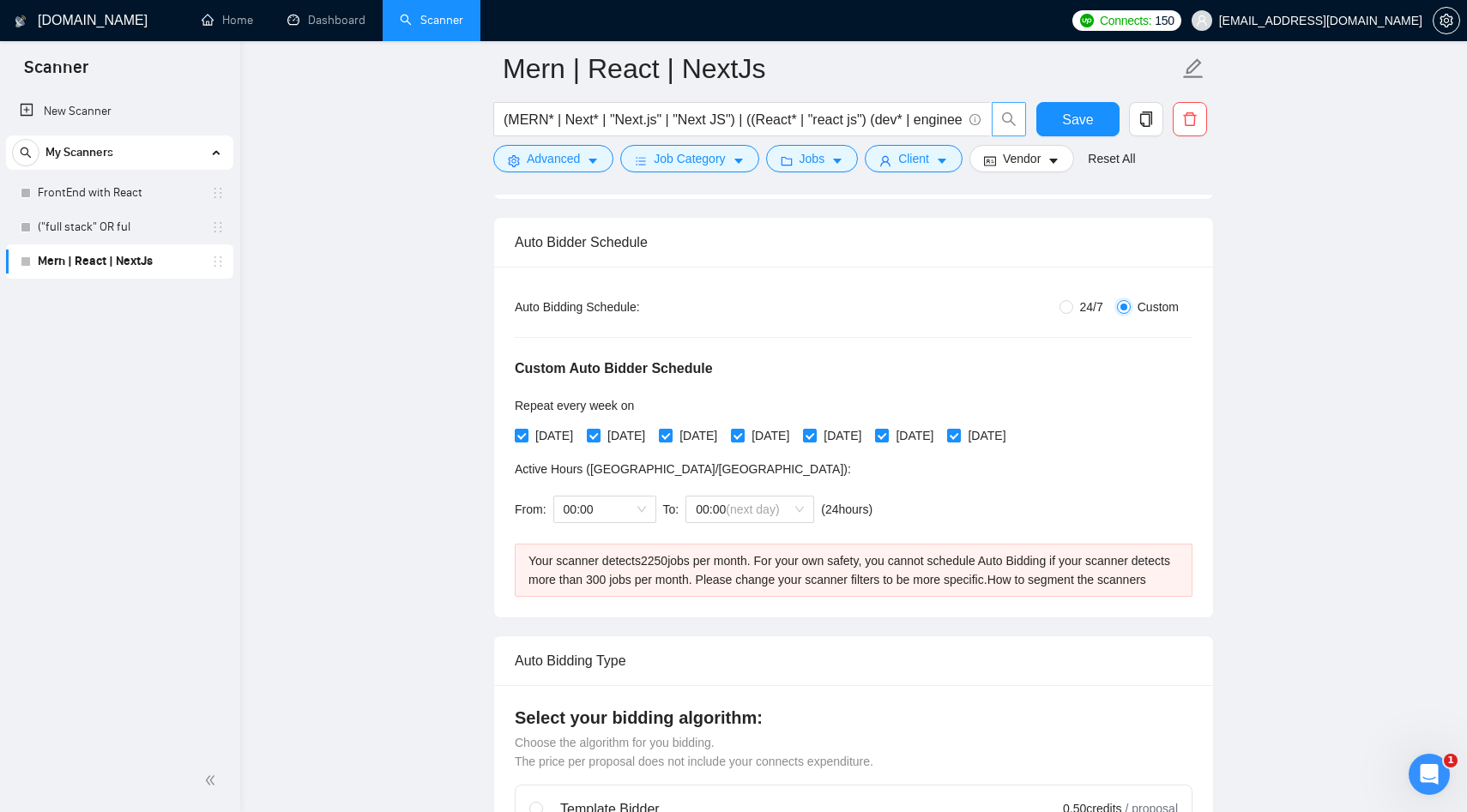
scroll to position [274, 0]
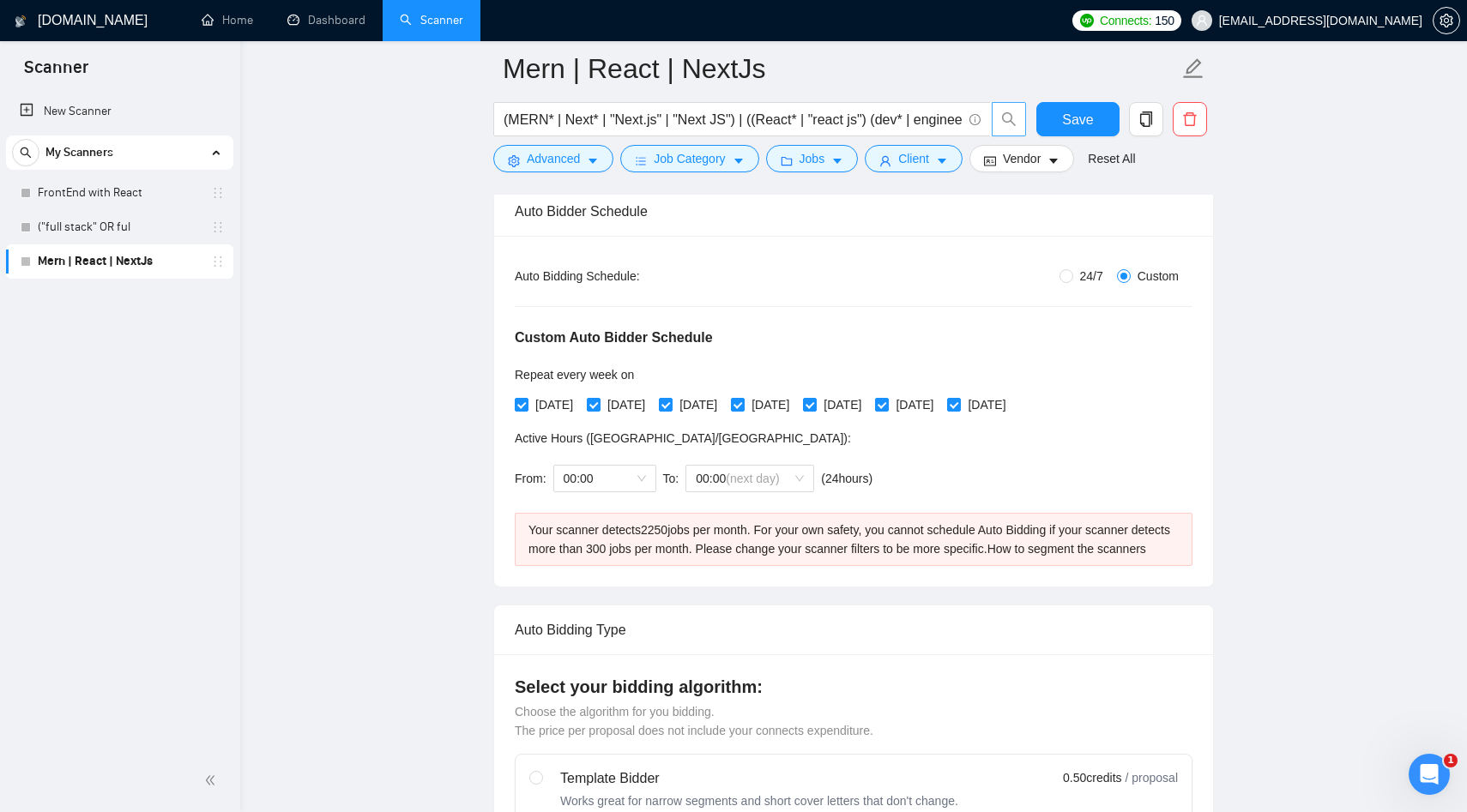
click at [1077, 273] on span "24/7" at bounding box center [1091, 275] width 37 height 19
click at [1073, 273] on input "24/7" at bounding box center [1066, 275] width 14 height 14
radio input "true"
radio input "false"
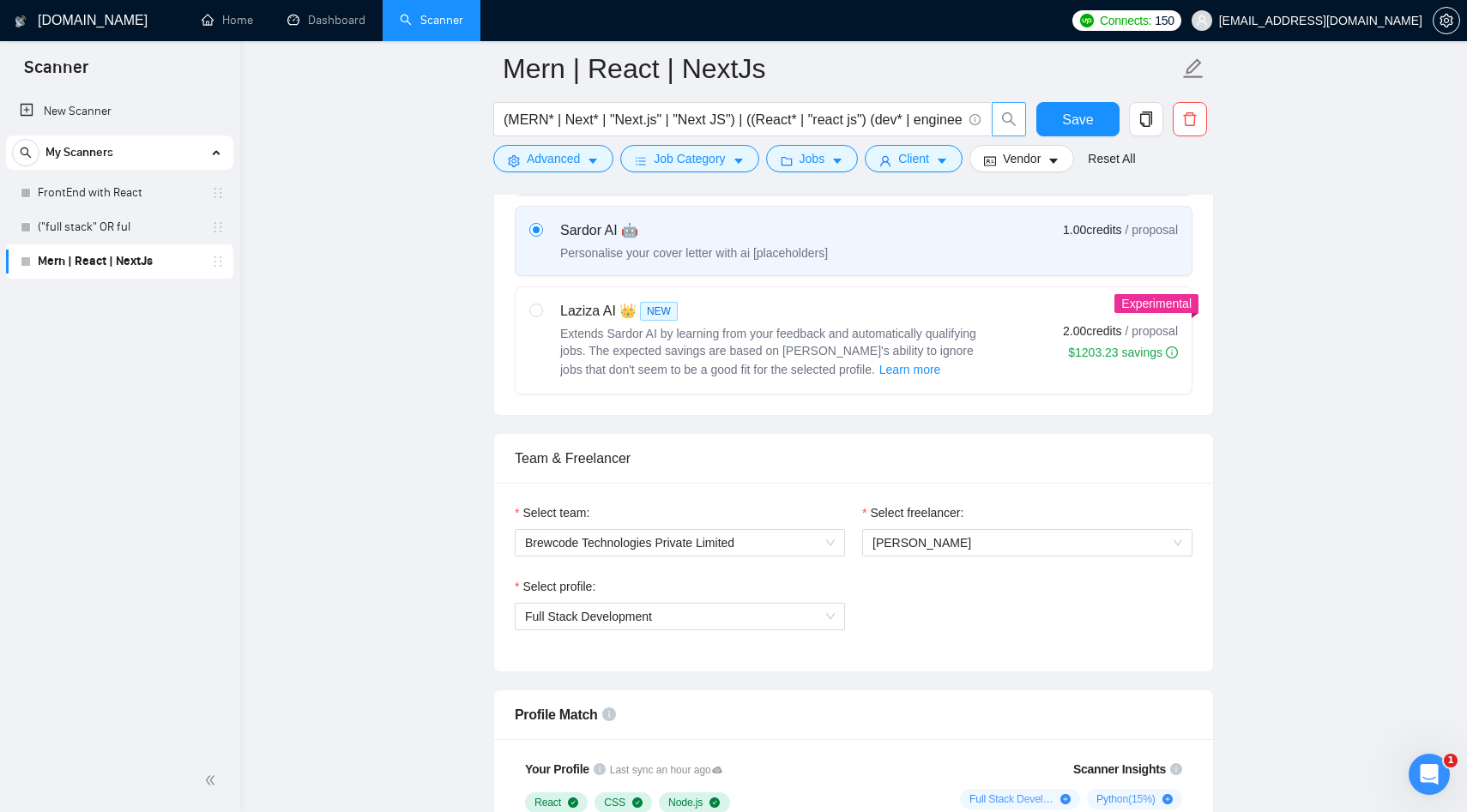
scroll to position [690, 0]
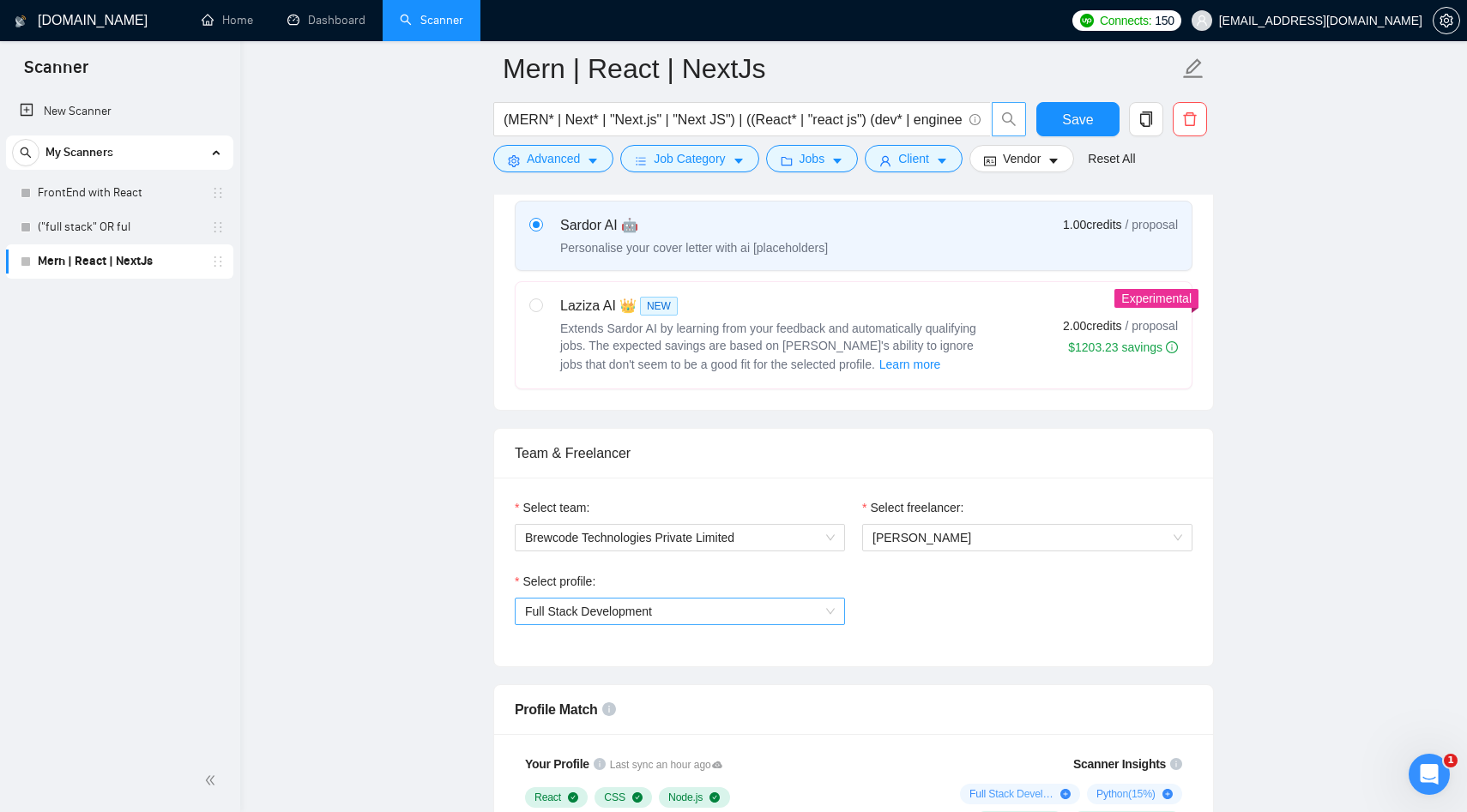
click at [573, 622] on span "Full Stack Development" at bounding box center [680, 611] width 310 height 26
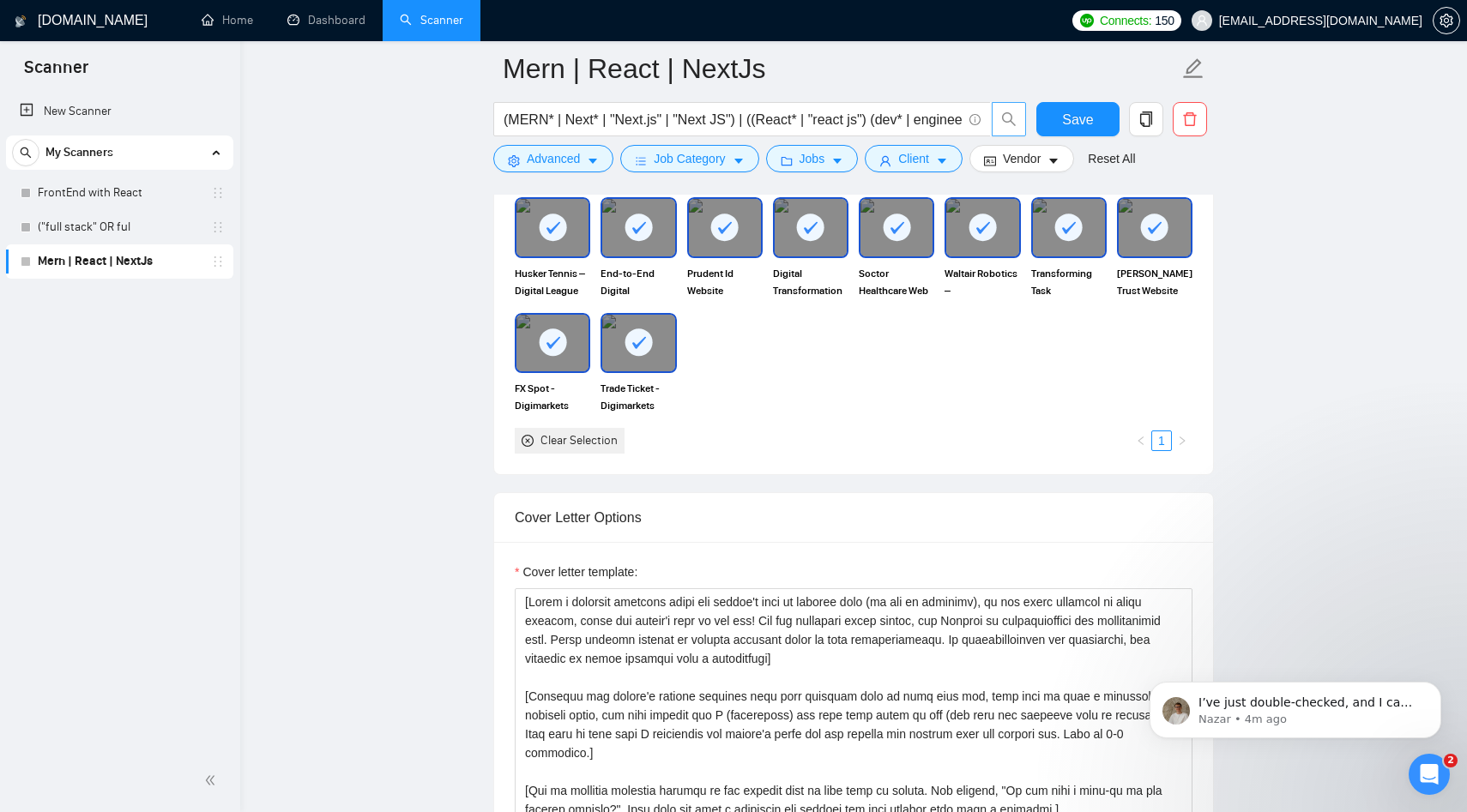
scroll to position [0, 0]
click at [1317, 710] on p "I’ve just double-checked, and I can confirm that the sync went through successf…" at bounding box center [1309, 703] width 222 height 17
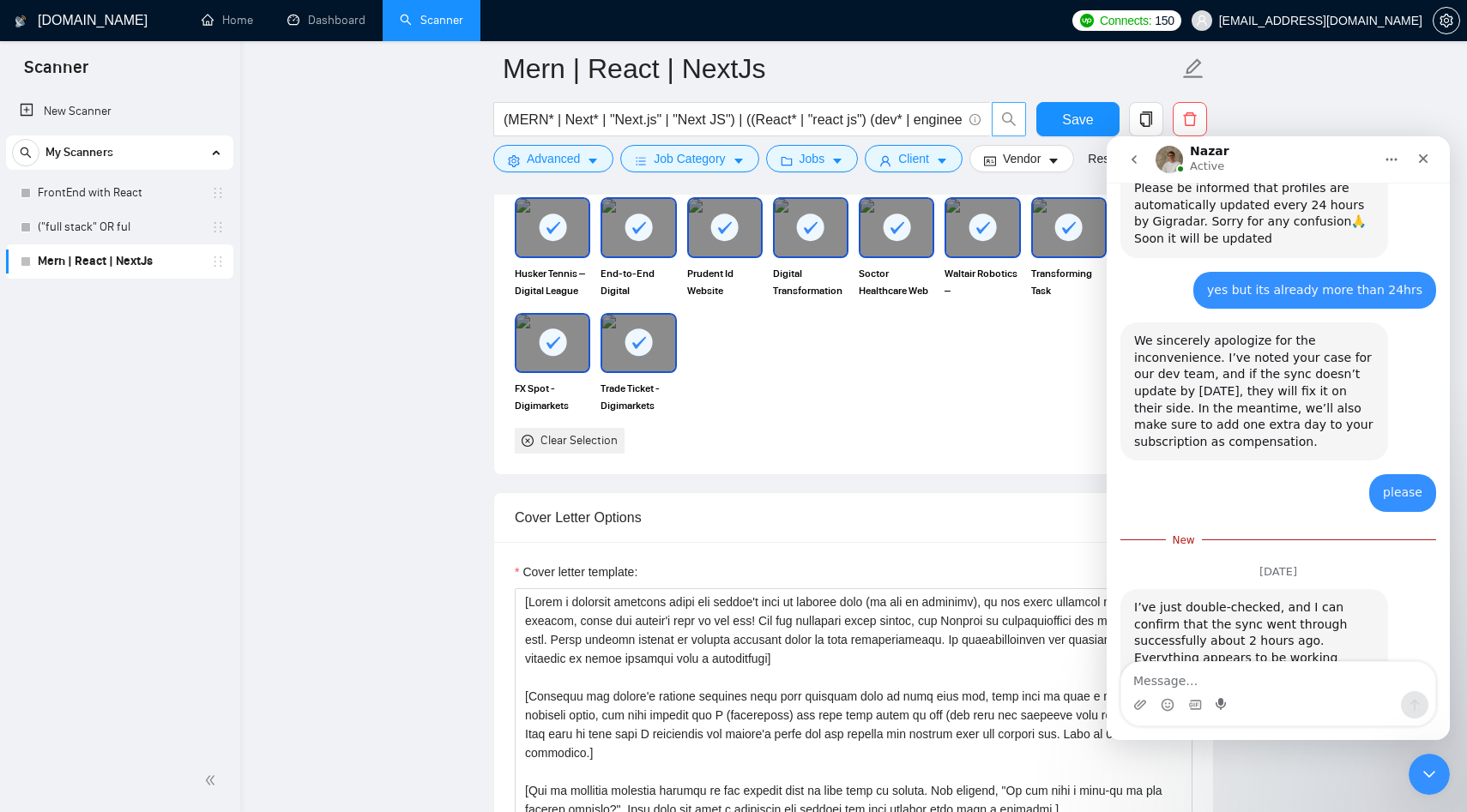
scroll to position [1608, 0]
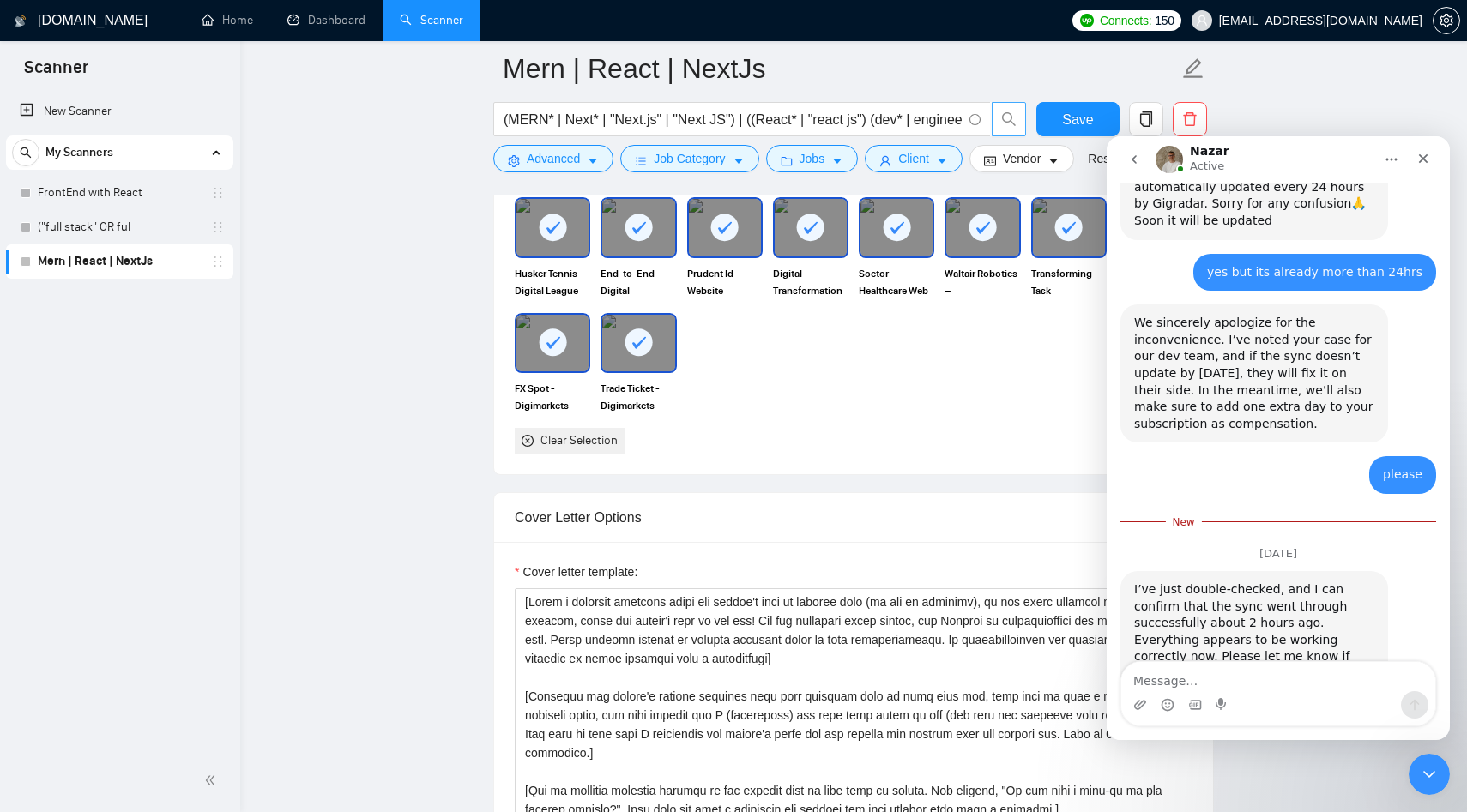
click at [1208, 681] on textarea "Message…" at bounding box center [1278, 677] width 314 height 29
type textarea "Is it something gets updated eveyr 2hrs?"
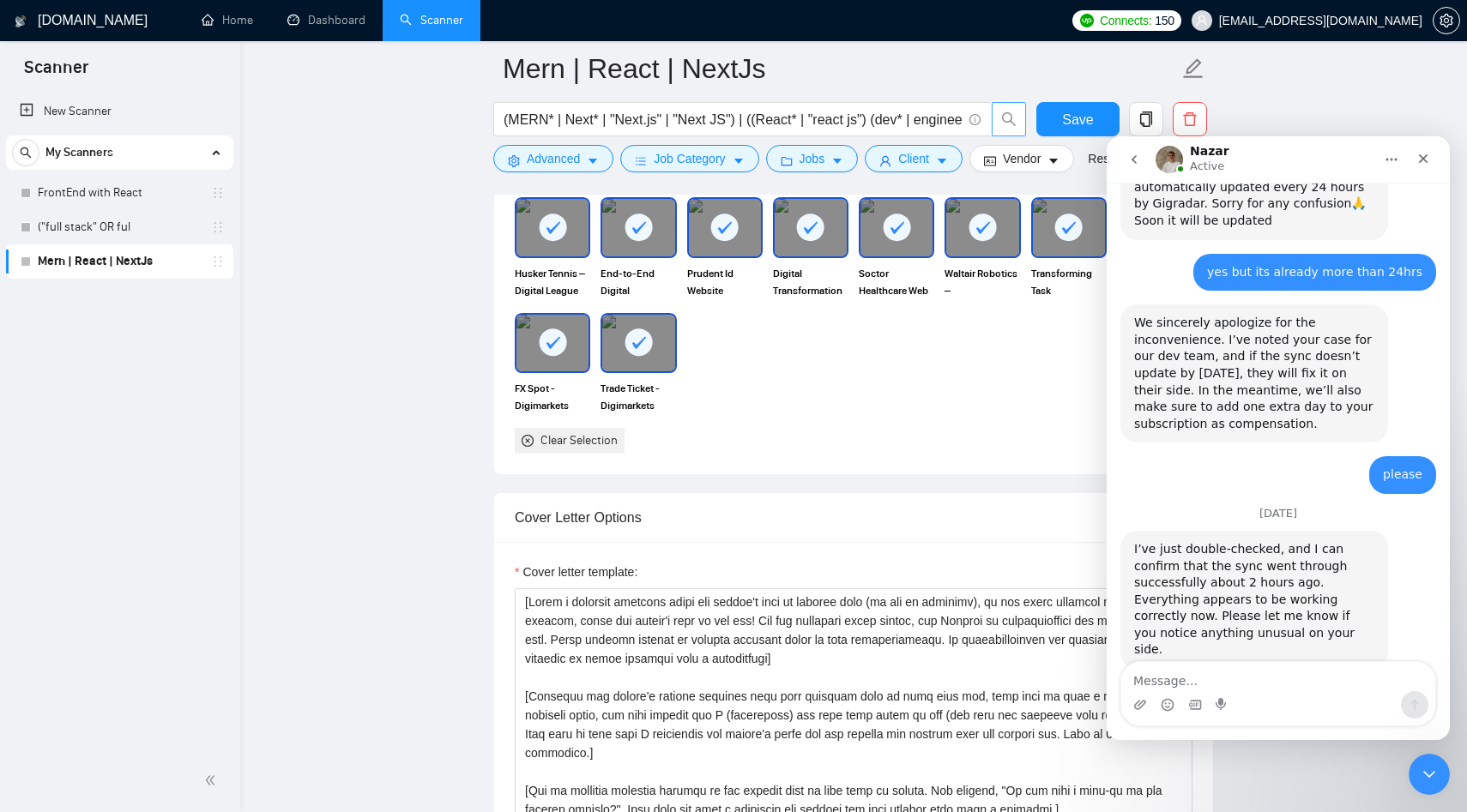
scroll to position [1619, 0]
